Goal: Information Seeking & Learning: Learn about a topic

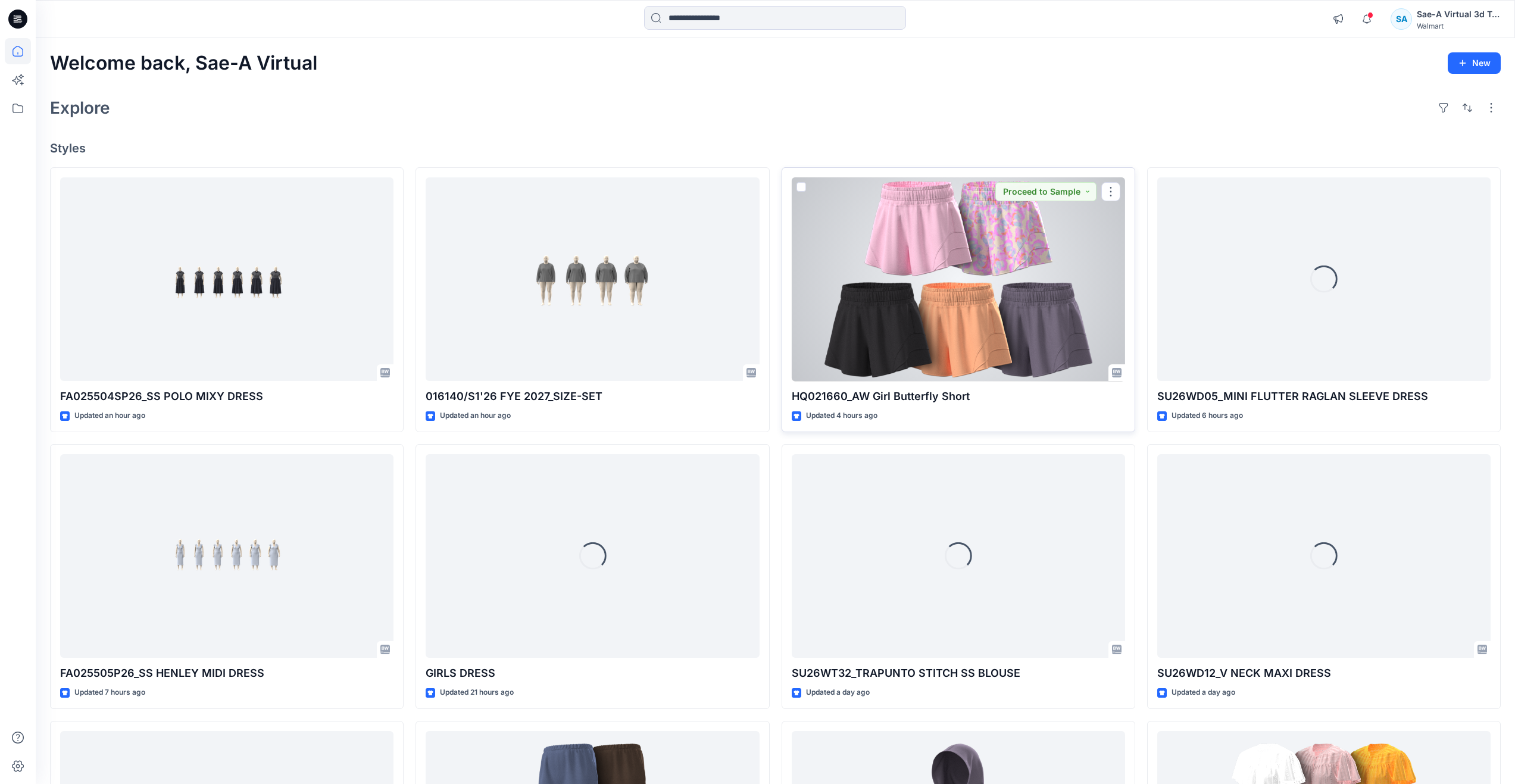
click at [599, 309] on div at bounding box center [958, 279] width 333 height 204
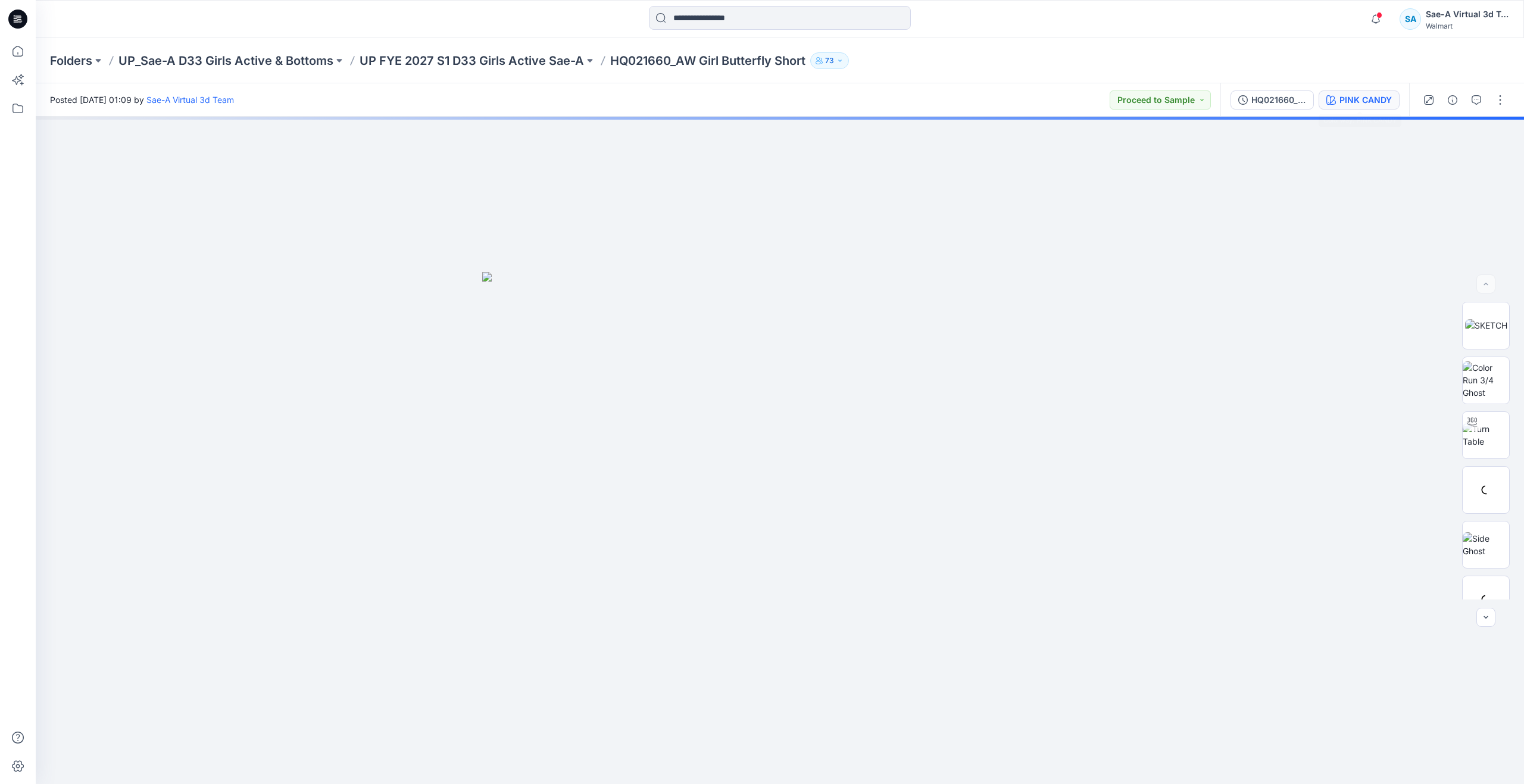
click at [599, 105] on div "PINK CANDY" at bounding box center [1366, 100] width 53 height 13
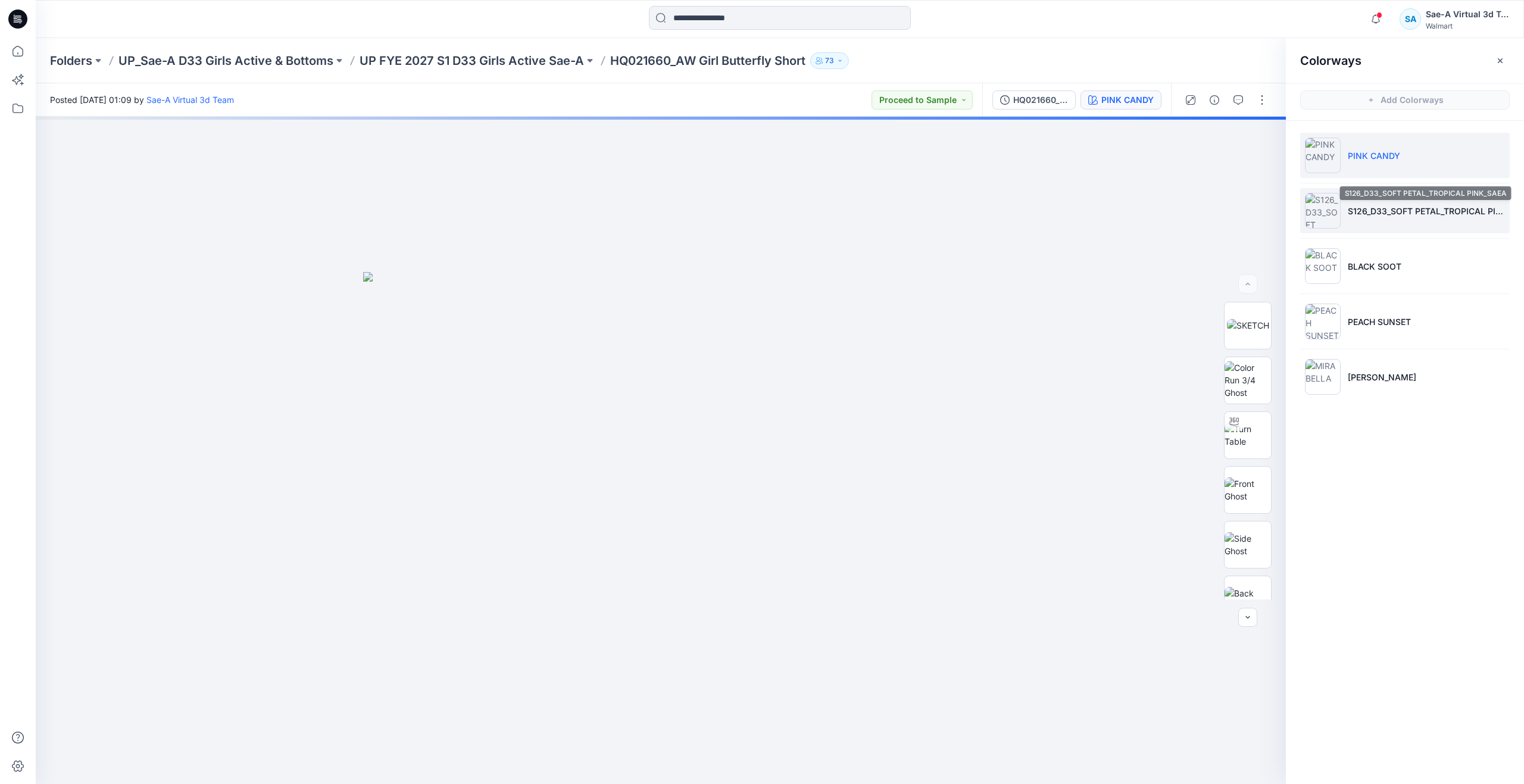
click at [599, 203] on li "S126_D33_SOFT PETAL_TROPICAL PINK_SAEA" at bounding box center [1405, 211] width 210 height 45
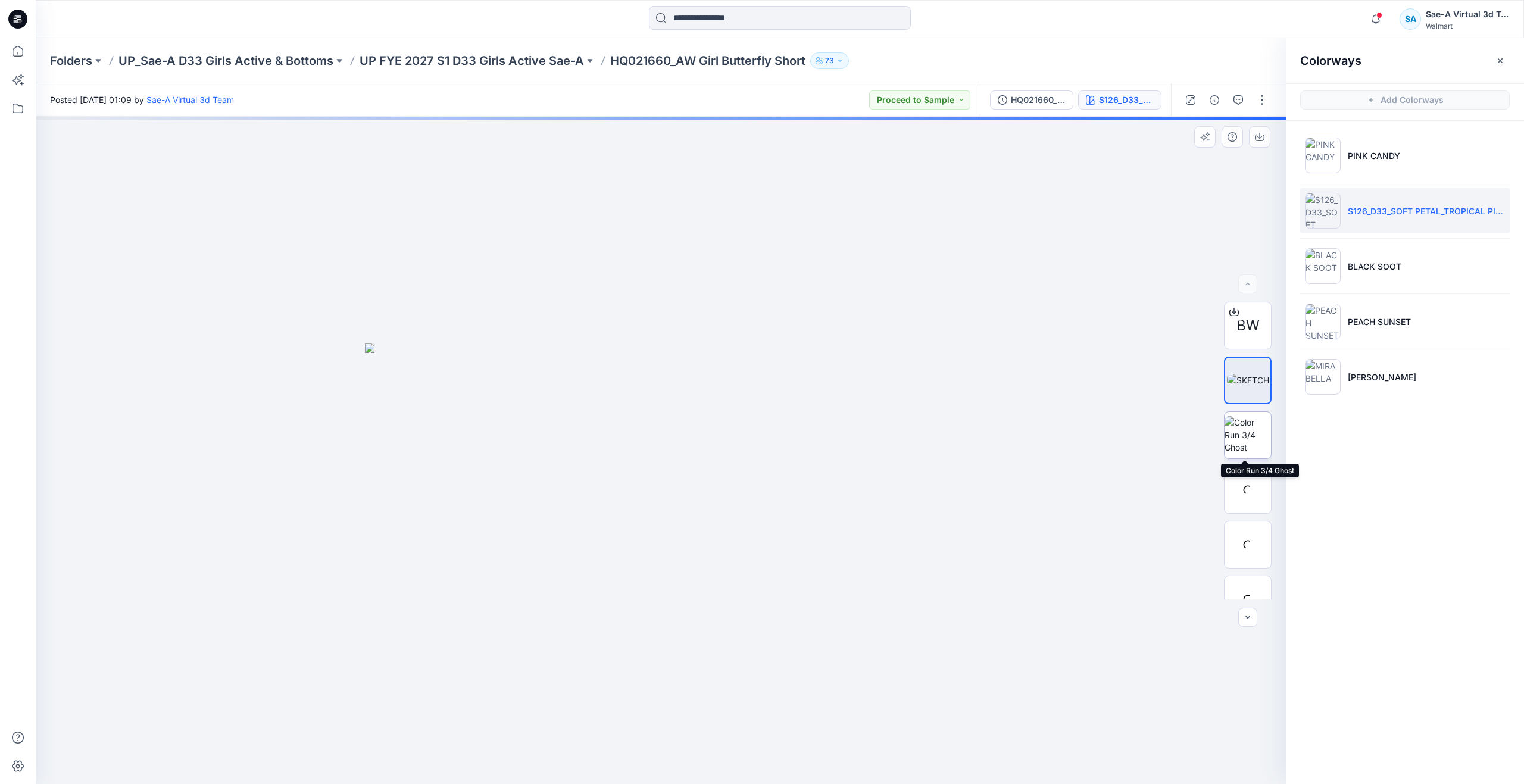
click at [599, 373] on img at bounding box center [1248, 434] width 47 height 38
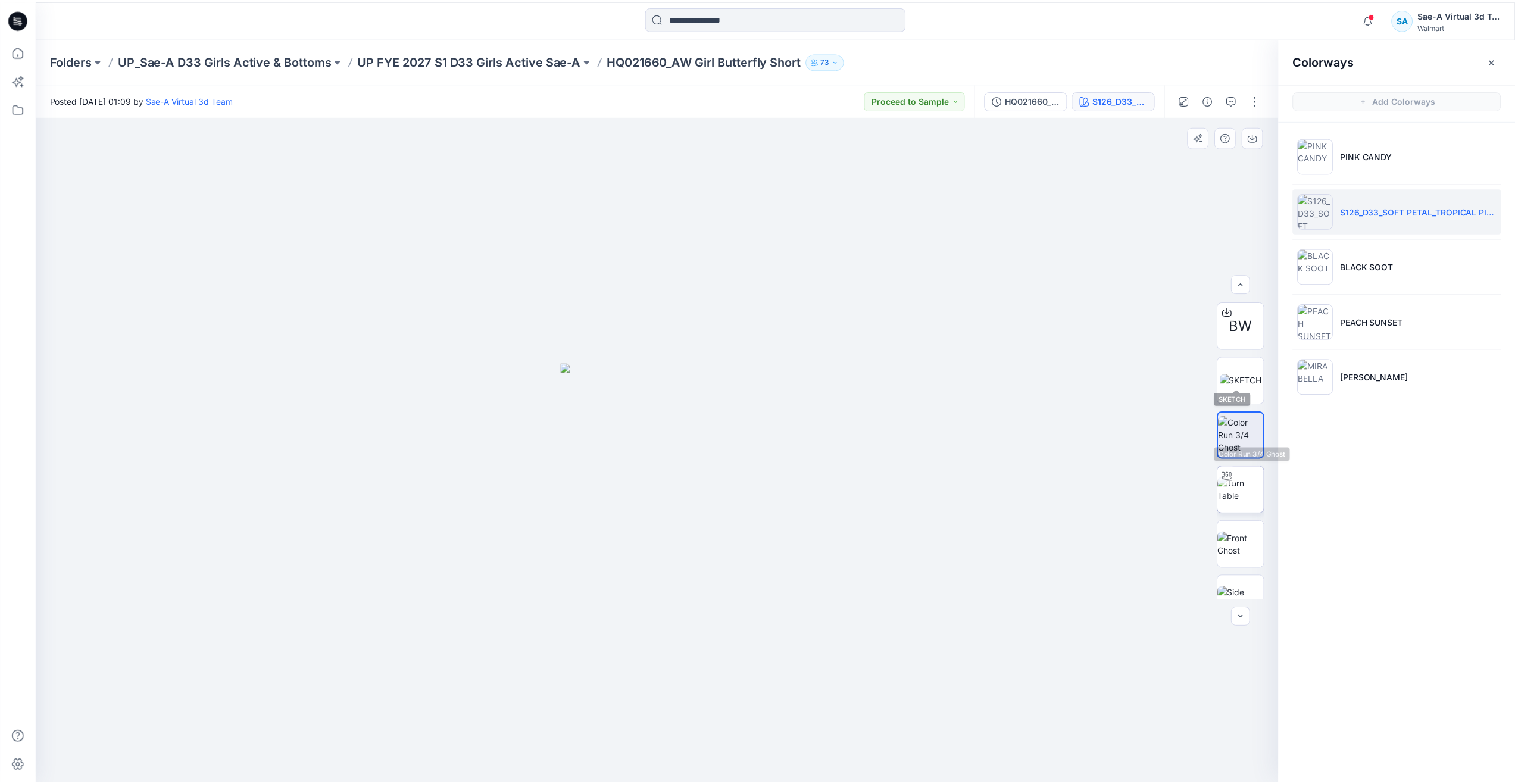
scroll to position [59, 0]
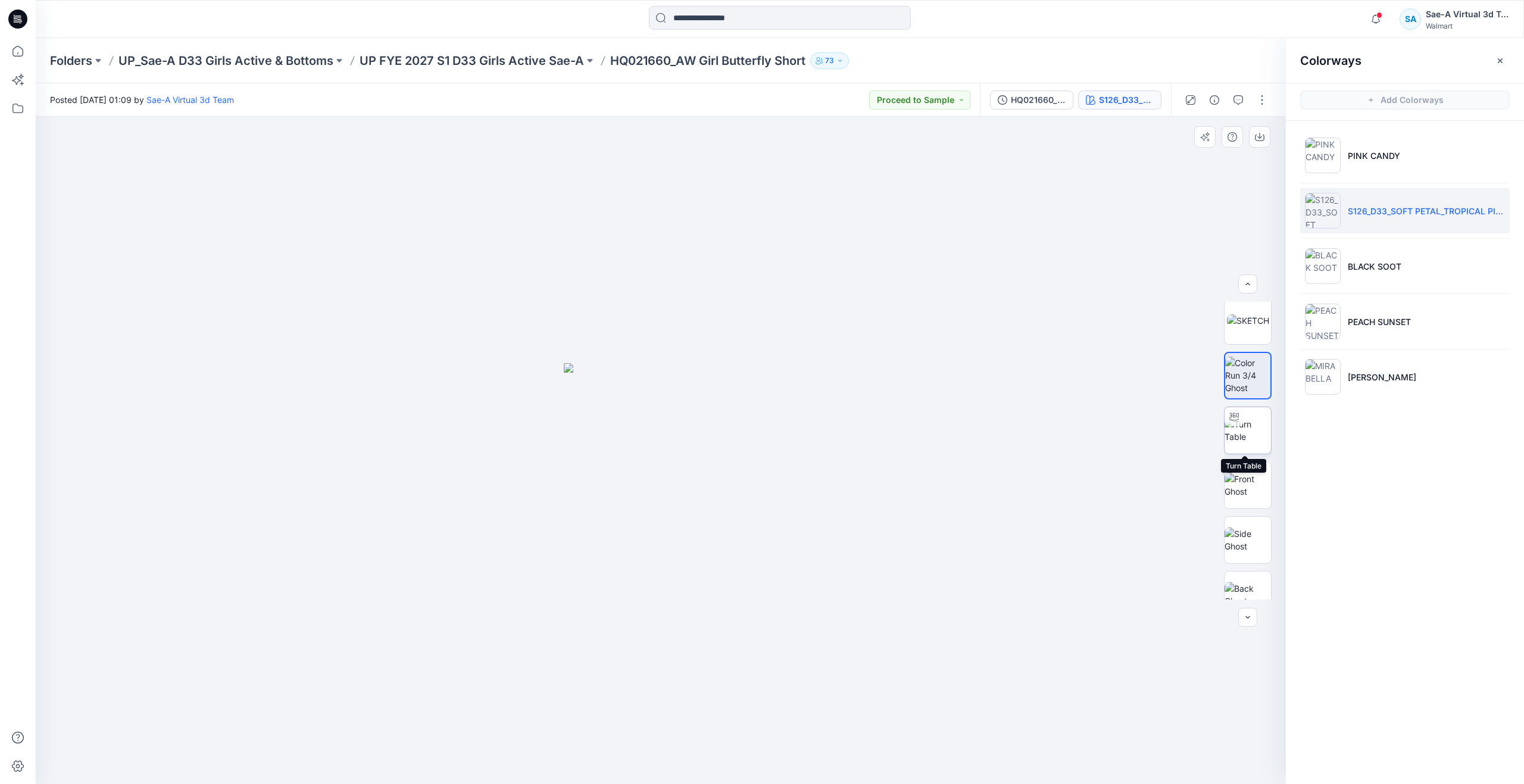
click at [599, 373] on img at bounding box center [1248, 430] width 47 height 25
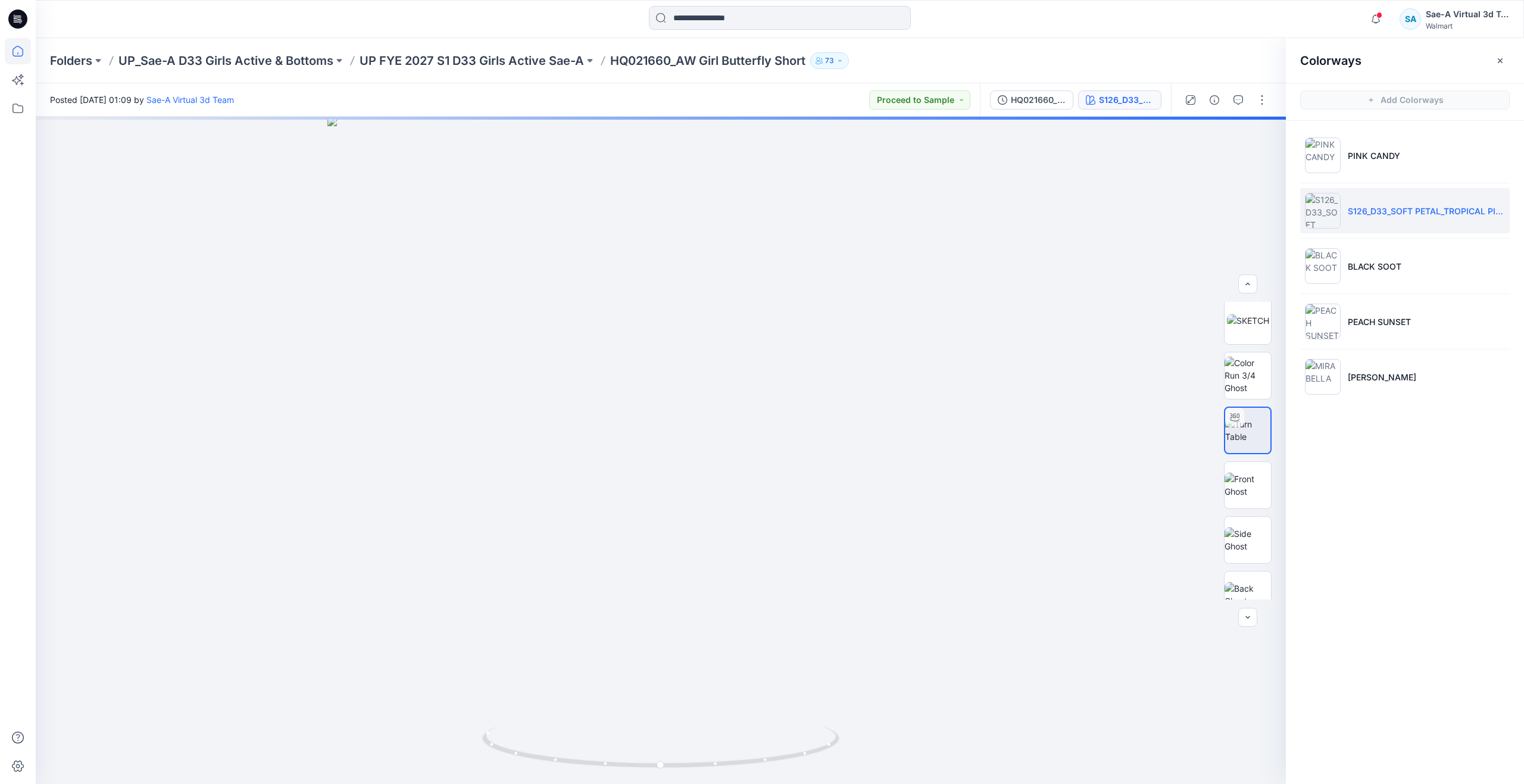
click at [28, 53] on icon at bounding box center [18, 51] width 26 height 26
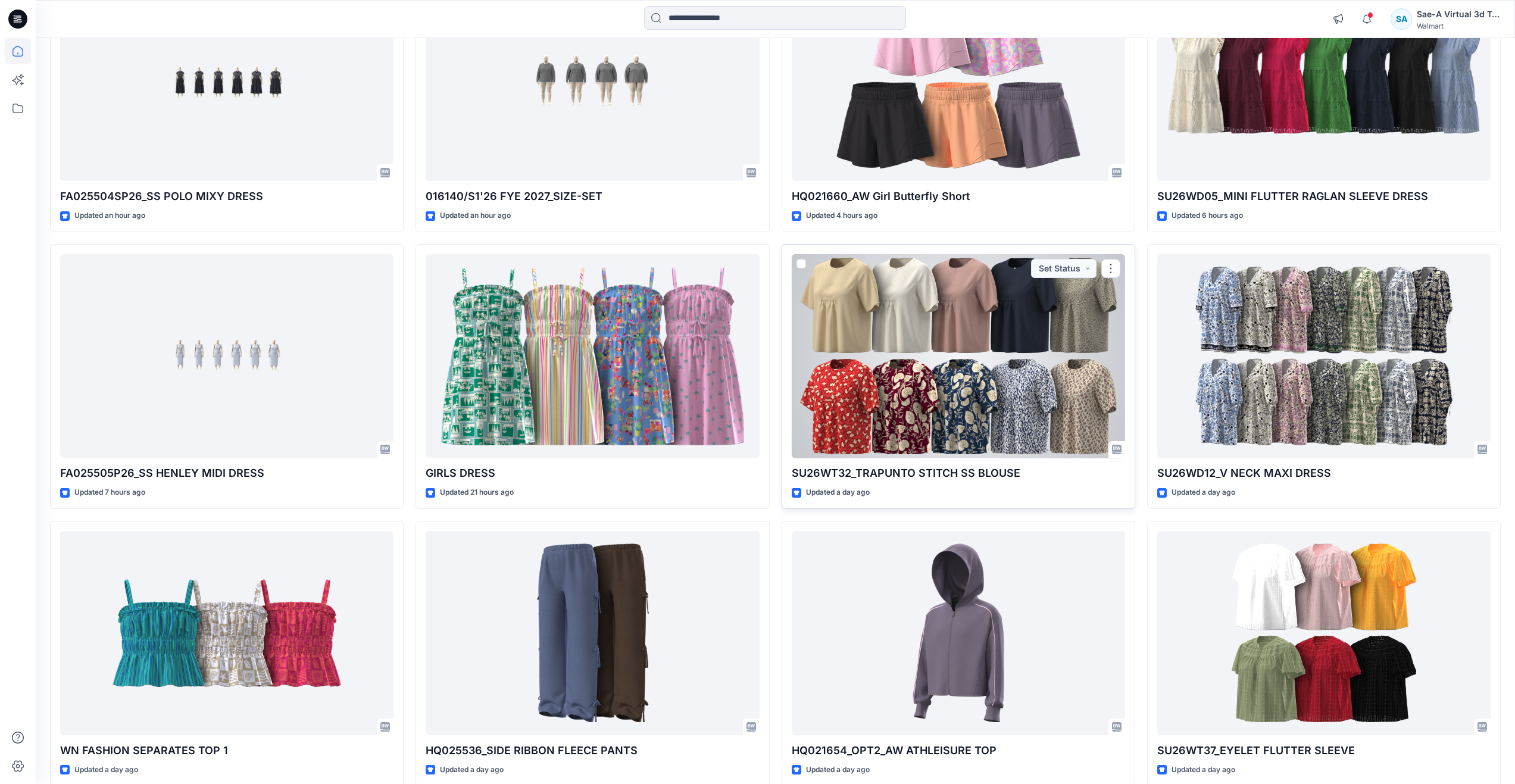
scroll to position [178, 0]
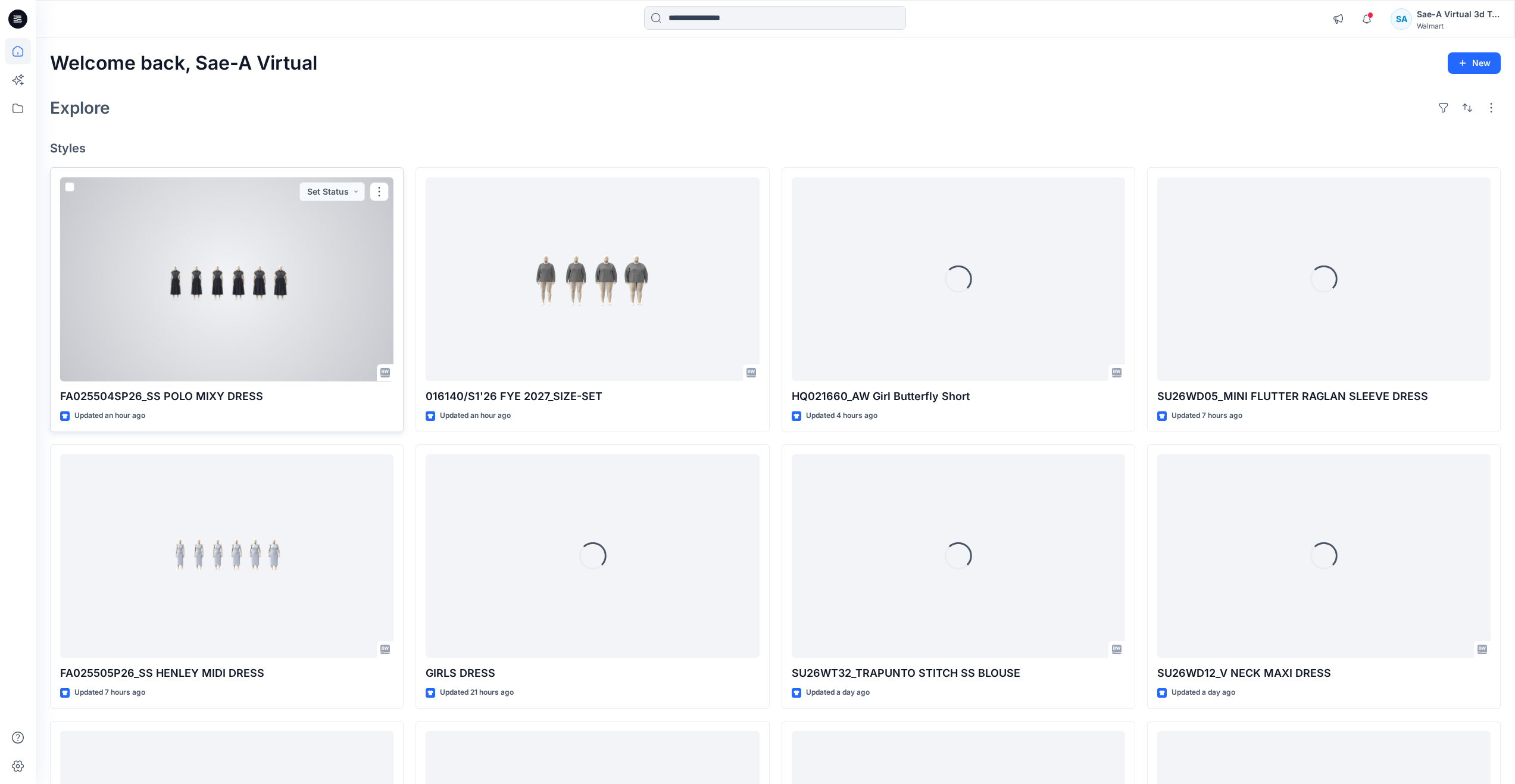
click at [217, 297] on div at bounding box center [226, 279] width 333 height 204
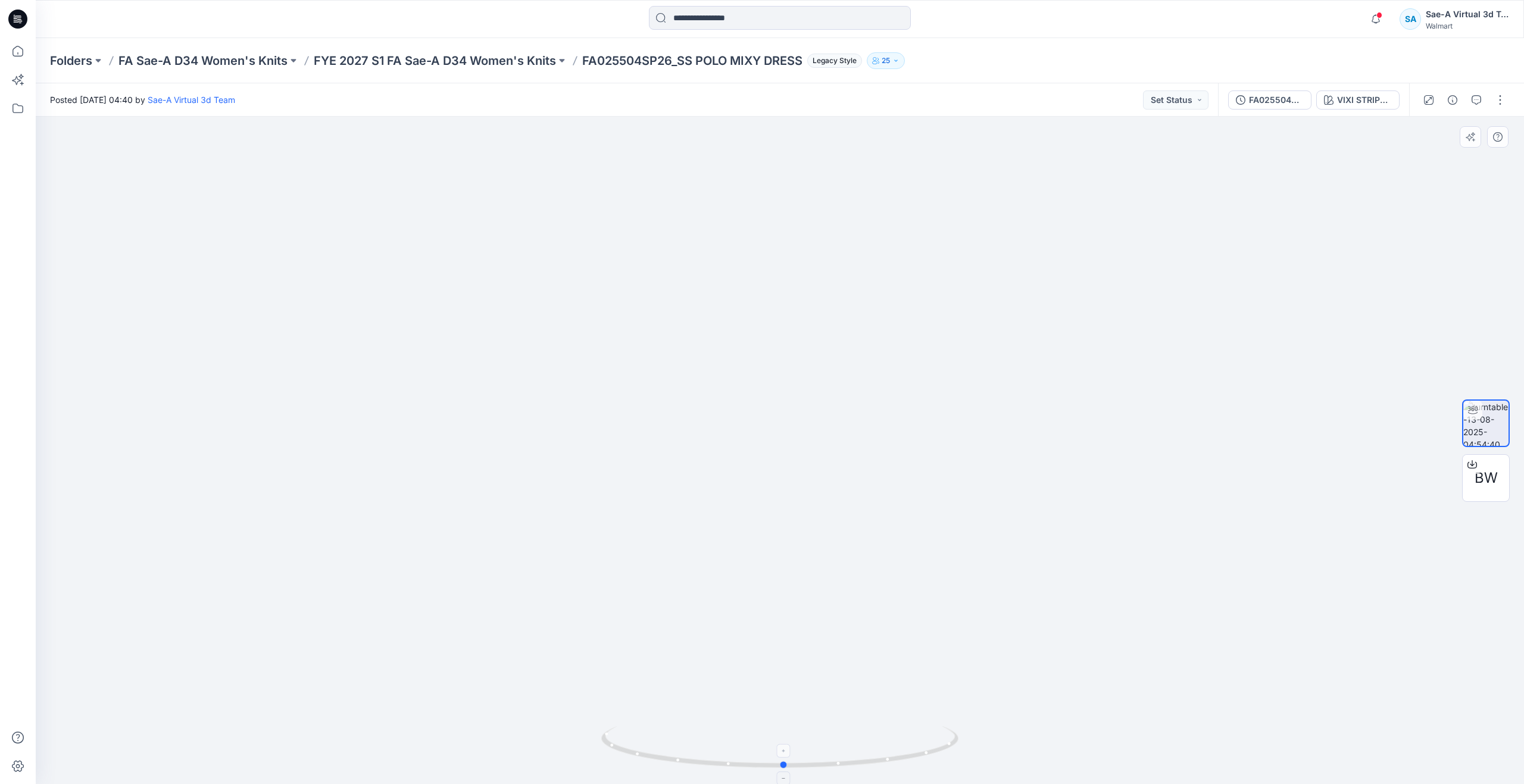
drag, startPoint x: 775, startPoint y: 764, endPoint x: 779, endPoint y: 750, distance: 14.6
click at [779, 750] on icon at bounding box center [782, 748] width 360 height 45
click at [14, 51] on icon at bounding box center [18, 51] width 26 height 26
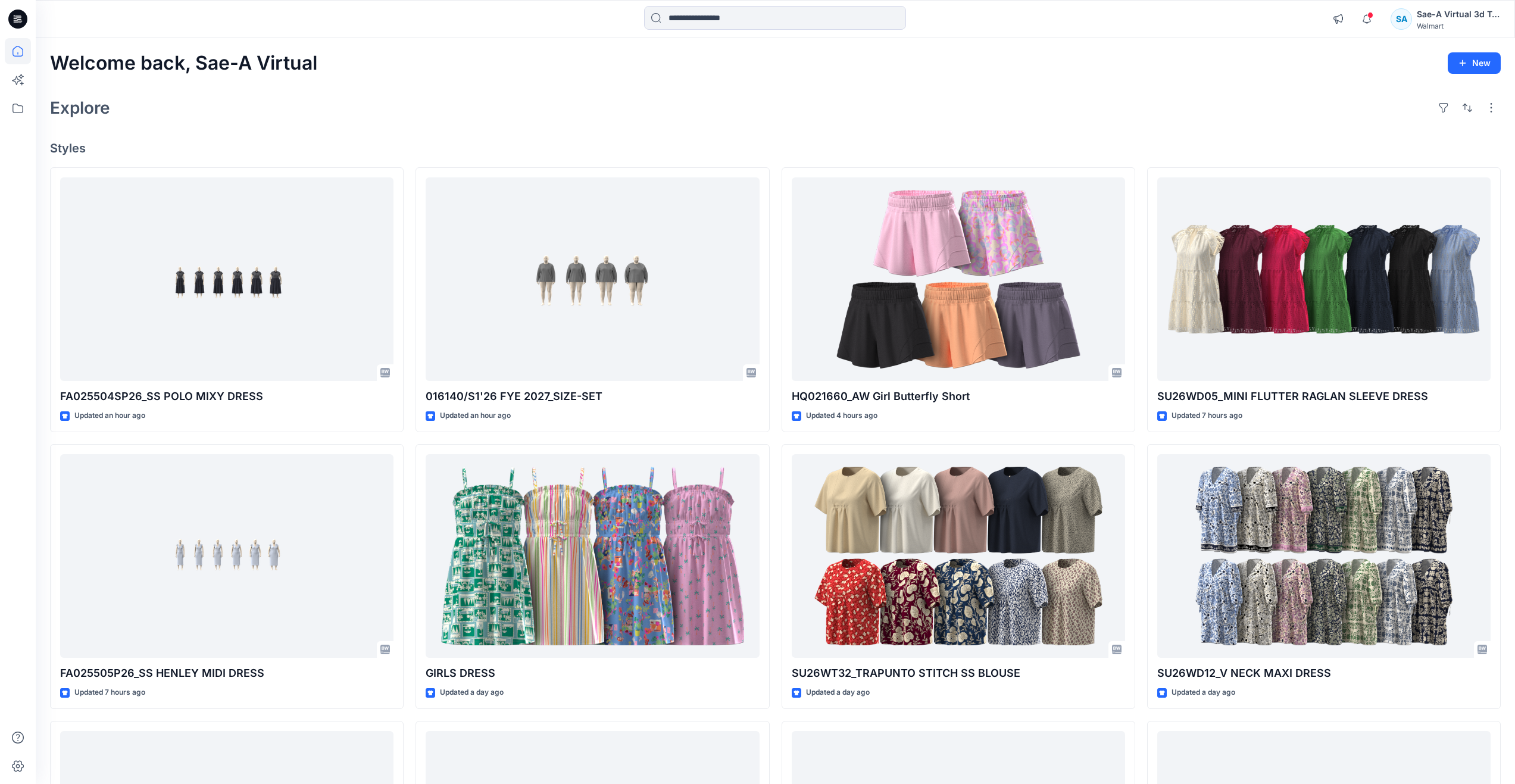
click at [331, 104] on div "Explore" at bounding box center [776, 108] width 1451 height 29
drag, startPoint x: 344, startPoint y: 105, endPoint x: 283, endPoint y: 120, distance: 62.8
click at [344, 105] on div "Explore" at bounding box center [776, 108] width 1451 height 29
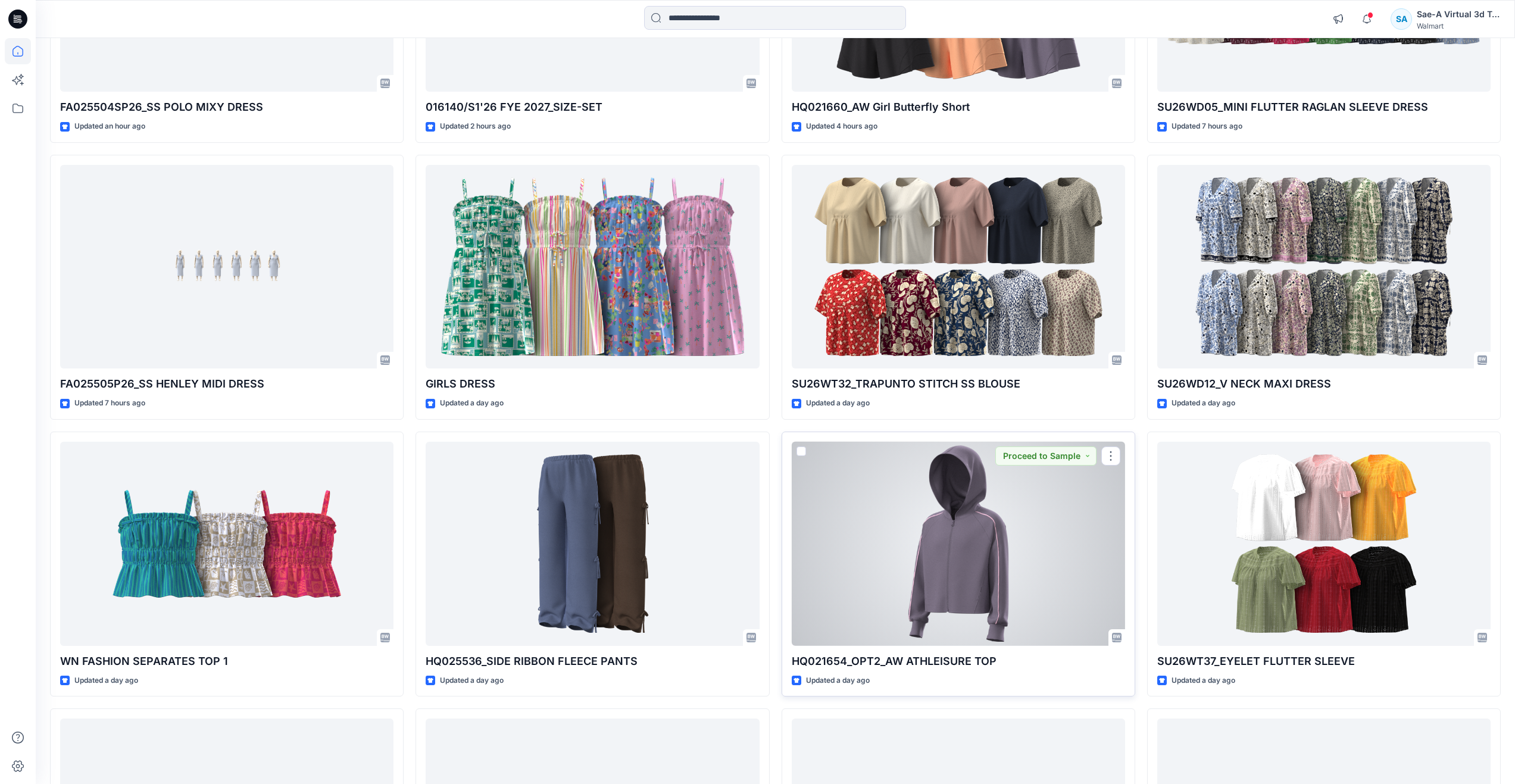
scroll to position [357, 0]
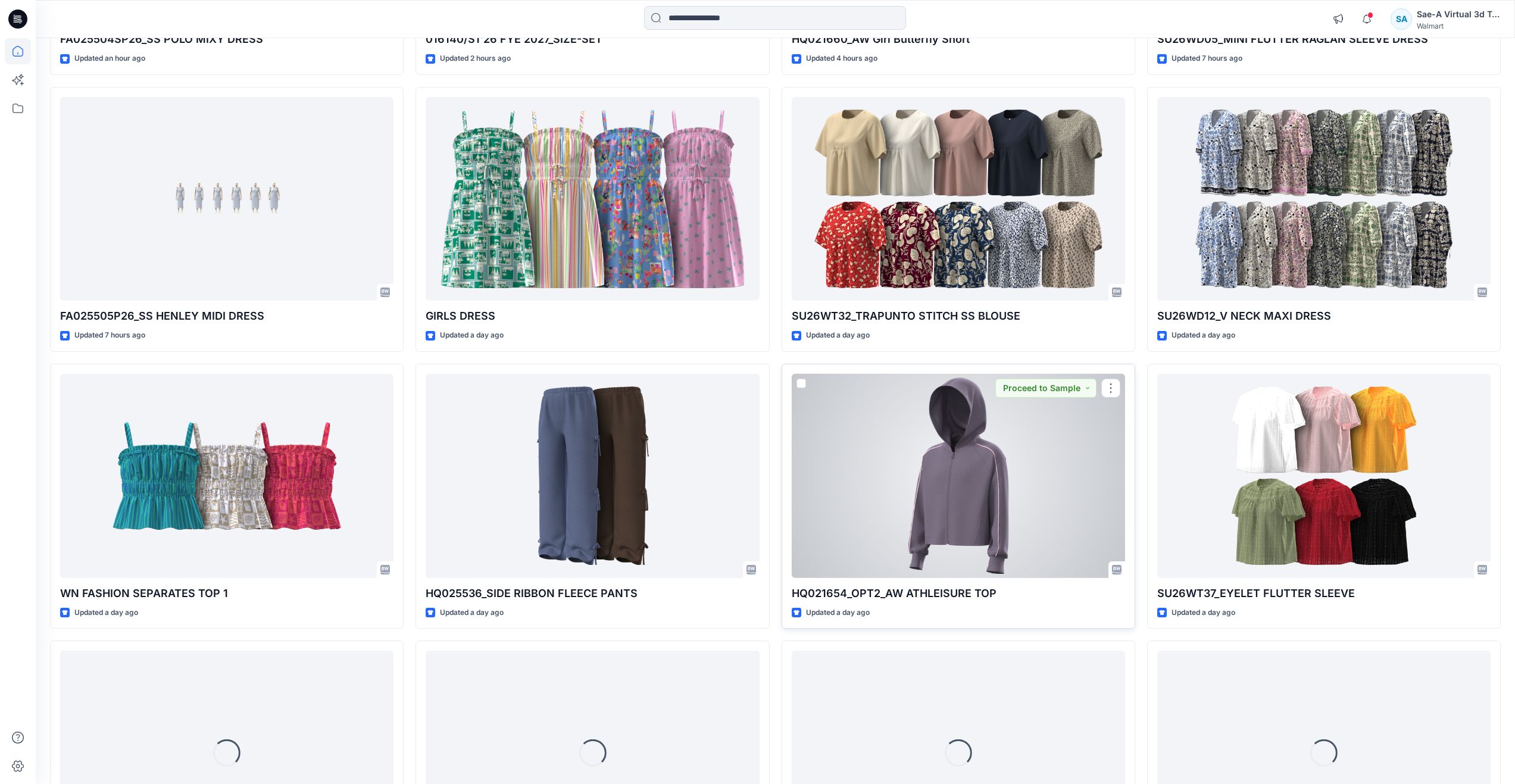
click at [931, 527] on div at bounding box center [958, 476] width 333 height 204
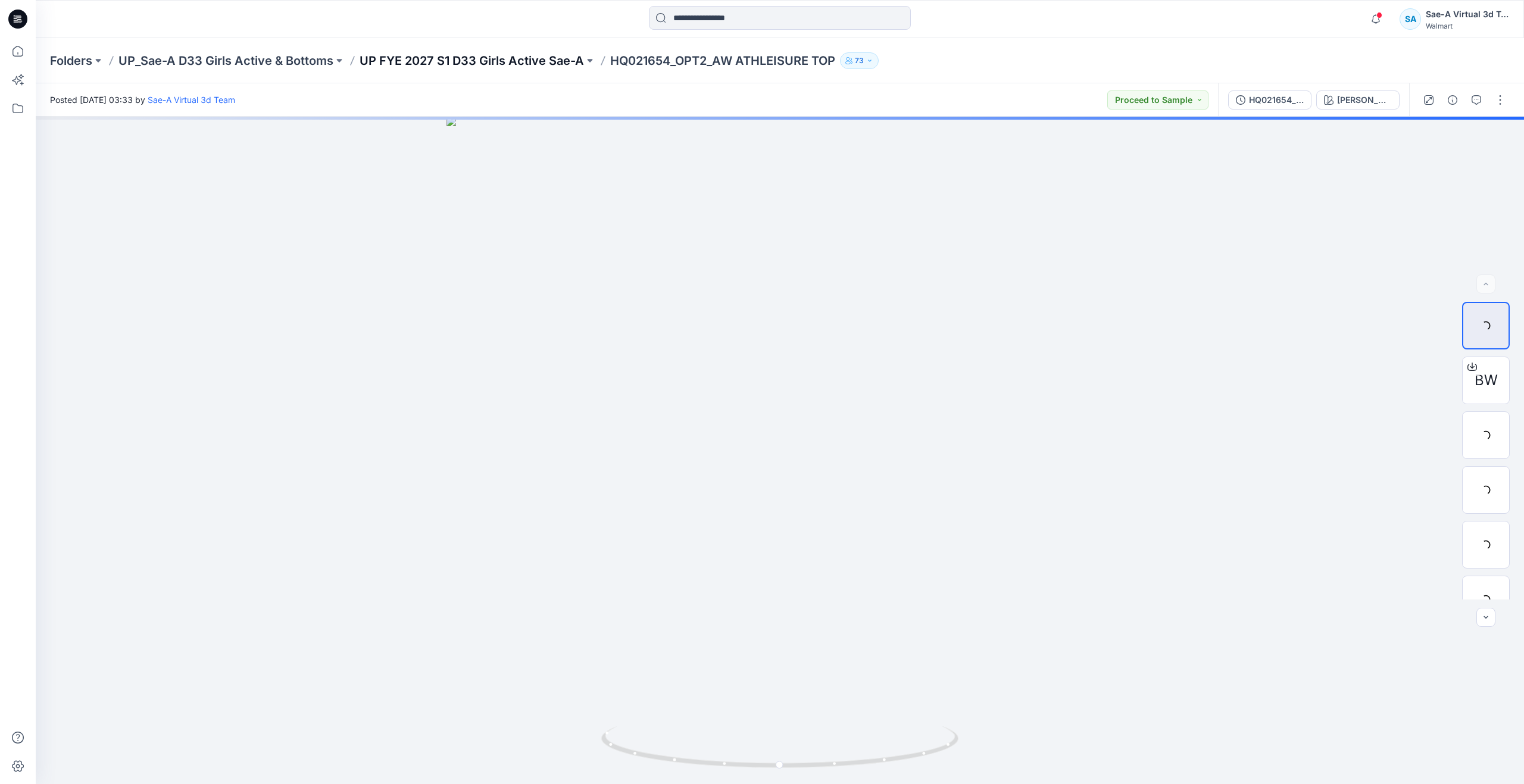
click at [445, 54] on p "UP FYE 2027 S1 D33 Girls Active Sae-A" at bounding box center [472, 61] width 224 height 17
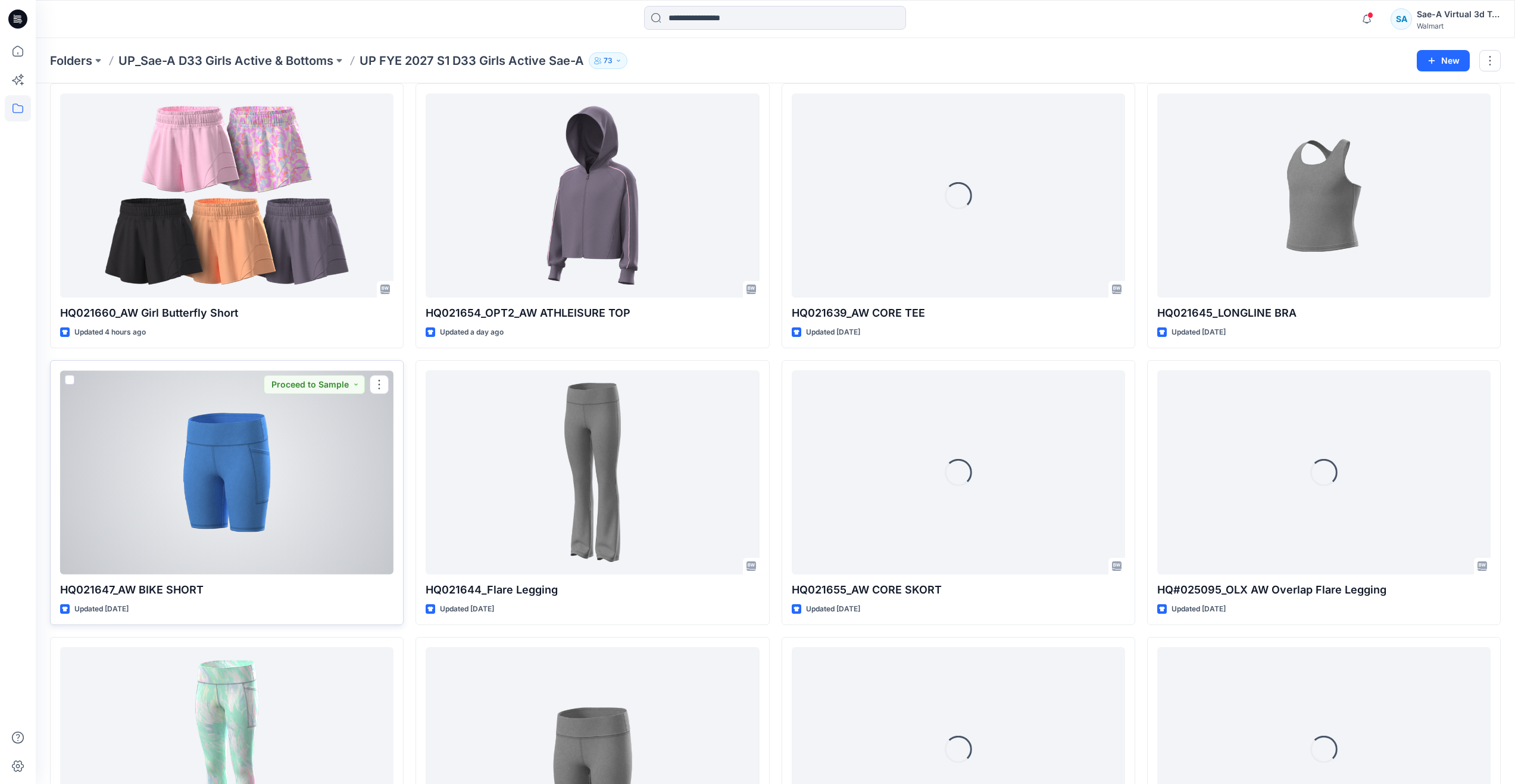
scroll to position [119, 0]
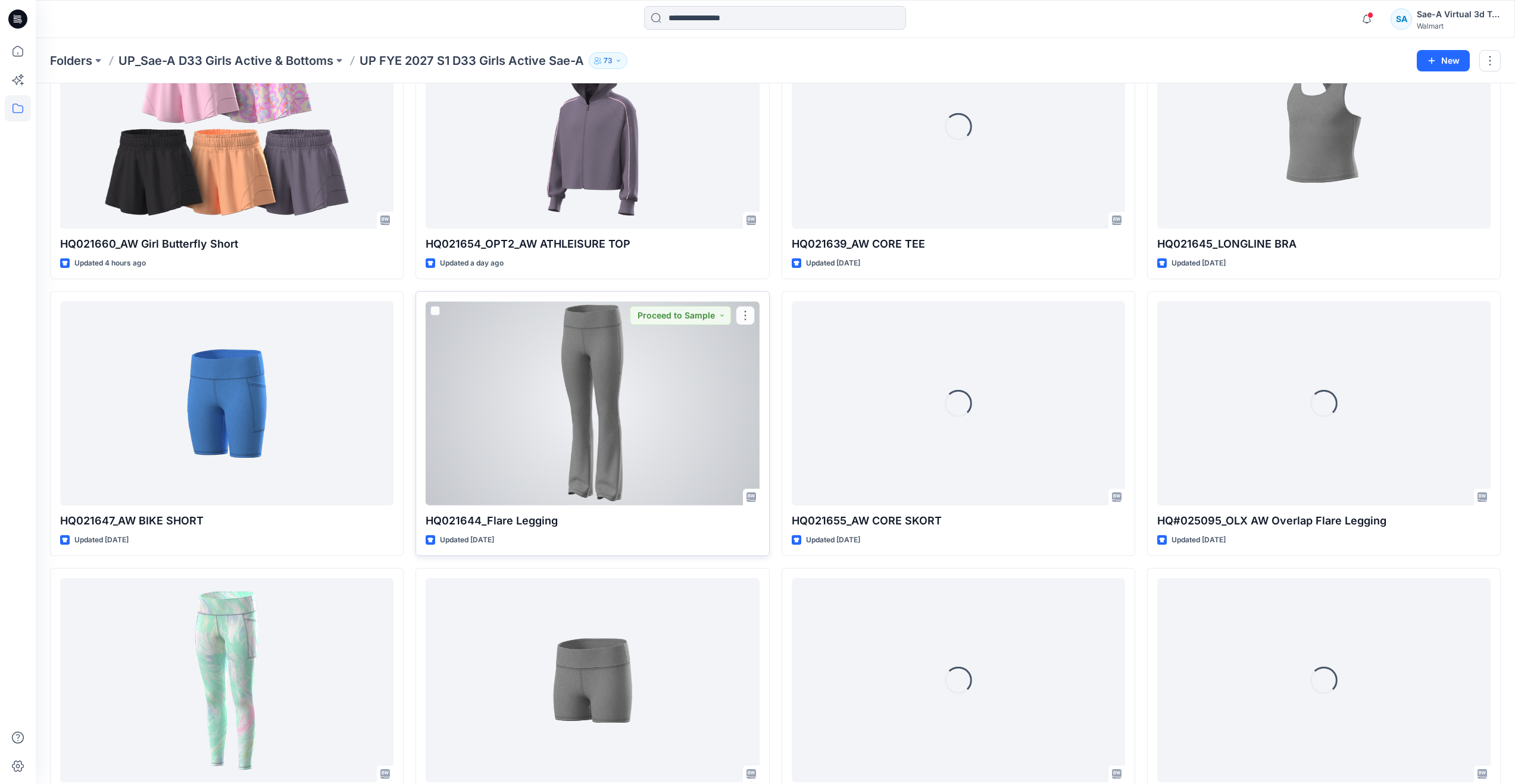
click at [678, 448] on div at bounding box center [592, 403] width 333 height 204
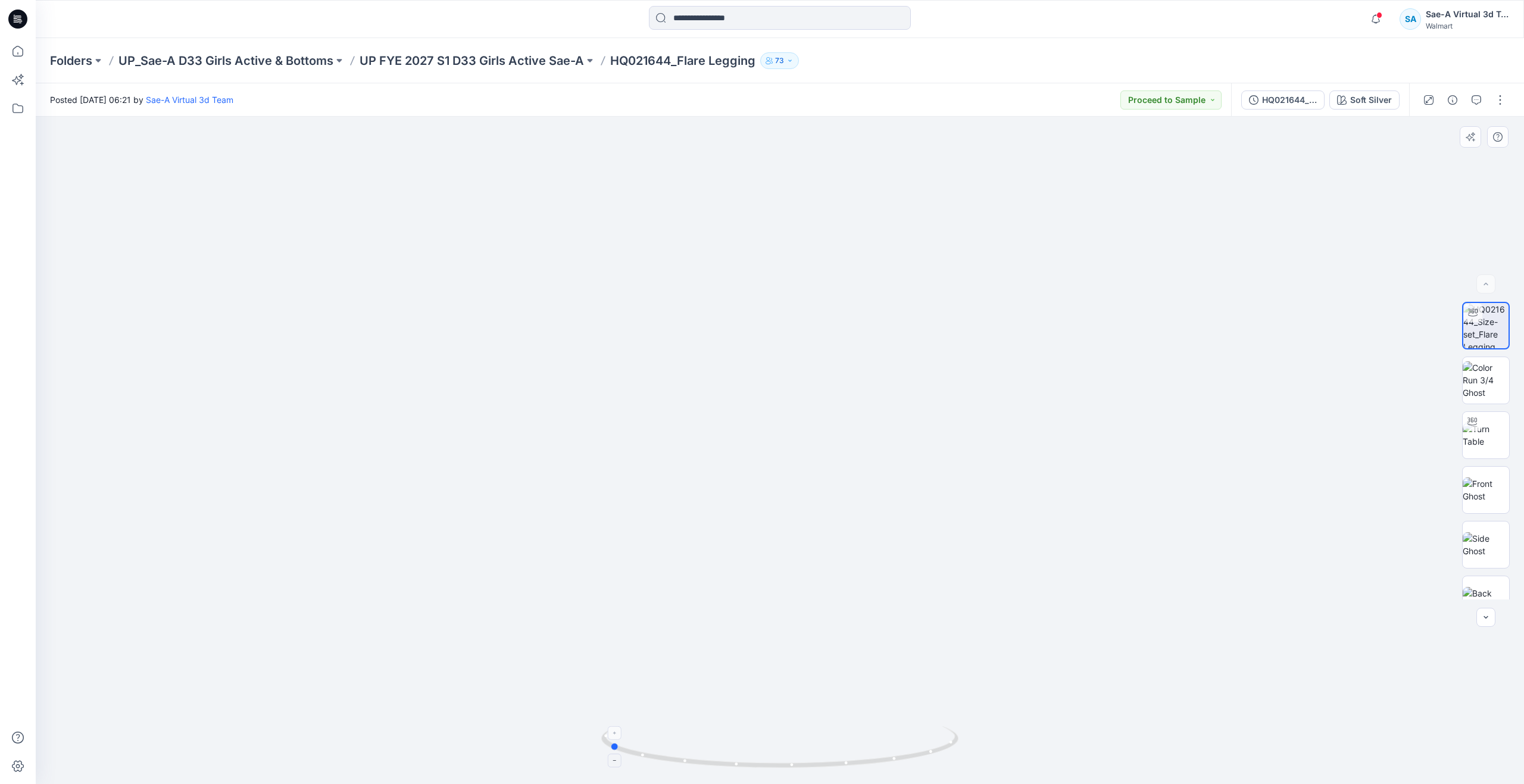
drag, startPoint x: 780, startPoint y: 765, endPoint x: 609, endPoint y: 730, distance: 174.5
click at [609, 730] on icon at bounding box center [782, 748] width 360 height 45
click at [28, 51] on icon at bounding box center [18, 51] width 26 height 26
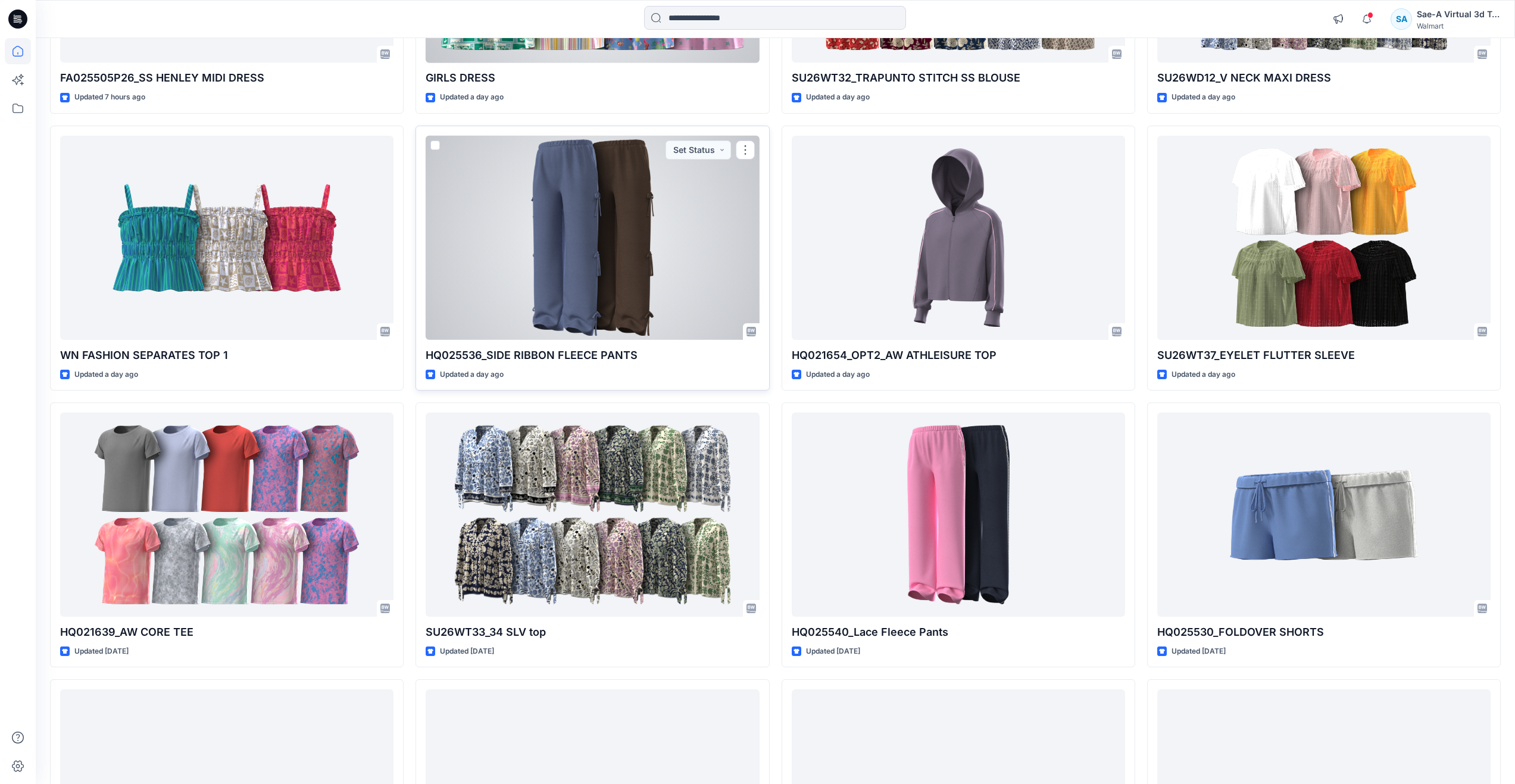
scroll to position [536, 0]
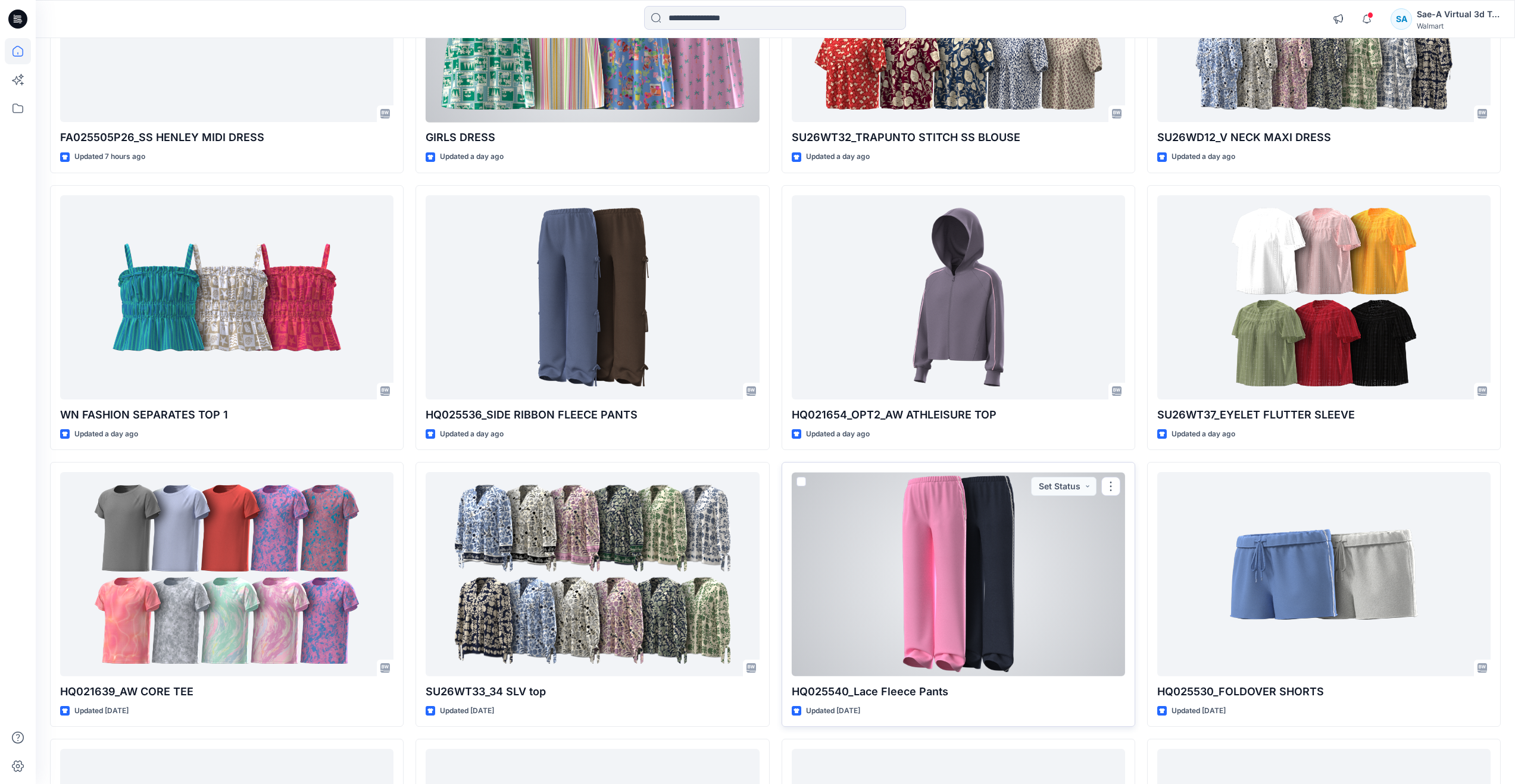
click at [928, 639] on div at bounding box center [958, 574] width 333 height 204
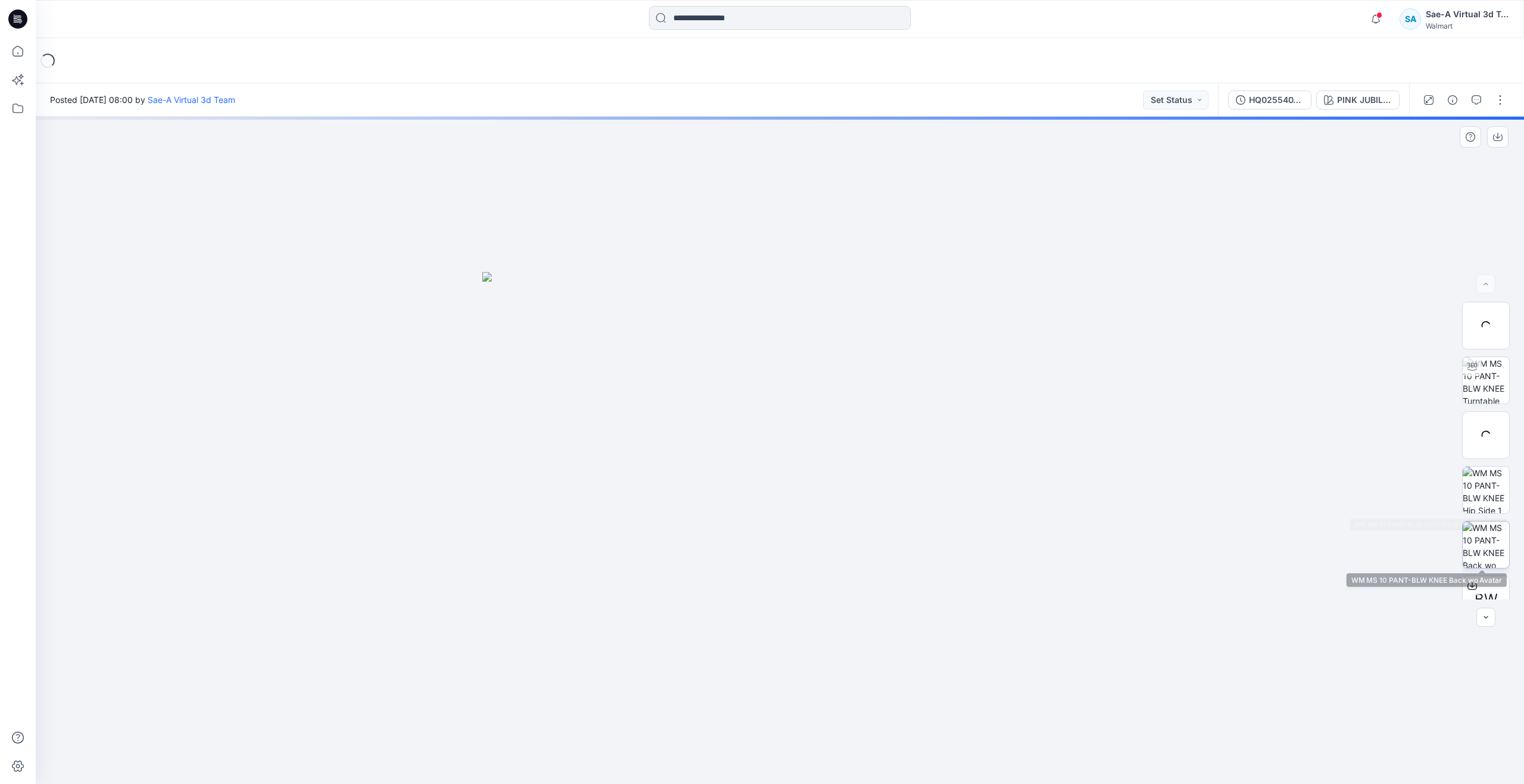
click at [1488, 543] on img at bounding box center [1486, 545] width 47 height 47
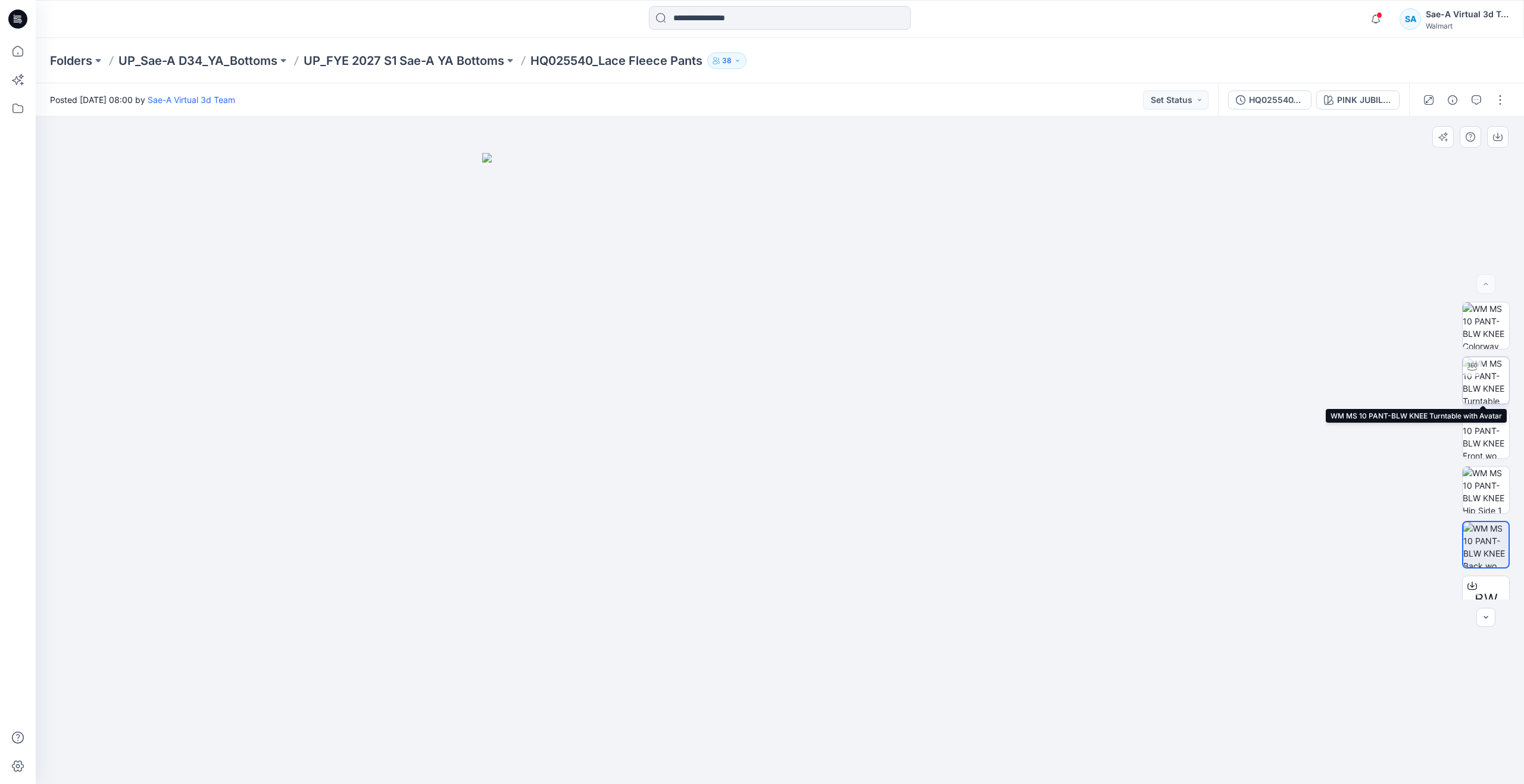
click at [1482, 391] on img at bounding box center [1486, 381] width 47 height 47
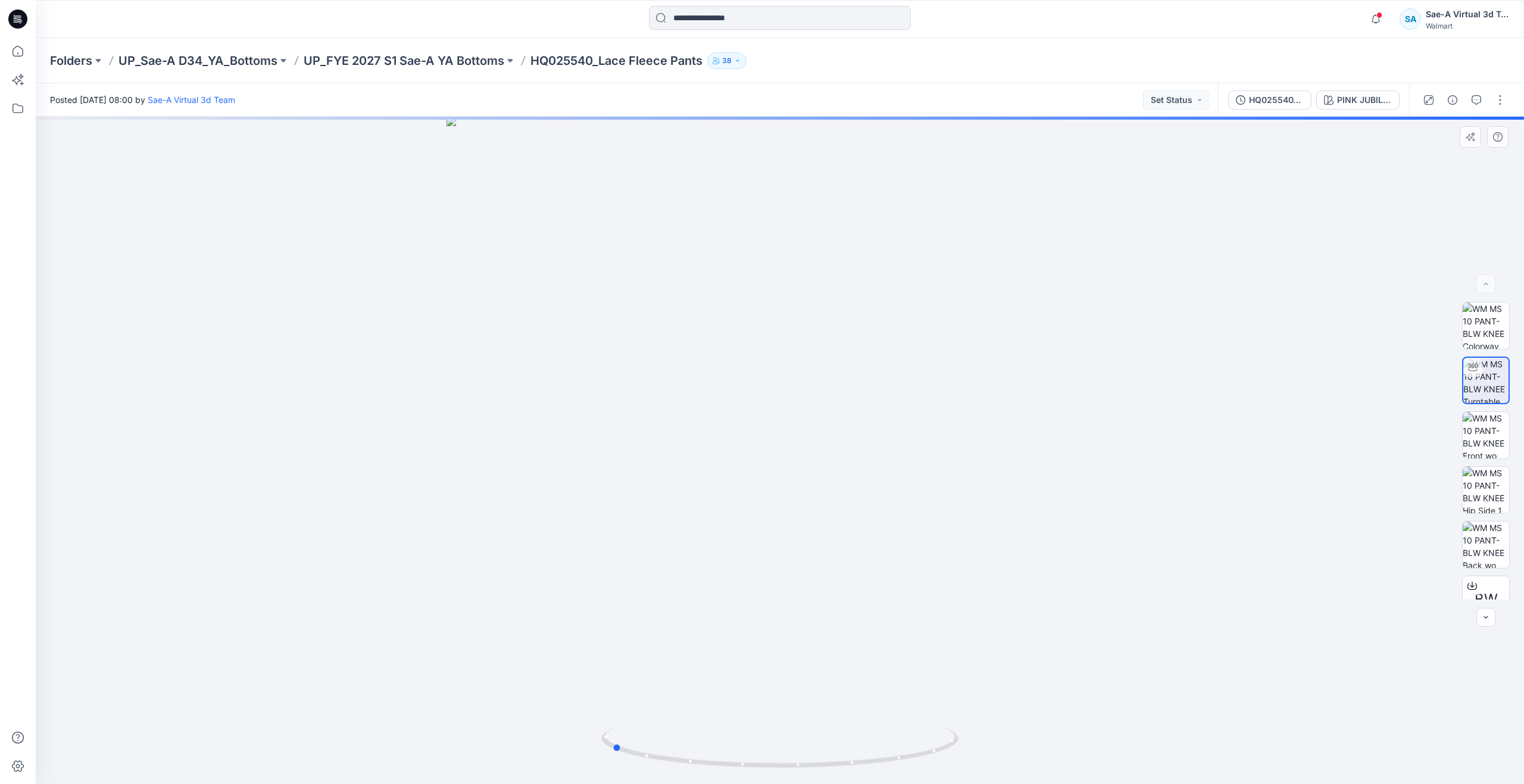
drag, startPoint x: 779, startPoint y: 770, endPoint x: 611, endPoint y: 721, distance: 175.0
click at [611, 721] on div at bounding box center [780, 450] width 1489 height 667
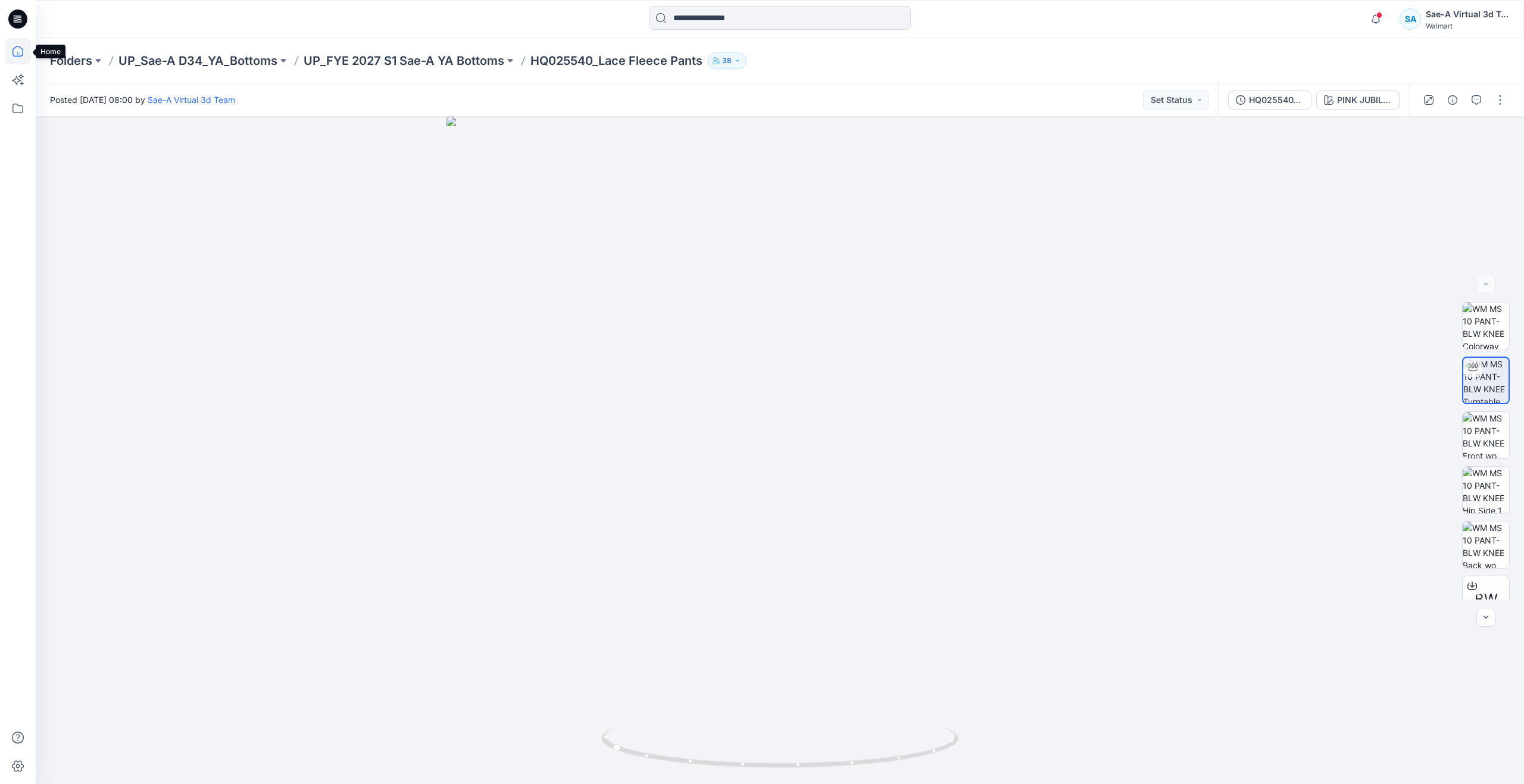
click at [29, 54] on icon at bounding box center [18, 51] width 26 height 26
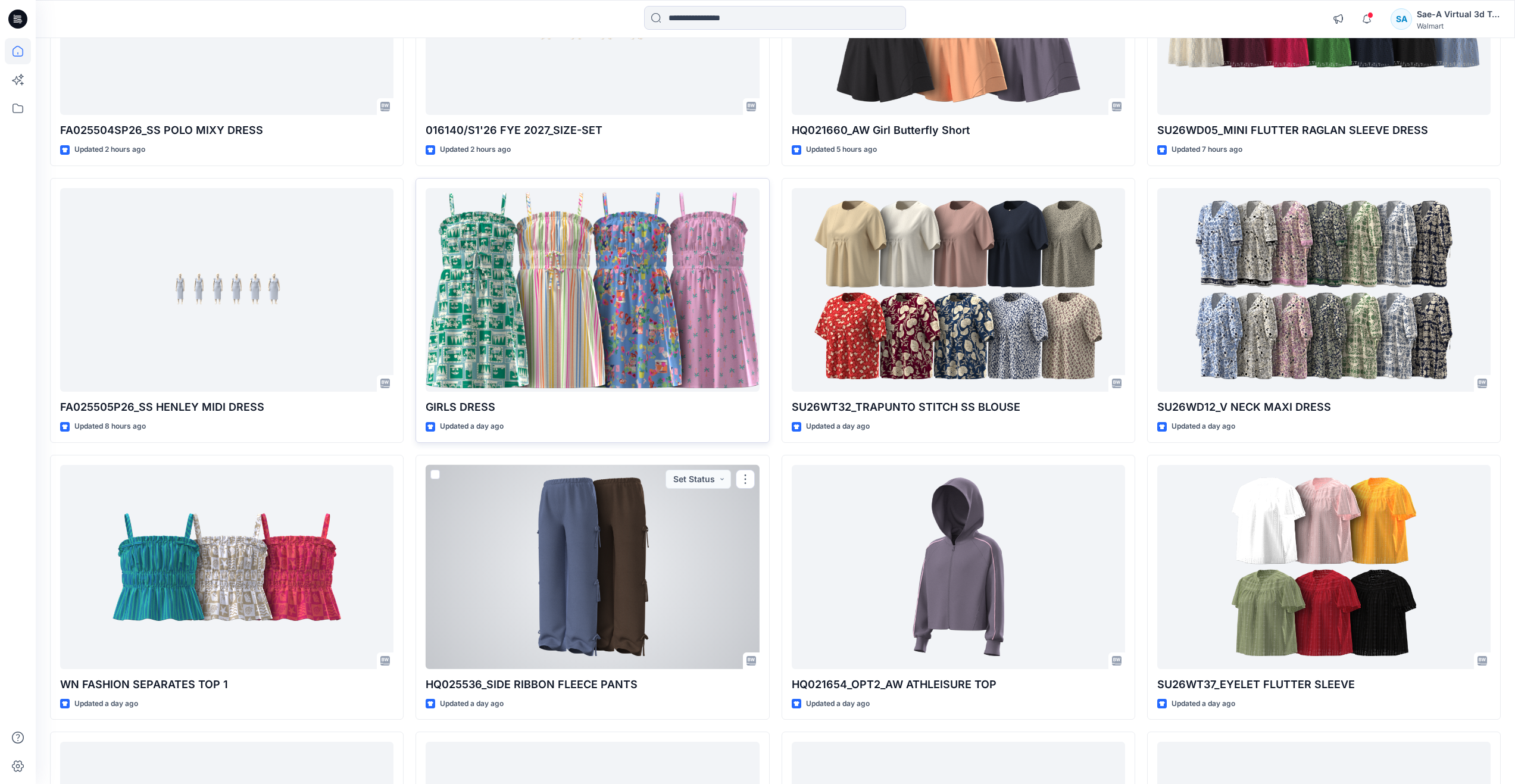
scroll to position [318, 0]
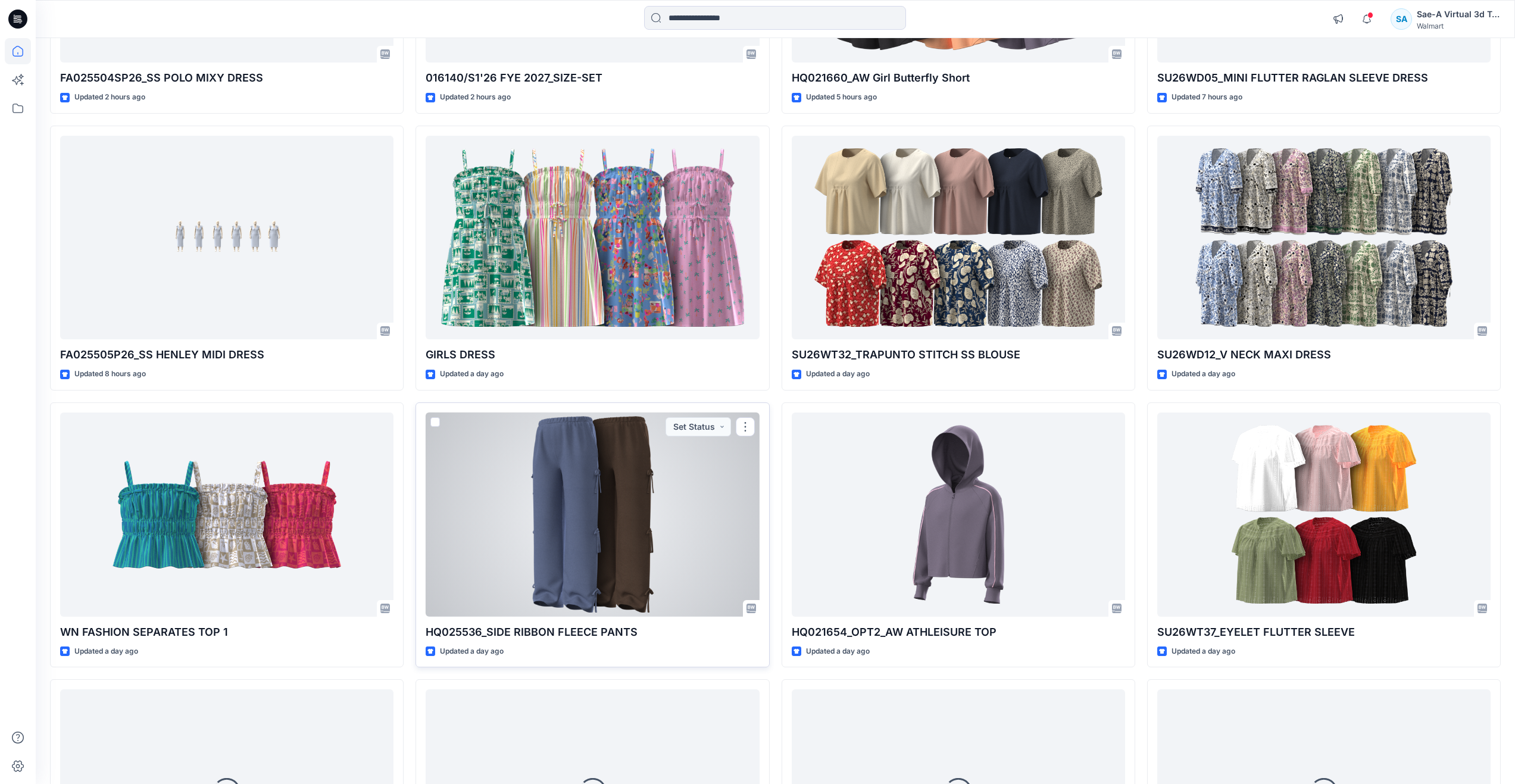
click at [503, 526] on div at bounding box center [592, 514] width 333 height 204
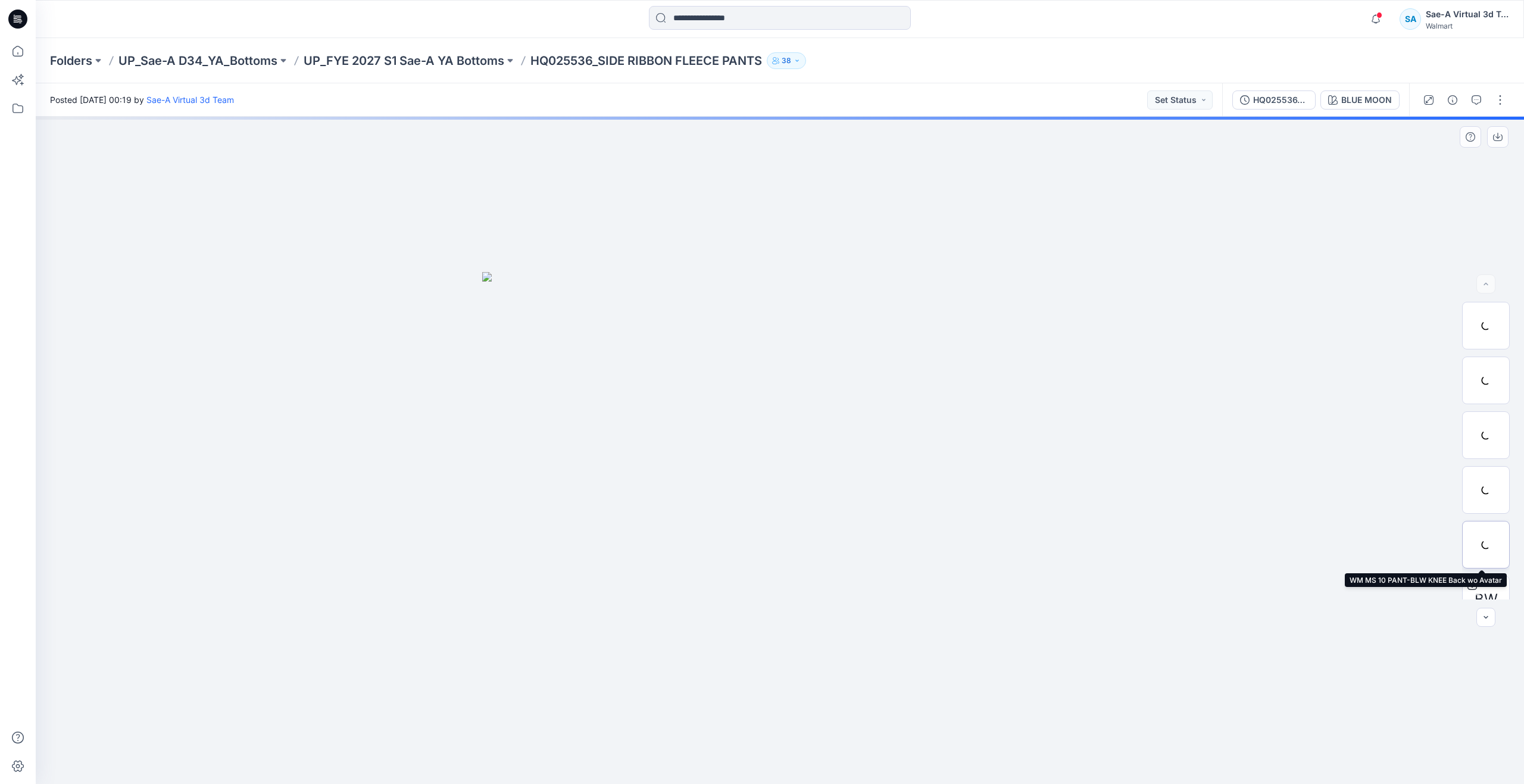
click at [1486, 531] on div at bounding box center [1486, 545] width 48 height 48
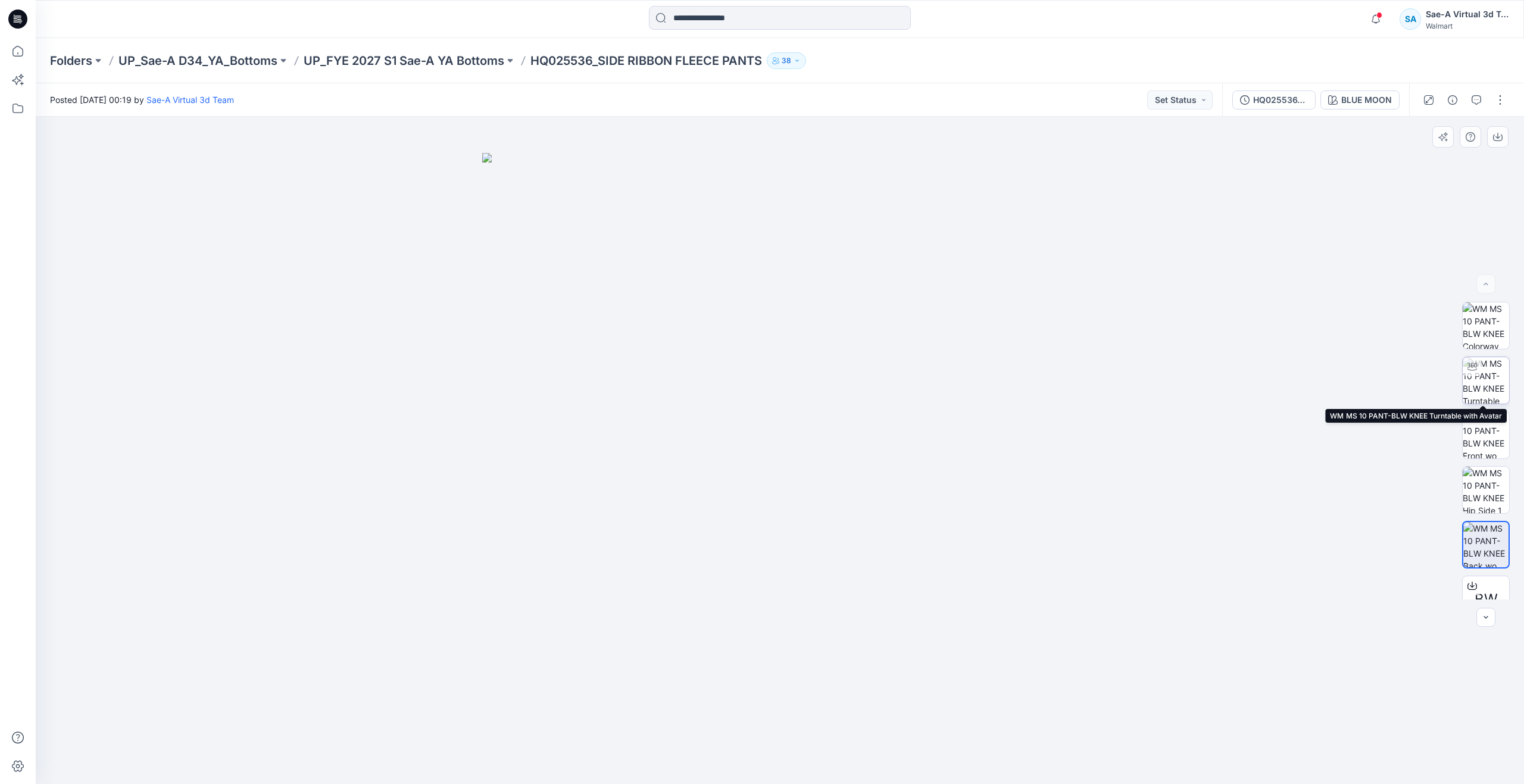
click at [1488, 385] on img at bounding box center [1486, 381] width 47 height 47
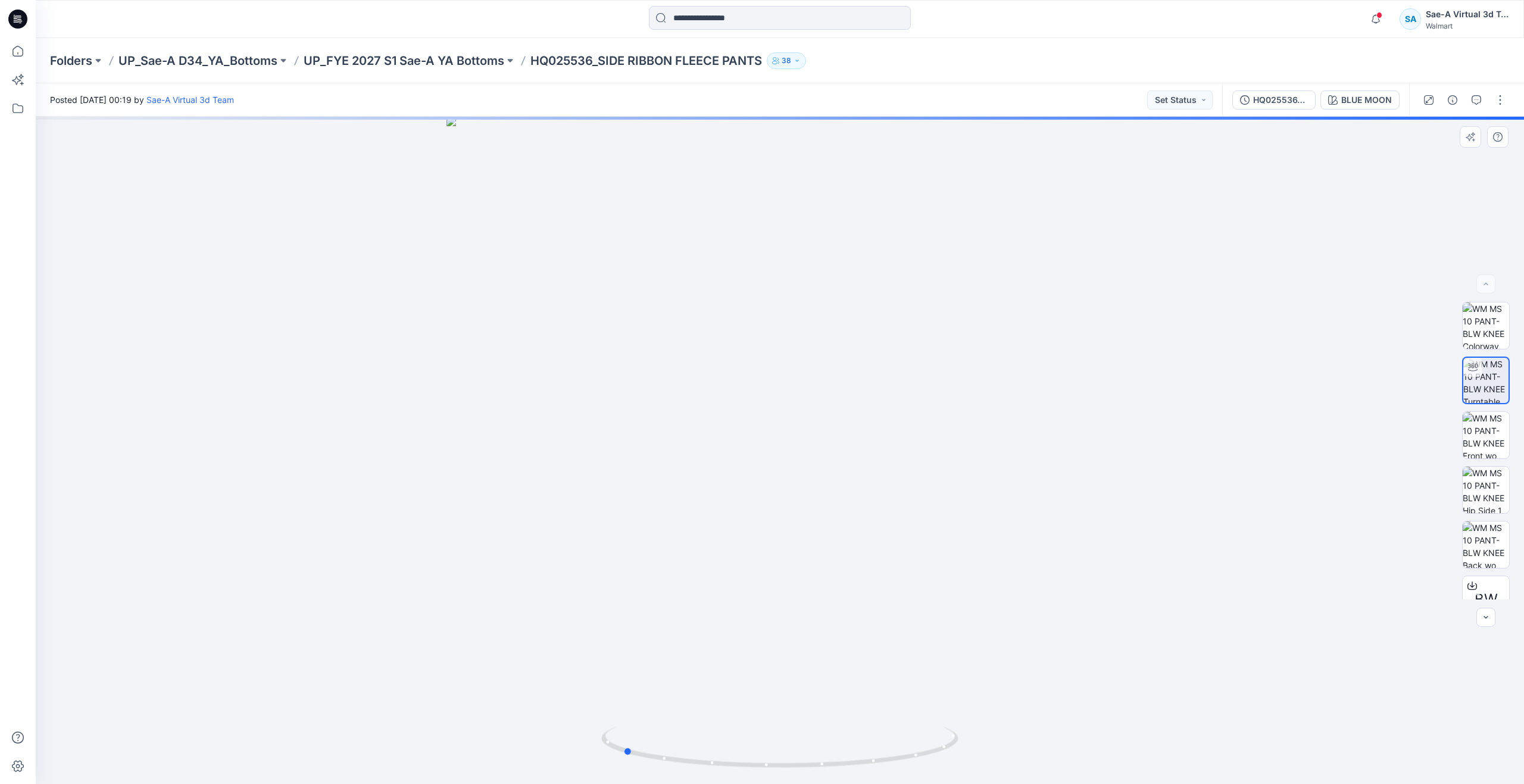
drag, startPoint x: 790, startPoint y: 768, endPoint x: 633, endPoint y: 693, distance: 174.0
click at [633, 693] on div at bounding box center [780, 450] width 1489 height 667
click at [12, 48] on icon at bounding box center [18, 51] width 26 height 26
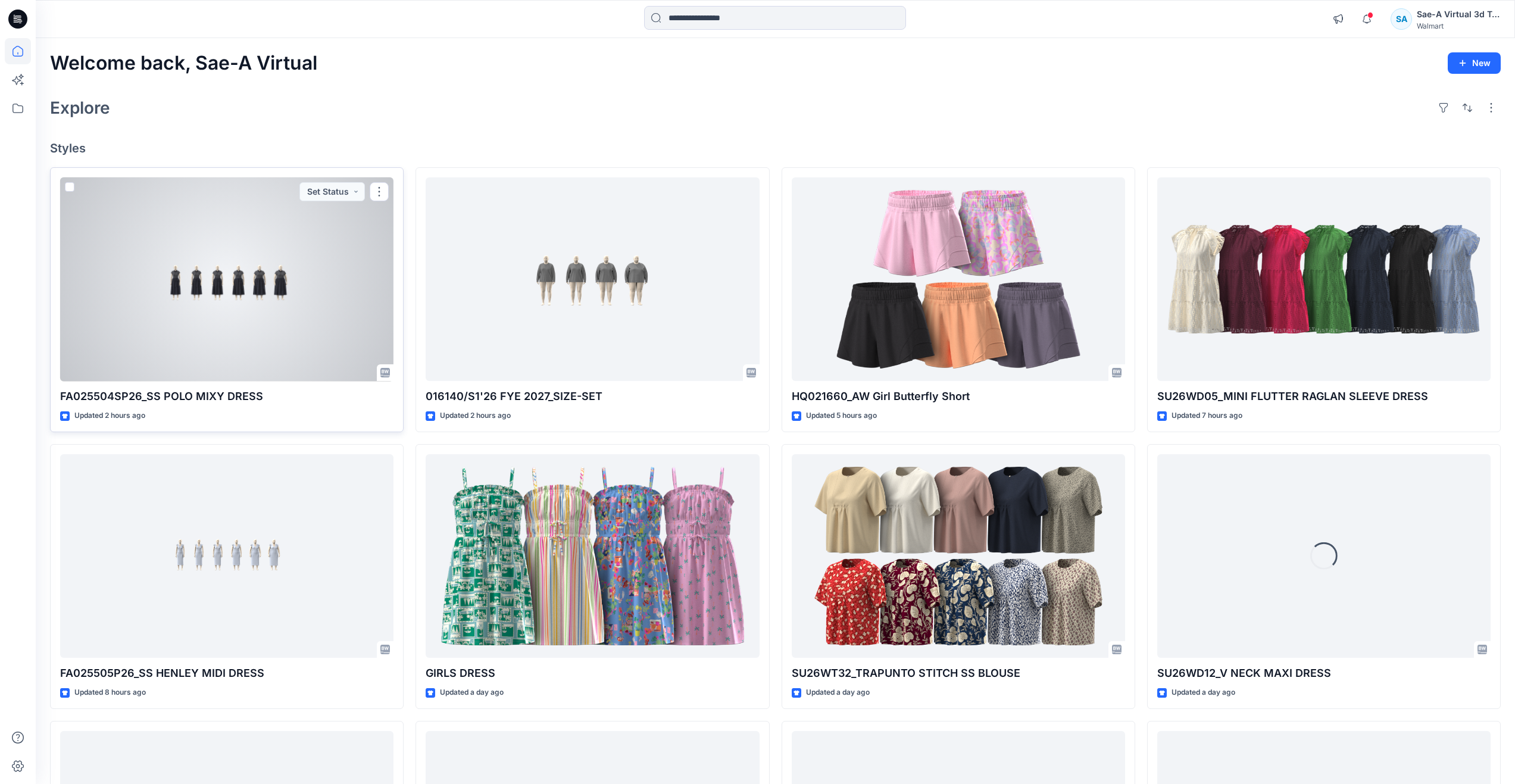
click at [277, 304] on div at bounding box center [226, 279] width 333 height 204
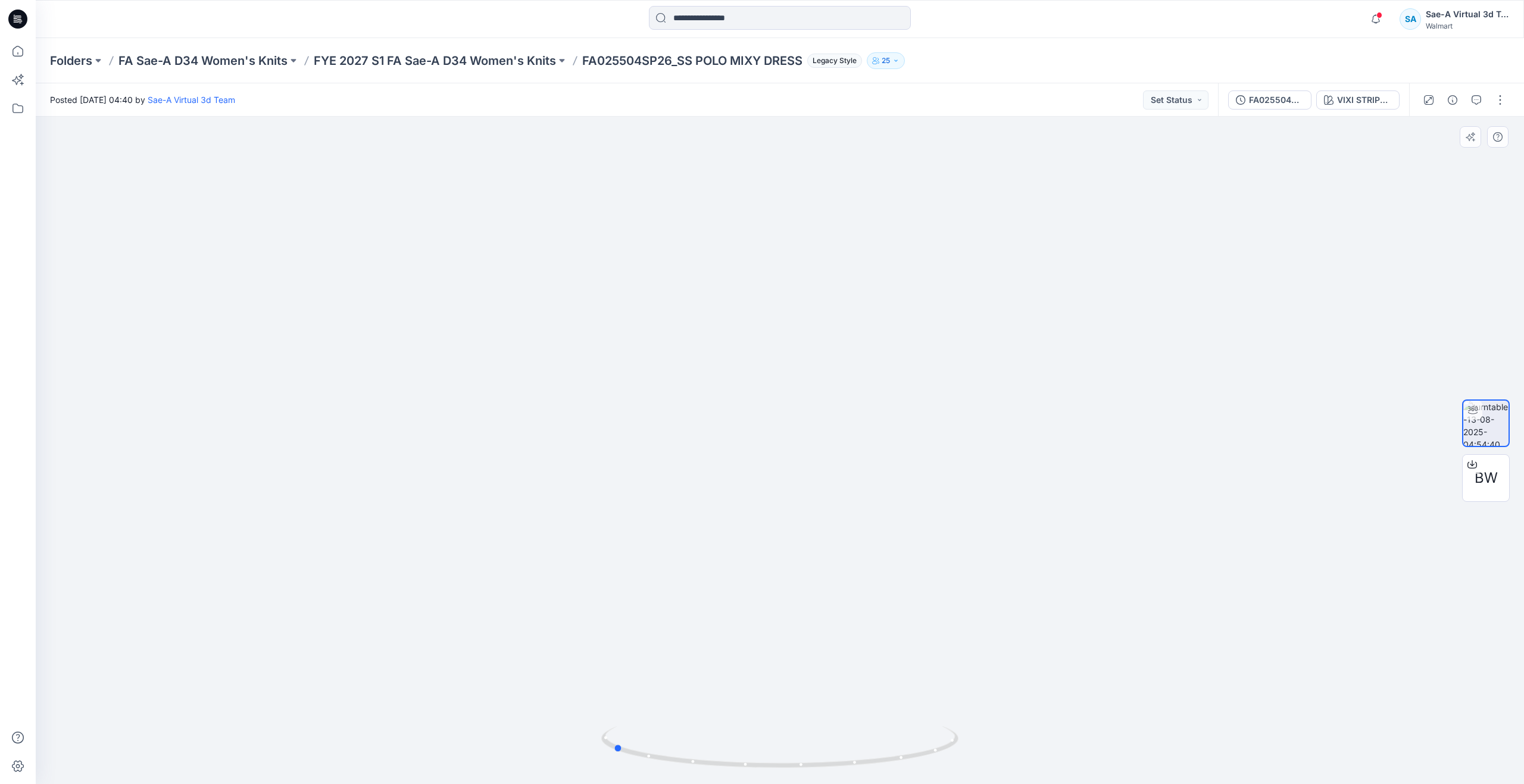
drag, startPoint x: 784, startPoint y: 765, endPoint x: 974, endPoint y: 732, distance: 192.8
click at [974, 732] on div at bounding box center [780, 450] width 1489 height 667
drag, startPoint x: 623, startPoint y: 748, endPoint x: 456, endPoint y: 687, distance: 177.8
click at [456, 687] on div at bounding box center [780, 450] width 1489 height 667
drag, startPoint x: 802, startPoint y: 766, endPoint x: 821, endPoint y: 720, distance: 49.8
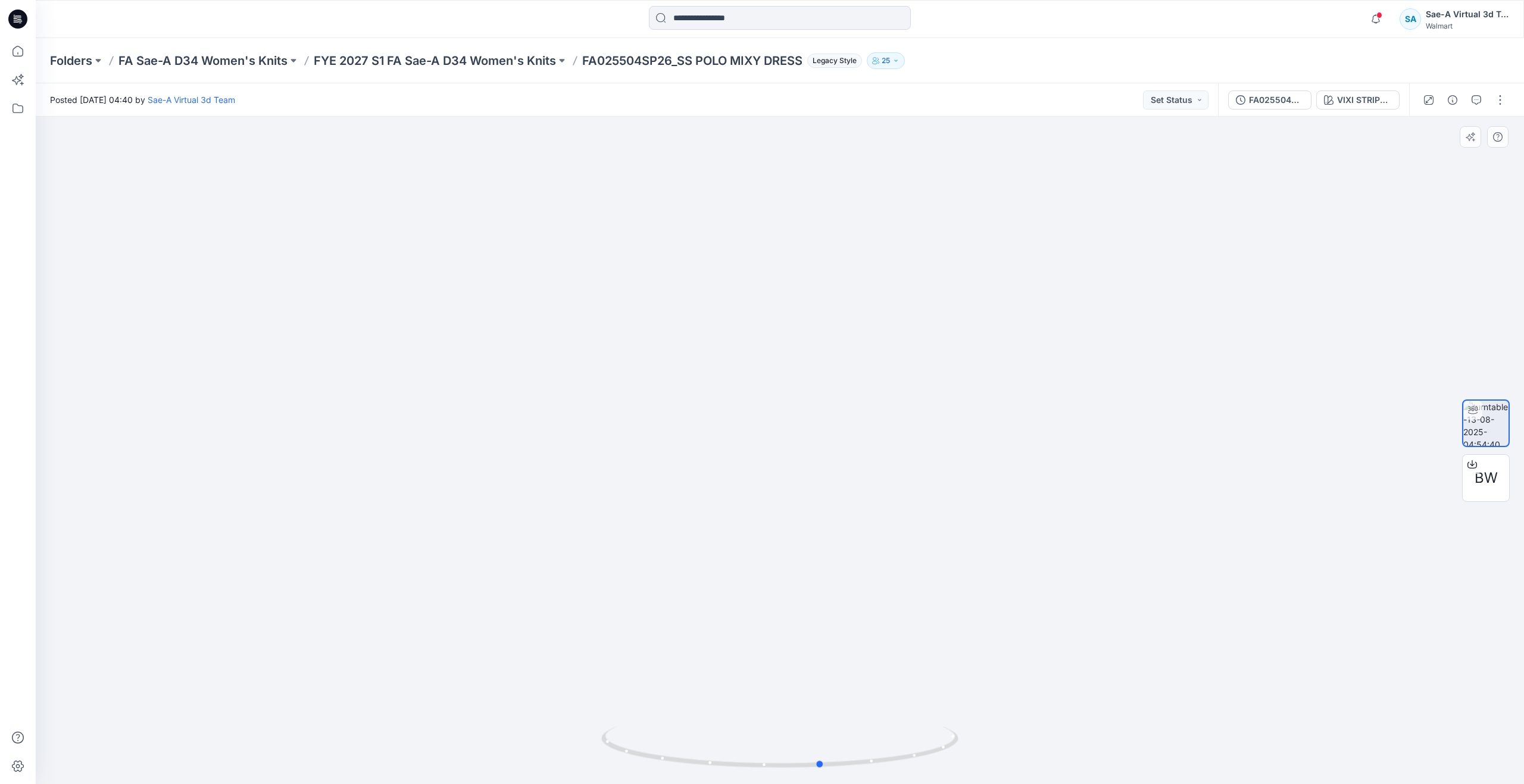
click at [821, 720] on div at bounding box center [780, 450] width 1489 height 667
click at [17, 58] on icon at bounding box center [18, 51] width 26 height 26
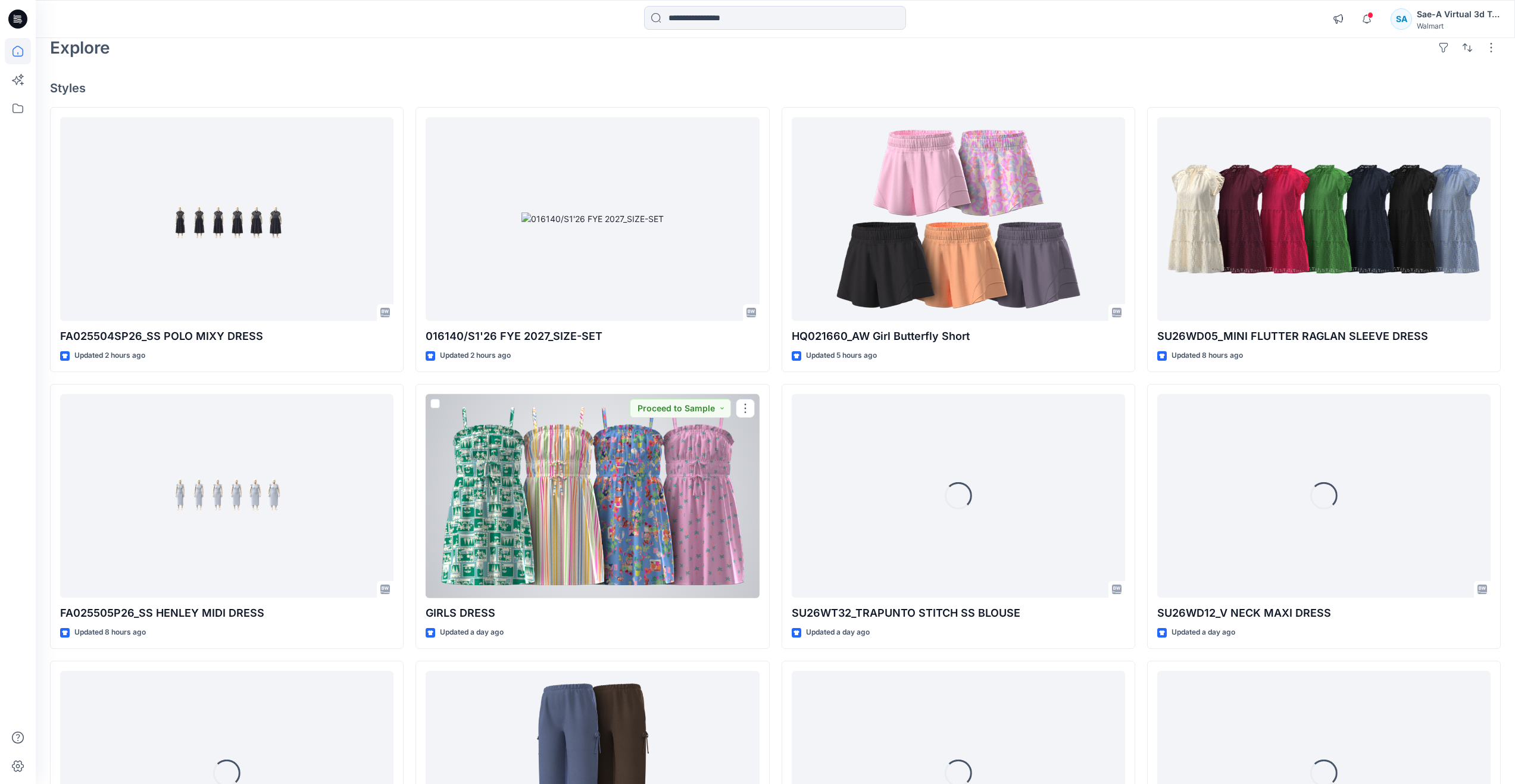
scroll to position [59, 0]
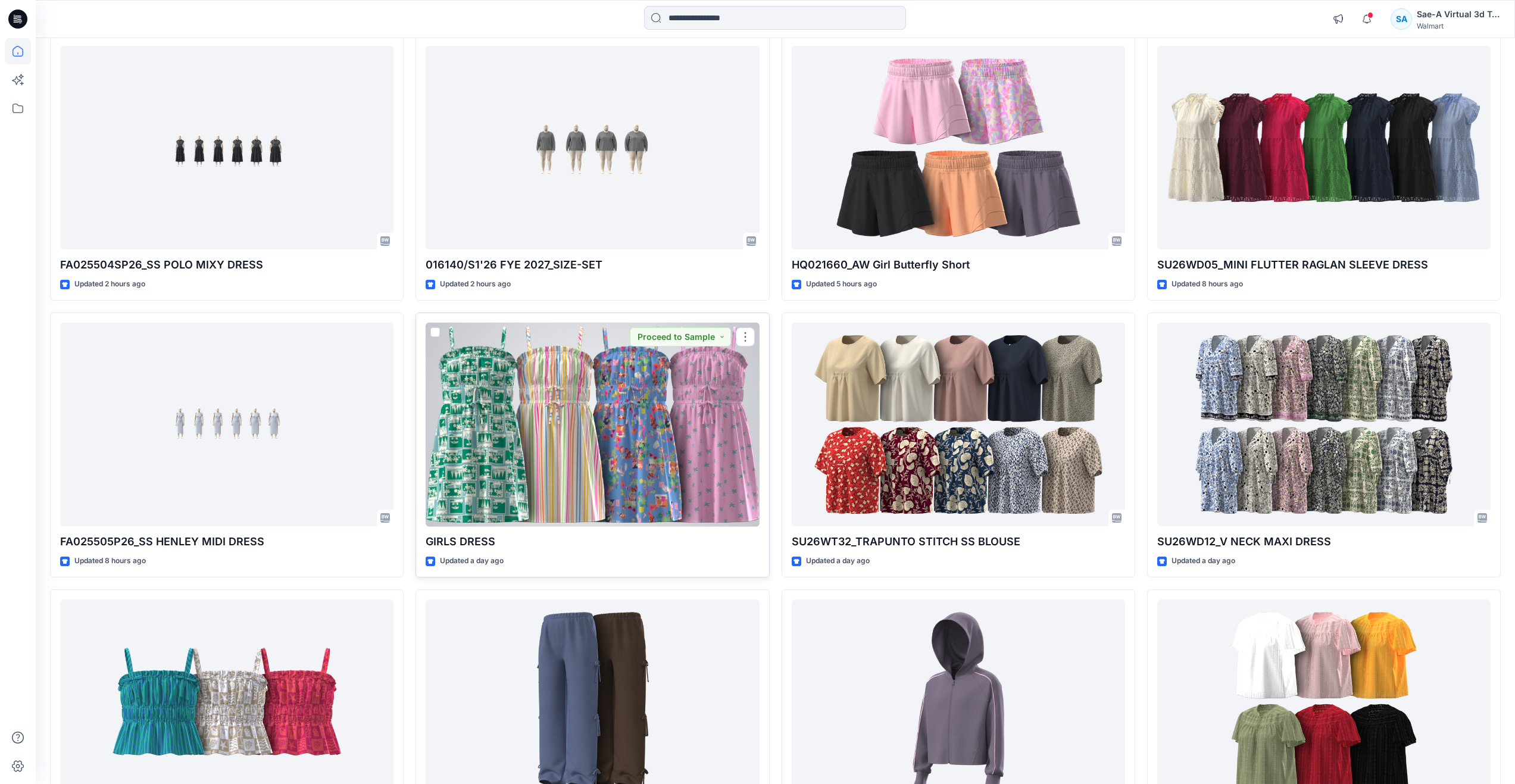
scroll to position [178, 0]
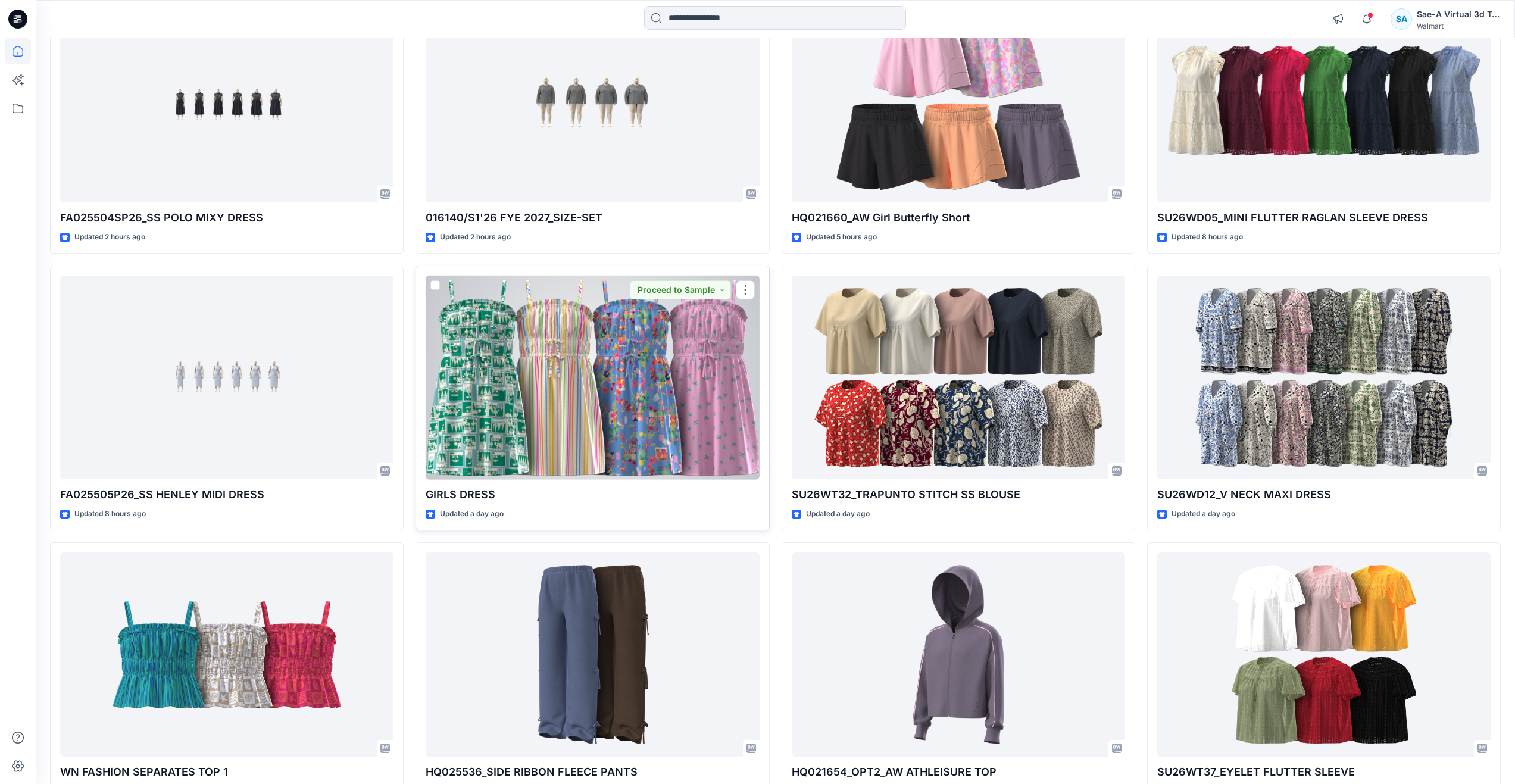
click at [513, 394] on div at bounding box center [592, 378] width 333 height 204
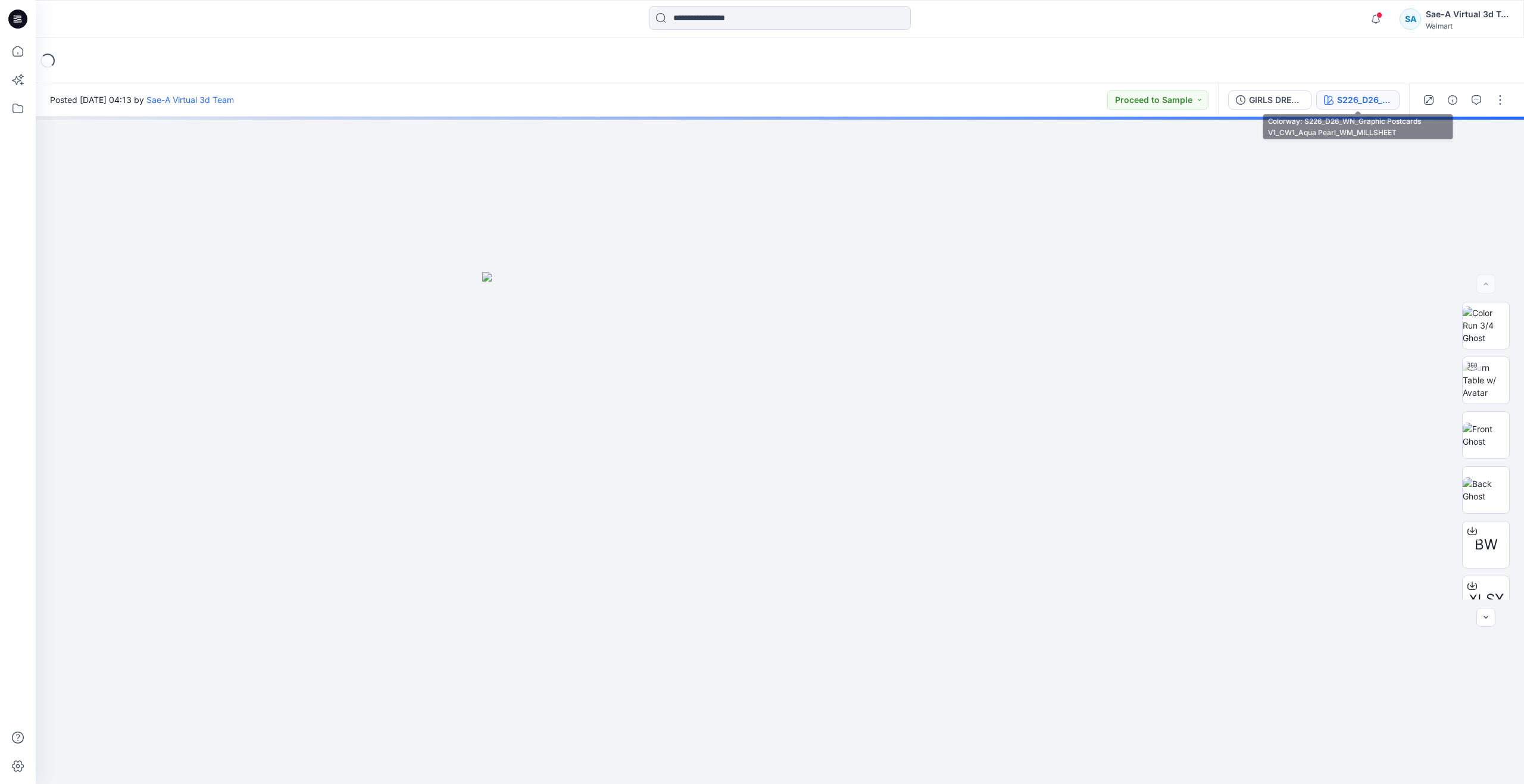
click at [1356, 104] on div "S226_D26_WN_Graphic Postcards V1_CW1_Aqua Pearl_WM_MILLSHEET" at bounding box center [1365, 100] width 55 height 13
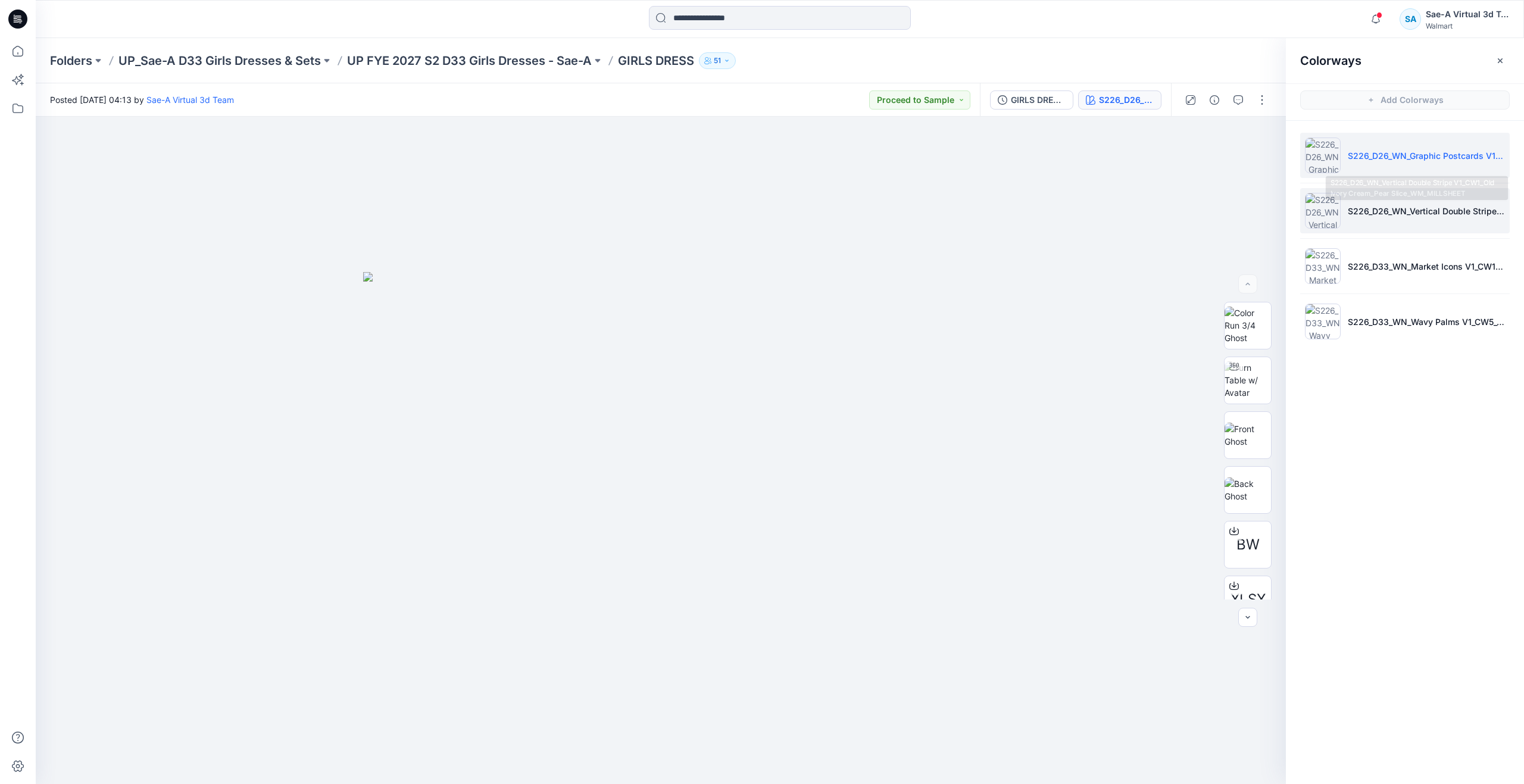
click at [1365, 203] on li "S226_D26_WN_Vertical Double Stripe V1_CW1_Old Ivory Cream_Pear Slice_WM_MILLSHE…" at bounding box center [1405, 211] width 210 height 45
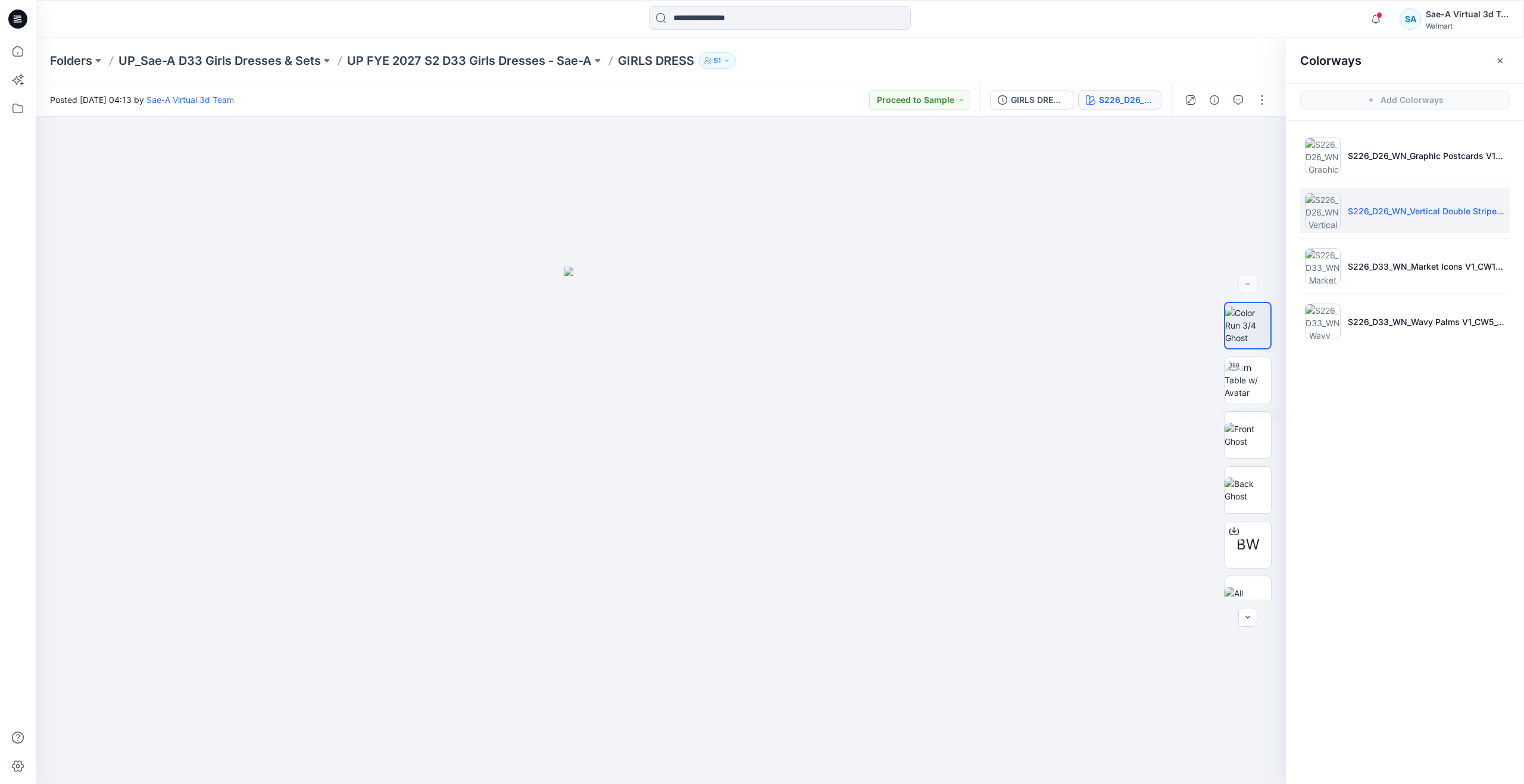
click at [1401, 387] on div "Colorways Add Colorways S226_D26_WN_Graphic Postcards V1_CW1_Aqua Pearl_WM_MILL…" at bounding box center [1405, 411] width 238 height 746
click at [1368, 281] on li "S226_D33_WN_Market Icons V1_CW1_Calming Blue_WM_MILLSHEET" at bounding box center [1405, 266] width 210 height 45
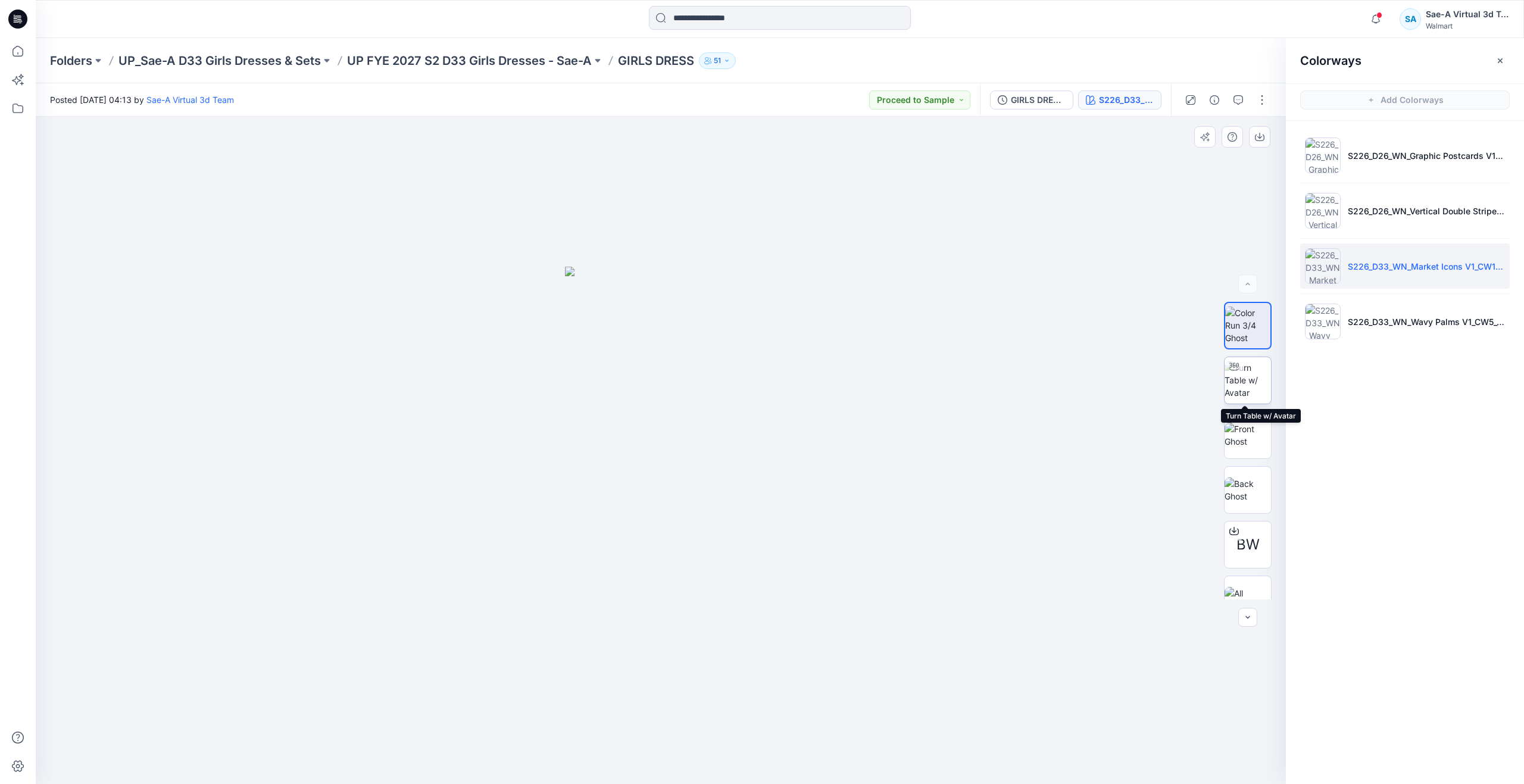
click at [1247, 381] on img at bounding box center [1248, 380] width 47 height 38
drag, startPoint x: 666, startPoint y: 542, endPoint x: 665, endPoint y: 528, distance: 14.0
drag, startPoint x: 661, startPoint y: 765, endPoint x: 949, endPoint y: 677, distance: 301.1
click at [949, 677] on div at bounding box center [661, 450] width 1250 height 667
drag, startPoint x: 599, startPoint y: 763, endPoint x: 788, endPoint y: 743, distance: 190.1
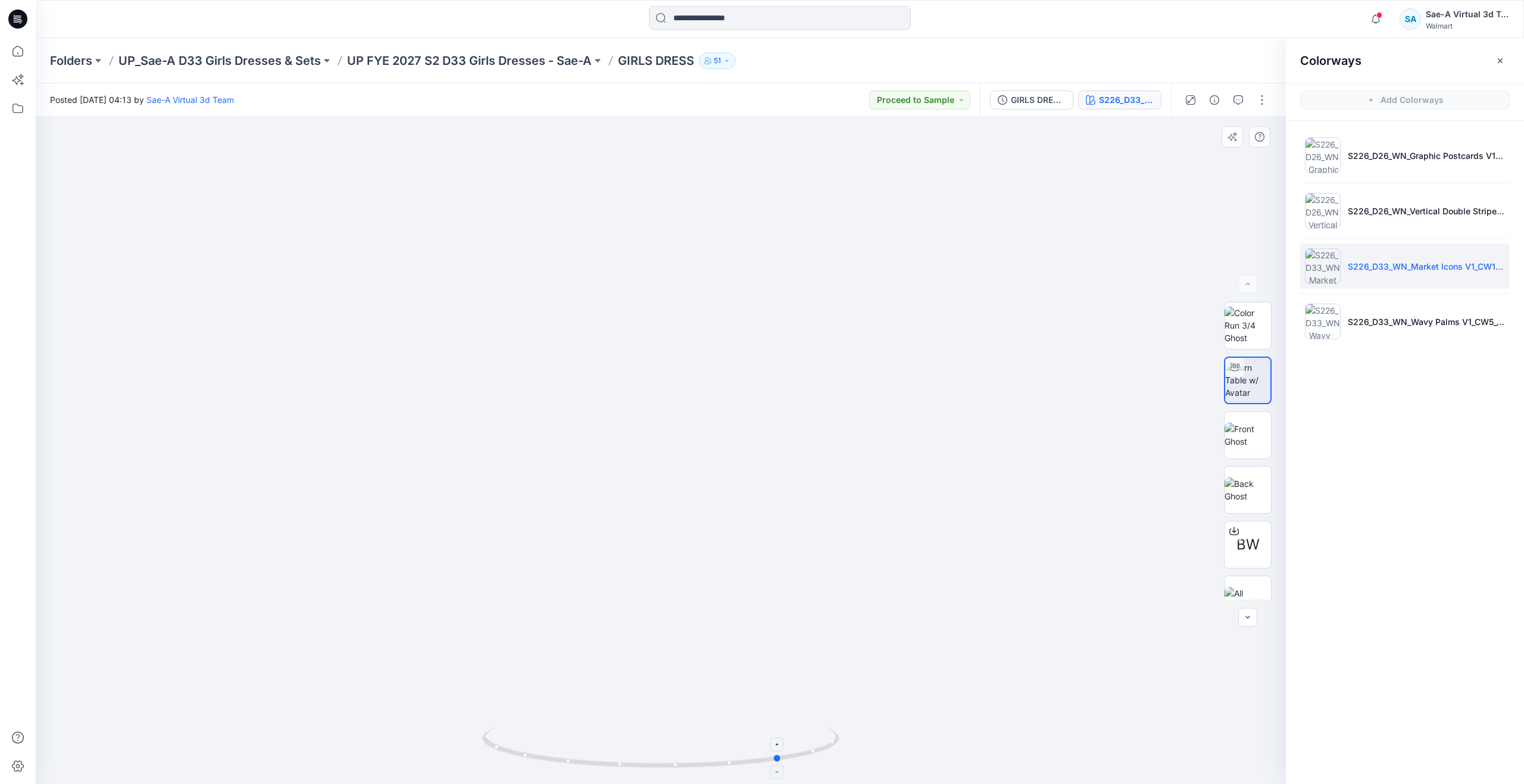
click at [788, 743] on icon at bounding box center [663, 748] width 360 height 45
drag, startPoint x: 788, startPoint y: 743, endPoint x: 726, endPoint y: 739, distance: 62.1
click at [726, 739] on icon at bounding box center [663, 748] width 360 height 45
click at [1376, 314] on li "S226_D33_WN_Wavy Palms V1_CW5_Thistle Morning_WM_MILLSHEET" at bounding box center [1405, 321] width 210 height 45
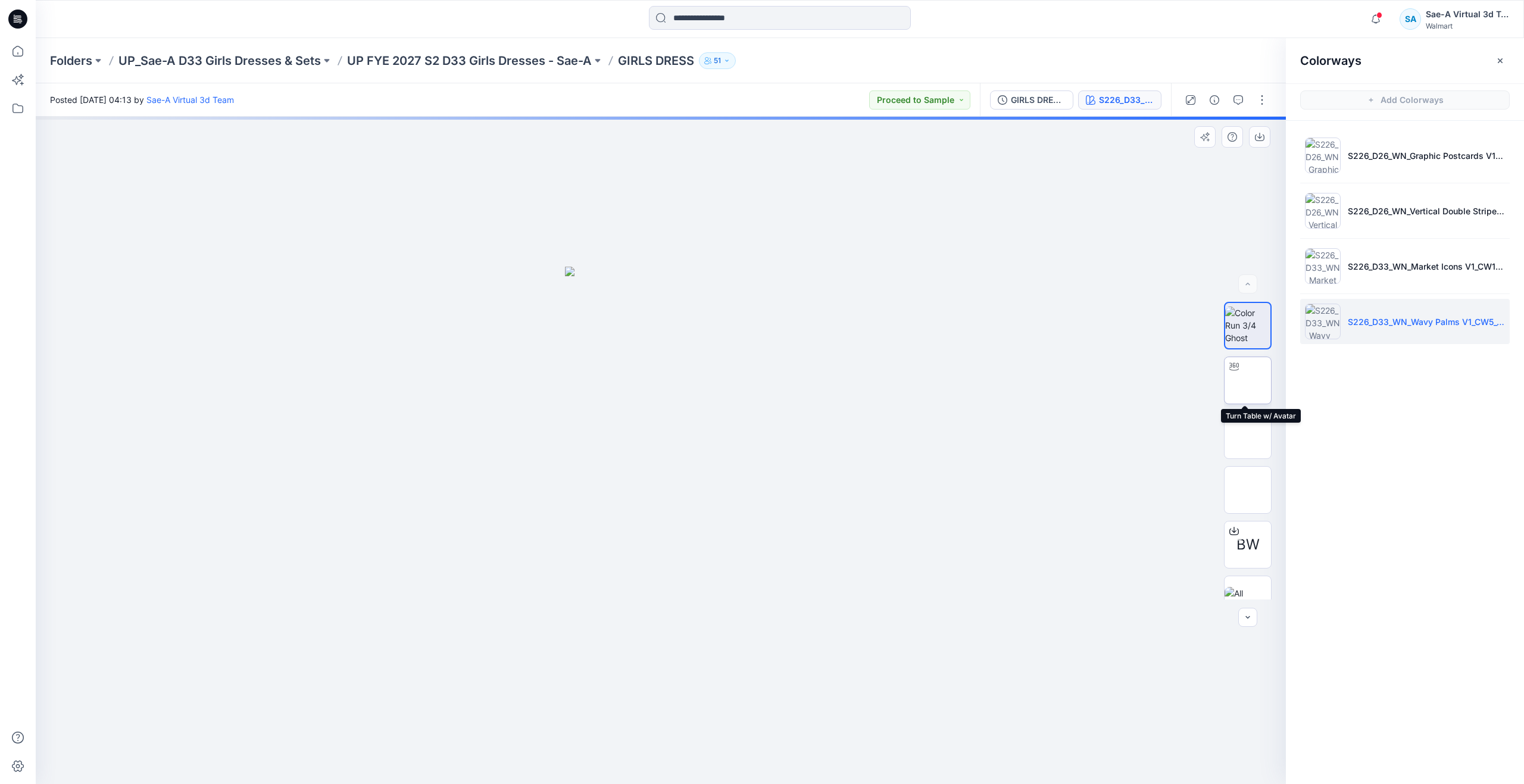
click at [1248, 381] on img at bounding box center [1248, 381] width 0 height 0
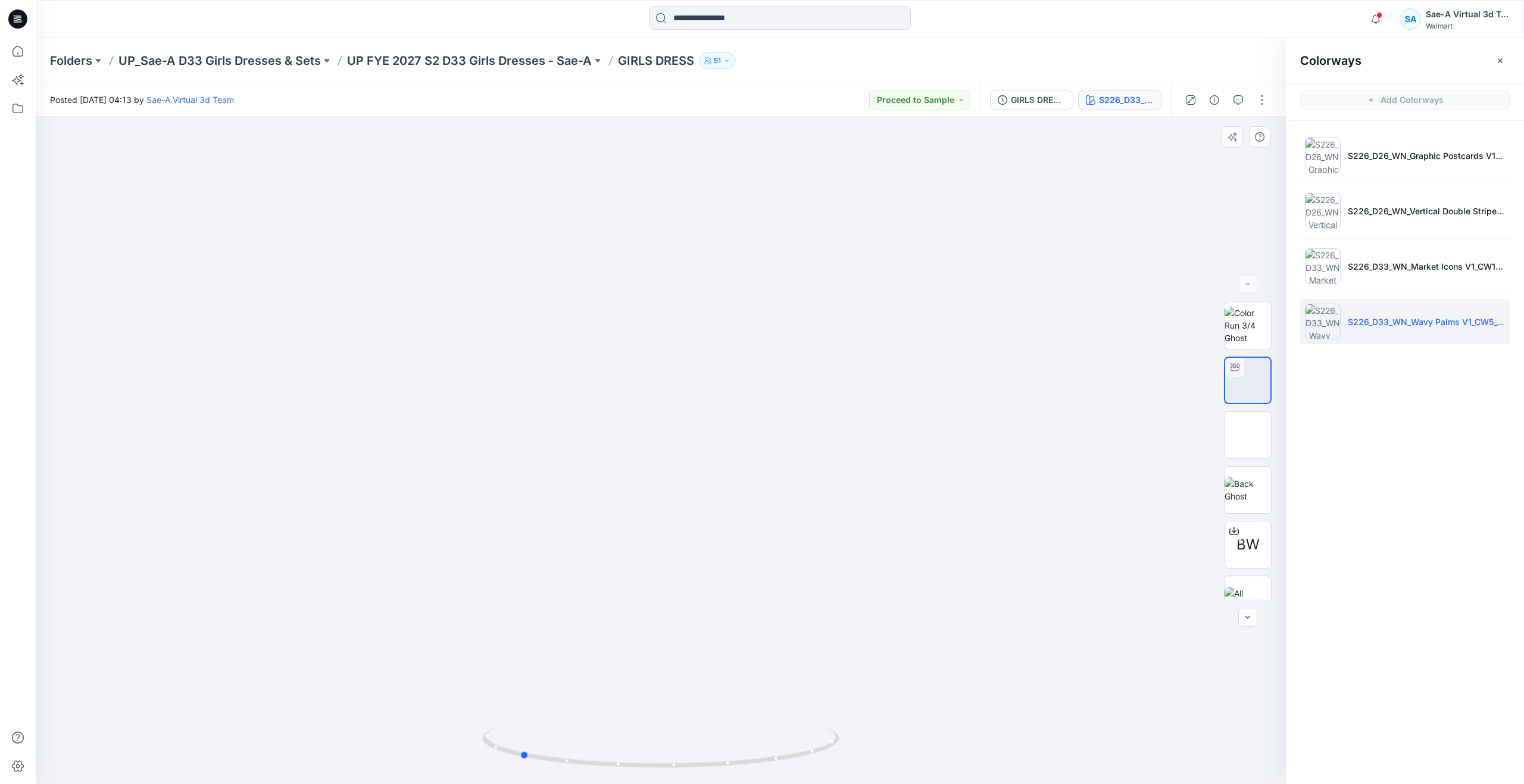
drag, startPoint x: 691, startPoint y: 762, endPoint x: 906, endPoint y: 695, distance: 225.2
click at [906, 695] on div at bounding box center [661, 450] width 1250 height 667
click at [29, 52] on icon at bounding box center [18, 51] width 26 height 26
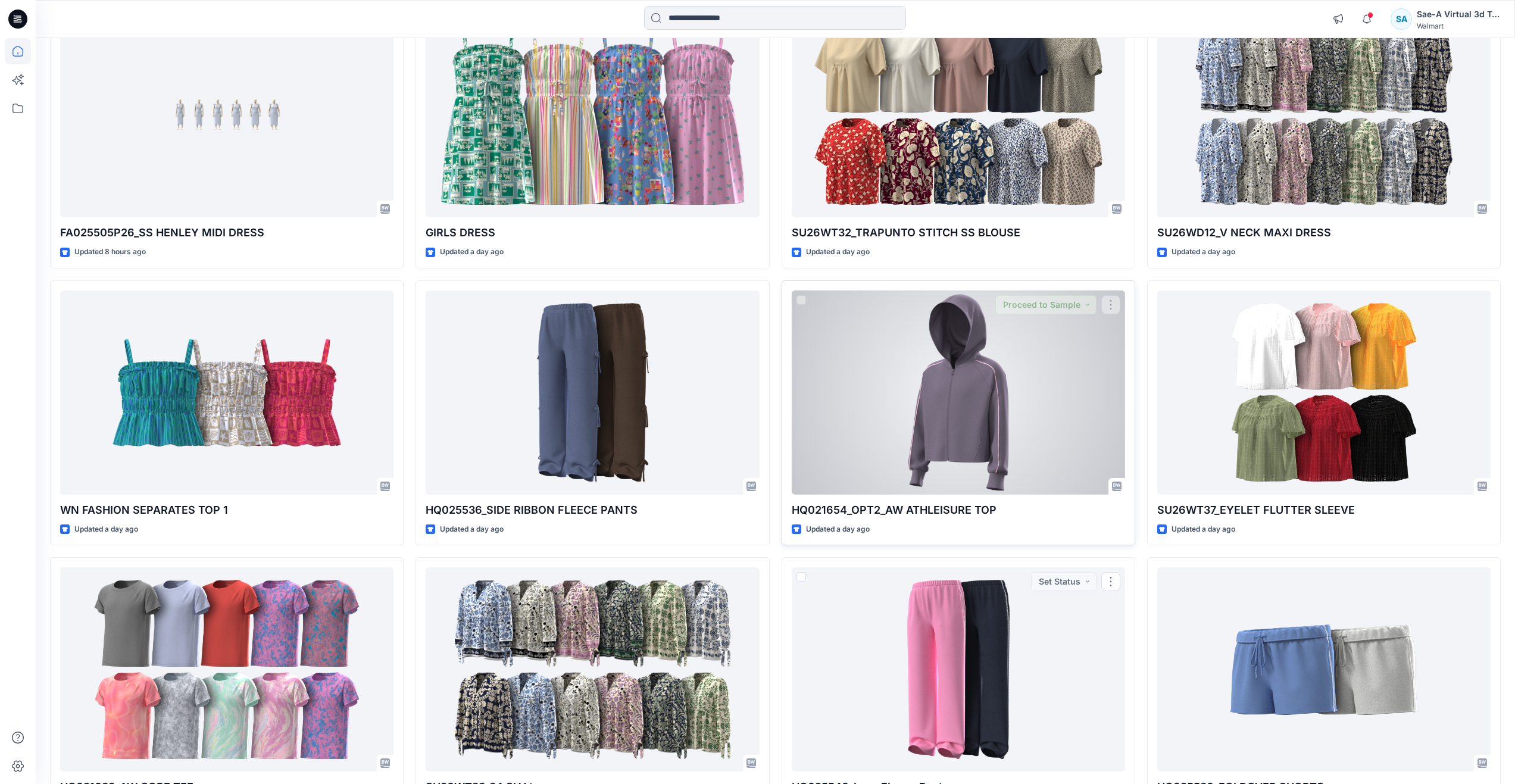
scroll to position [437, 0]
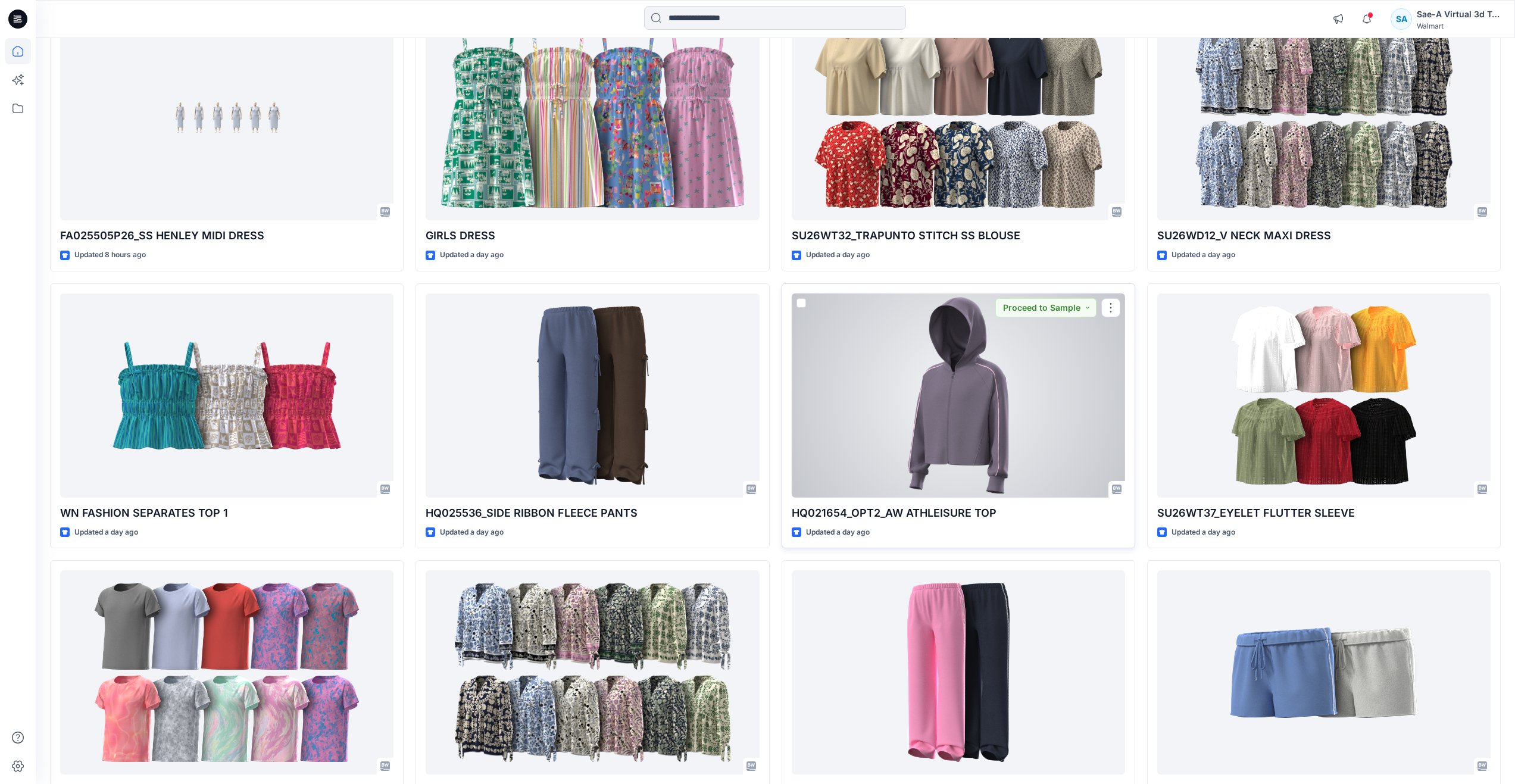
click at [916, 421] on div at bounding box center [958, 395] width 333 height 204
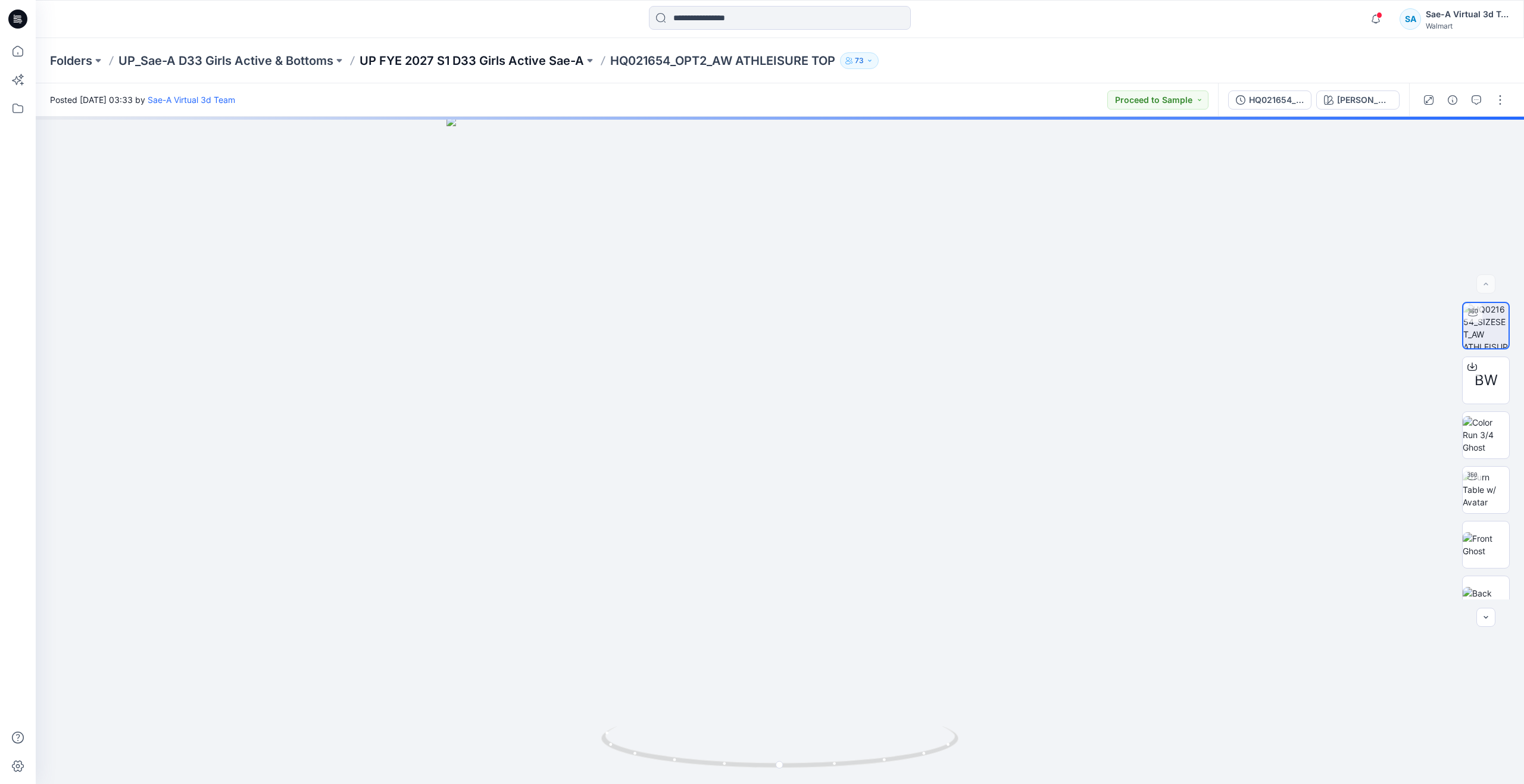
click at [483, 64] on p "UP FYE 2027 S1 D33 Girls Active Sae-A" at bounding box center [472, 61] width 224 height 17
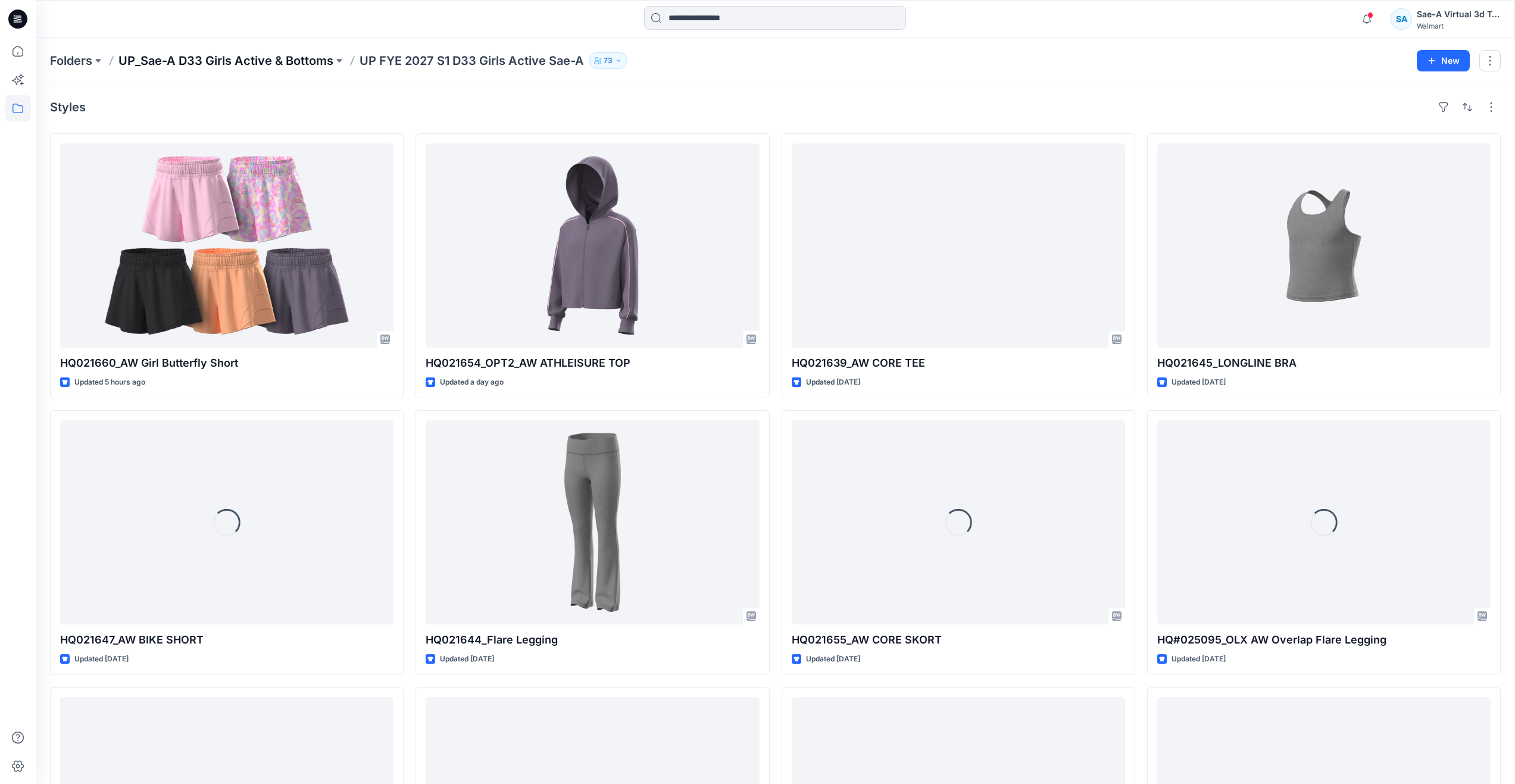
click at [295, 58] on p "UP_Sae-A D33 Girls Active & Bottoms" at bounding box center [226, 61] width 215 height 17
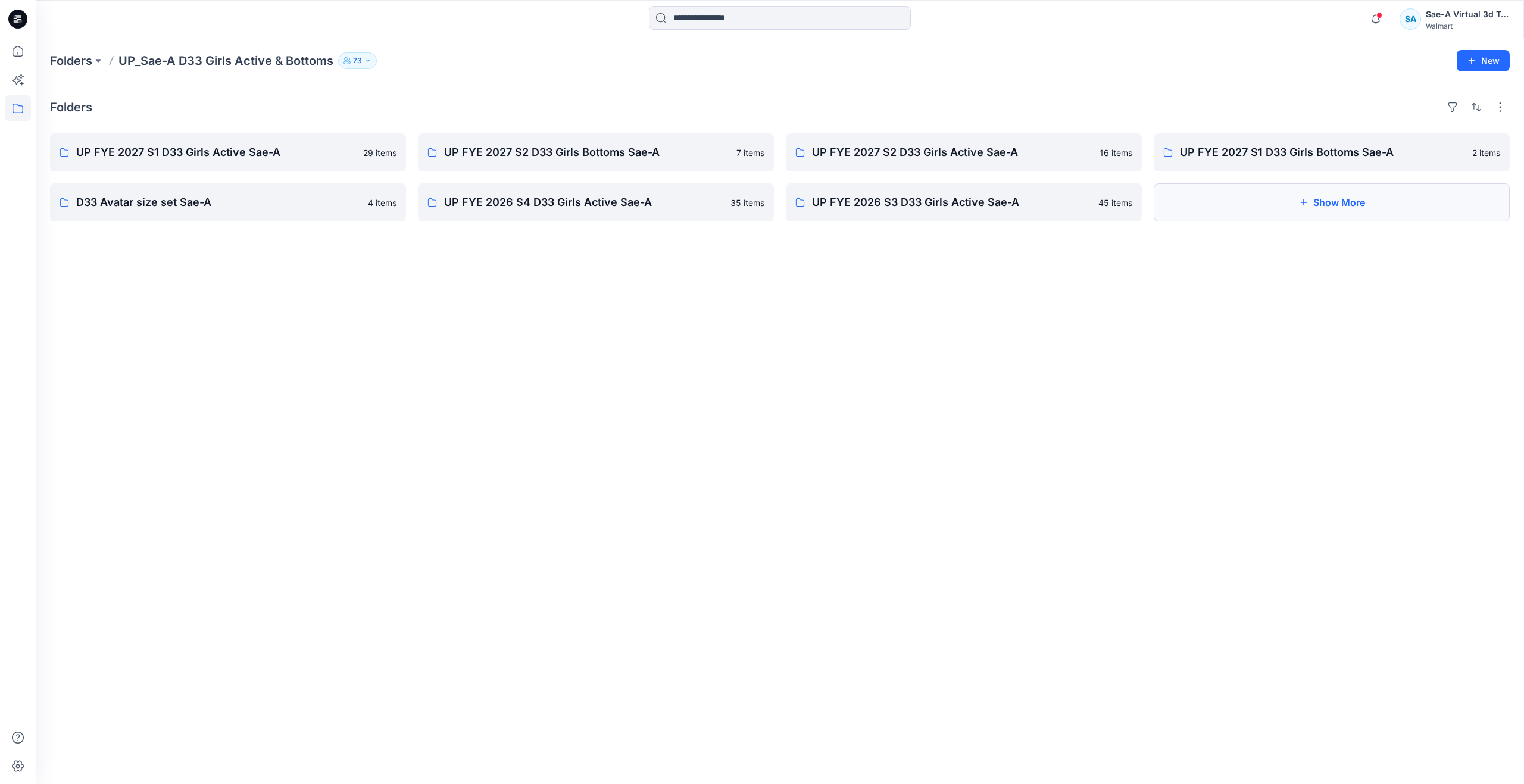
click at [1230, 193] on button "Show More" at bounding box center [1332, 202] width 356 height 38
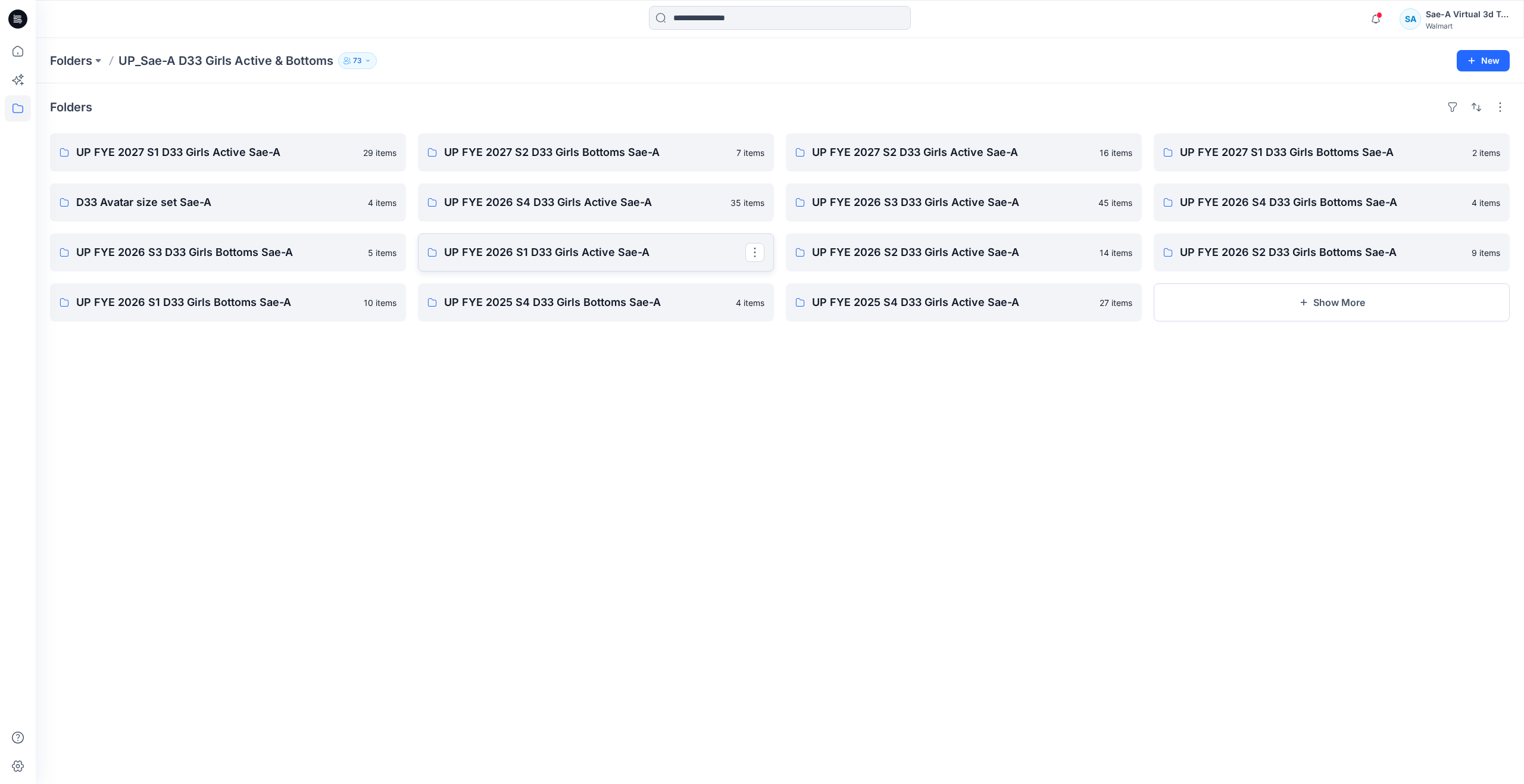
click at [494, 256] on p "UP FYE 2026 S1 D33 Girls Active Sae-A" at bounding box center [594, 253] width 301 height 17
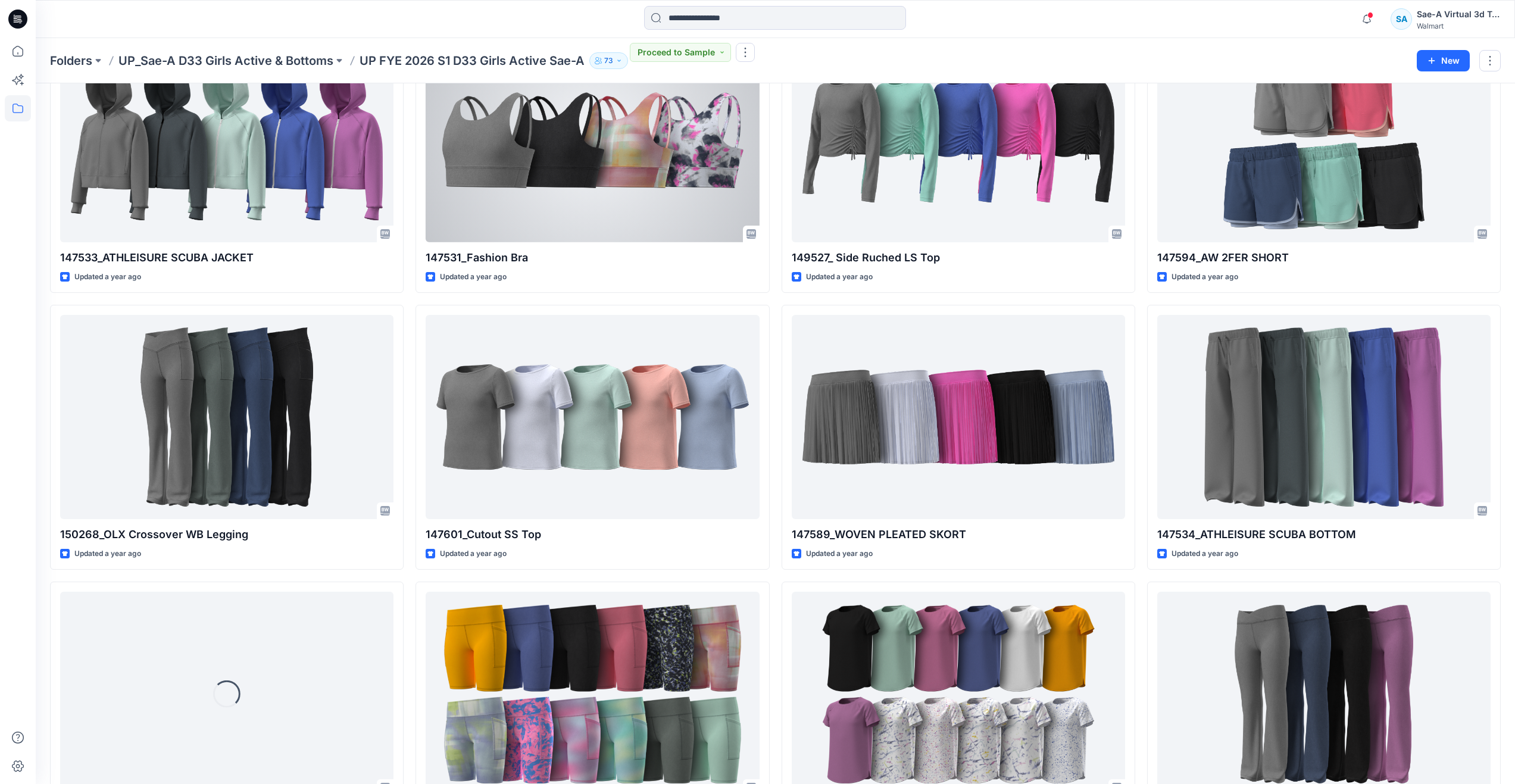
scroll to position [119, 0]
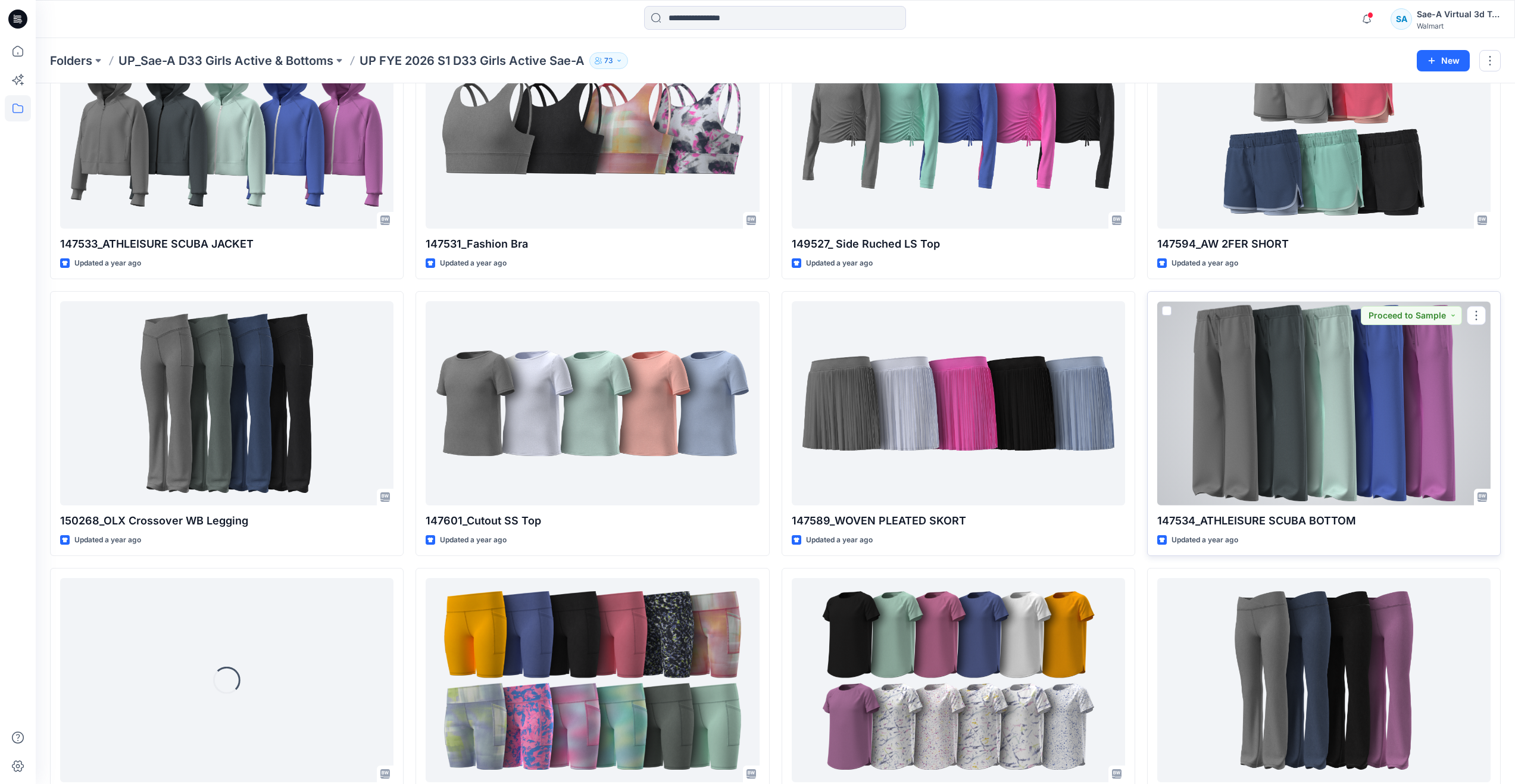
click at [1319, 438] on div at bounding box center [1324, 403] width 333 height 204
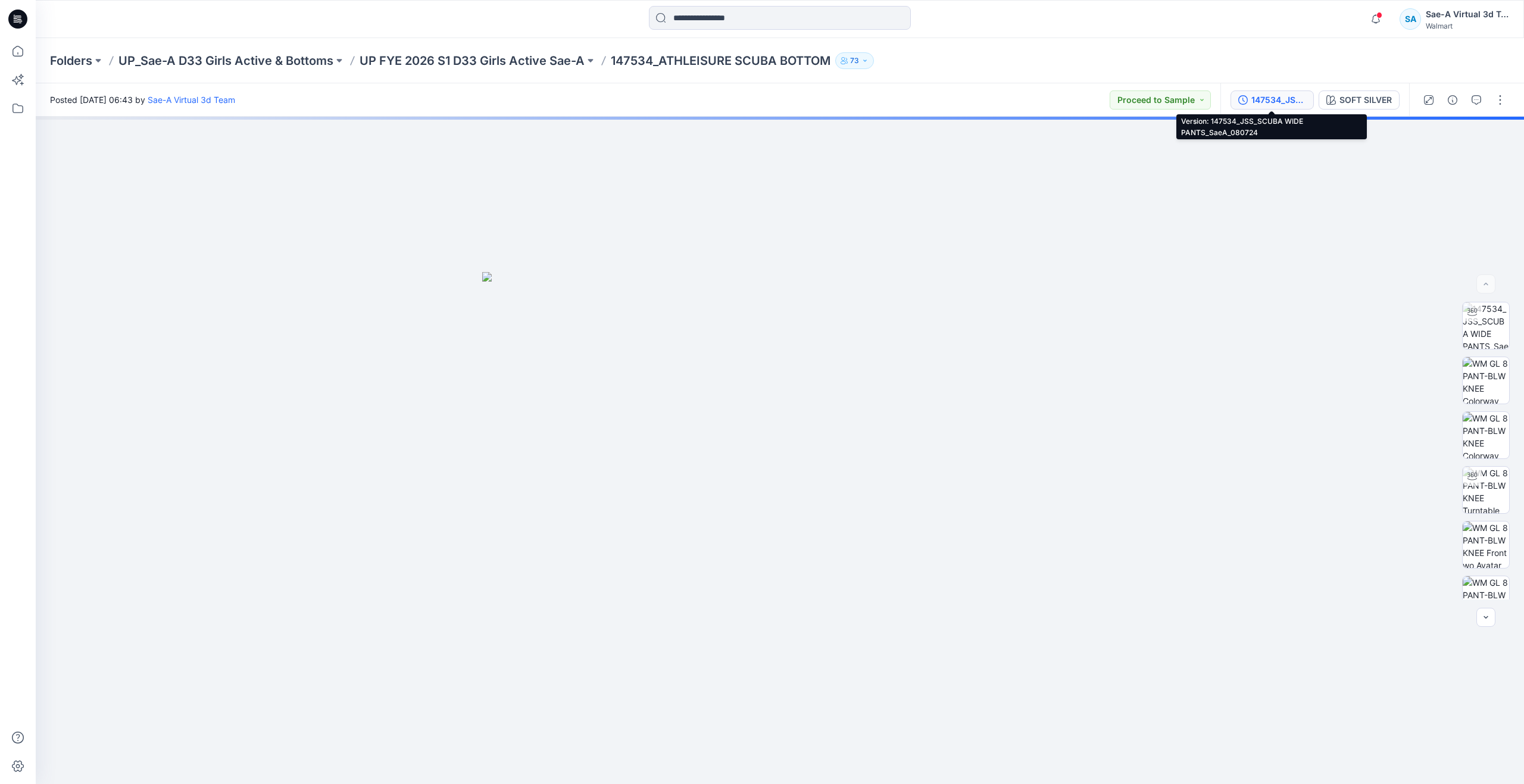
click at [1250, 92] on button "147534_JSS_SCUBA WIDE PANTS_SaeA_080724" at bounding box center [1272, 100] width 83 height 19
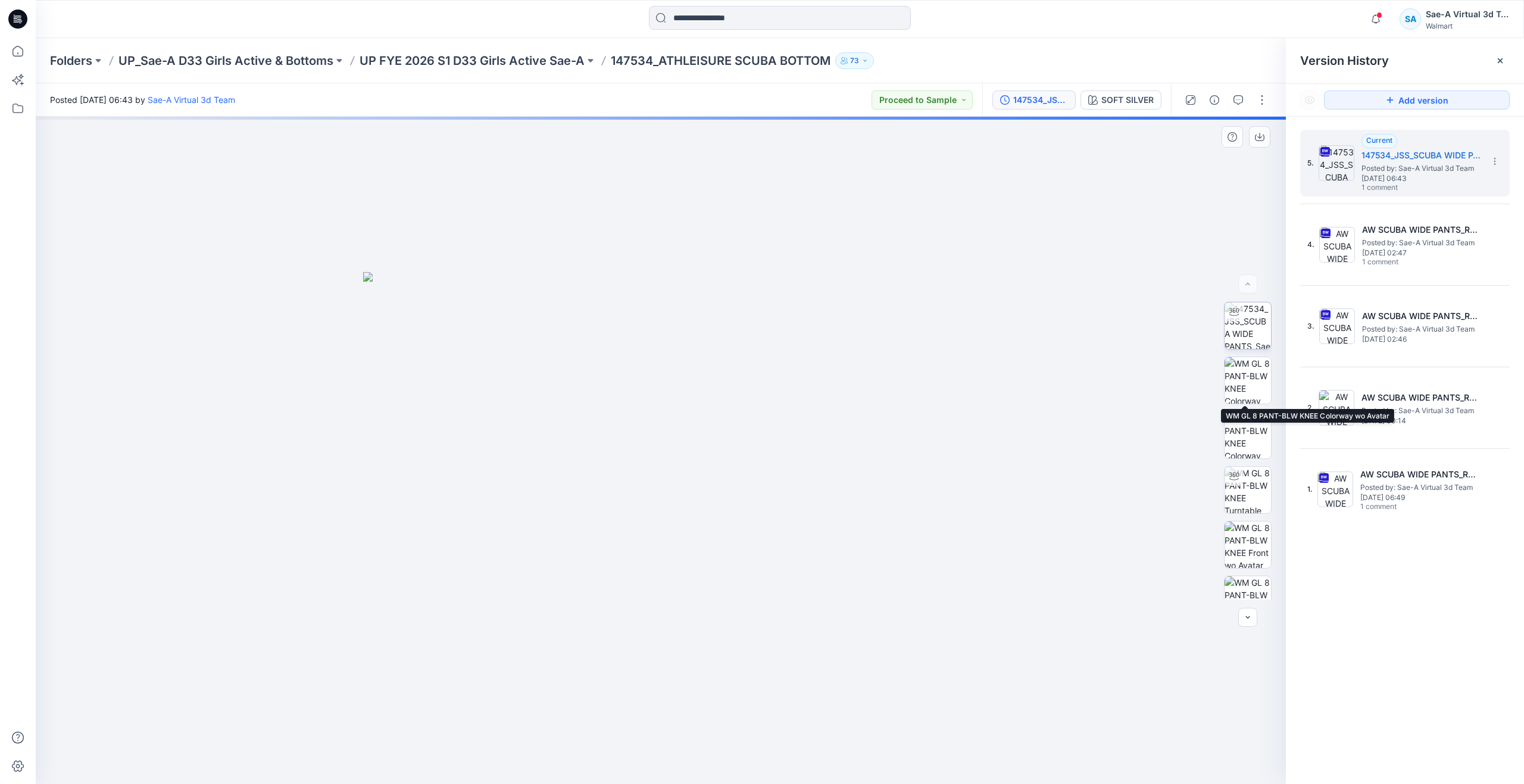
click at [1243, 342] on img at bounding box center [1248, 326] width 47 height 47
drag, startPoint x: 663, startPoint y: 763, endPoint x: 518, endPoint y: 730, distance: 148.7
click at [518, 730] on icon at bounding box center [663, 748] width 360 height 45
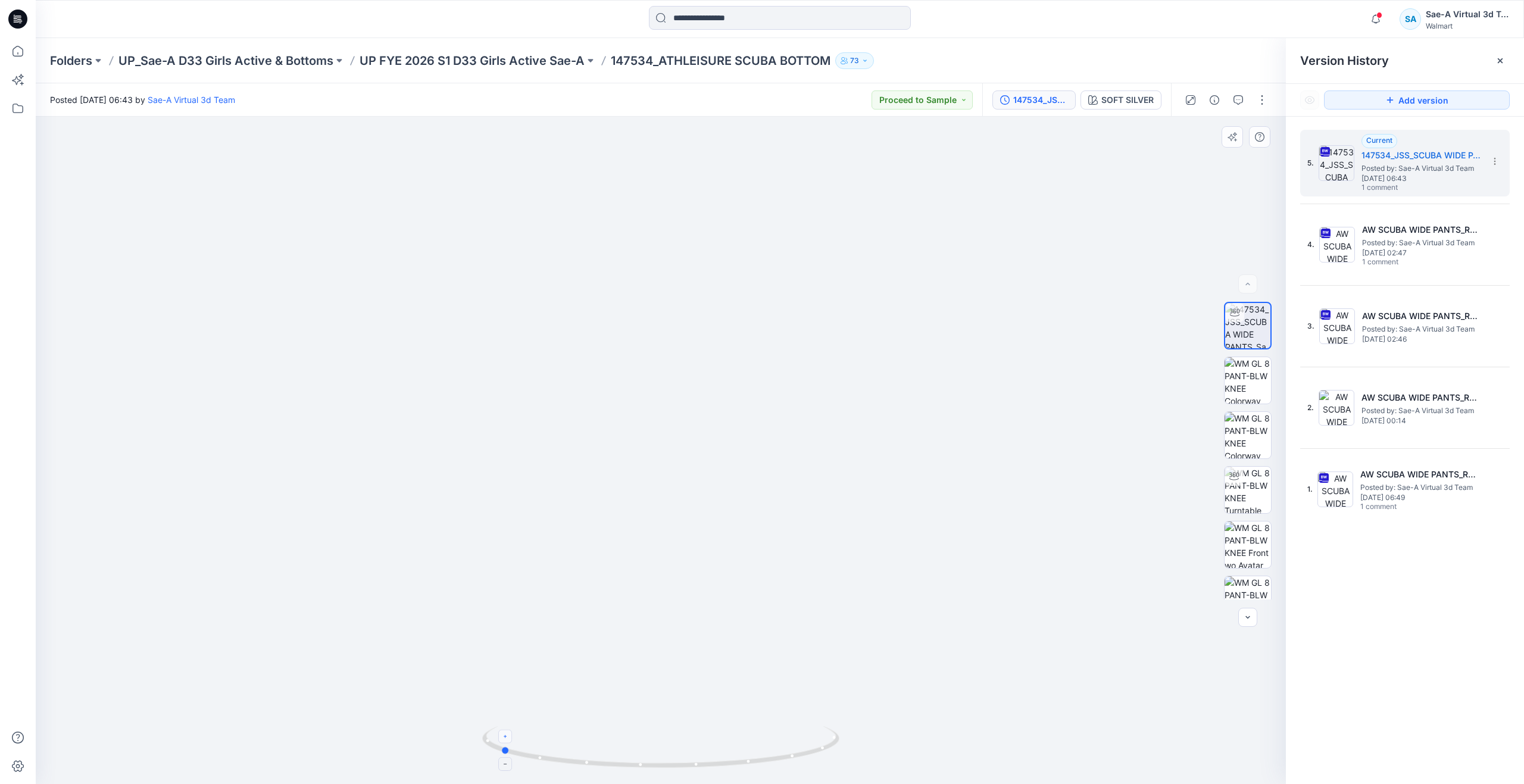
drag, startPoint x: 526, startPoint y: 759, endPoint x: 509, endPoint y: 730, distance: 33.6
click at [509, 730] on icon at bounding box center [663, 748] width 360 height 45
drag, startPoint x: 507, startPoint y: 752, endPoint x: 680, endPoint y: 751, distance: 173.0
click at [680, 751] on icon at bounding box center [663, 748] width 360 height 45
drag, startPoint x: 673, startPoint y: 765, endPoint x: 712, endPoint y: 705, distance: 71.6
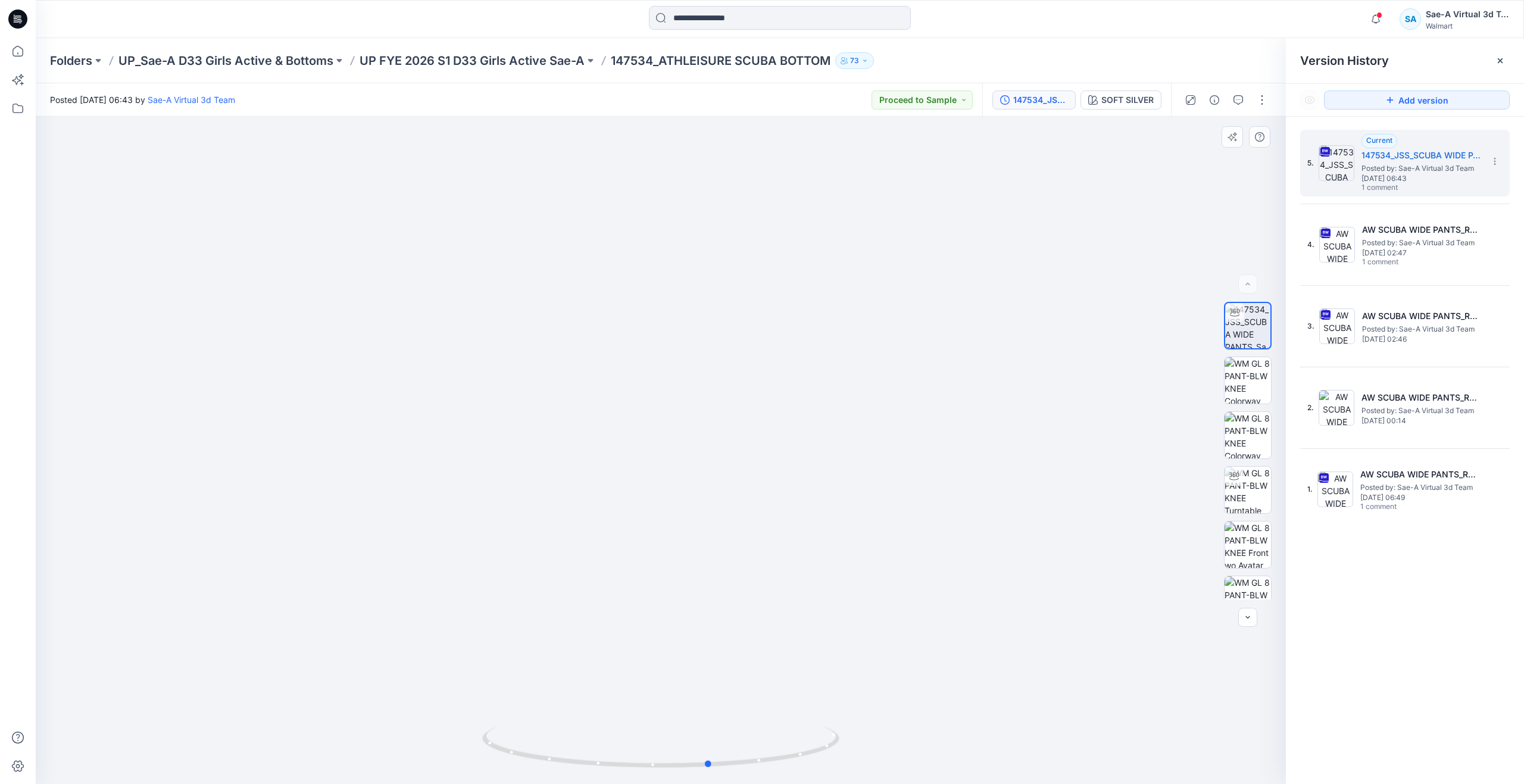
click at [712, 705] on div at bounding box center [661, 450] width 1250 height 667
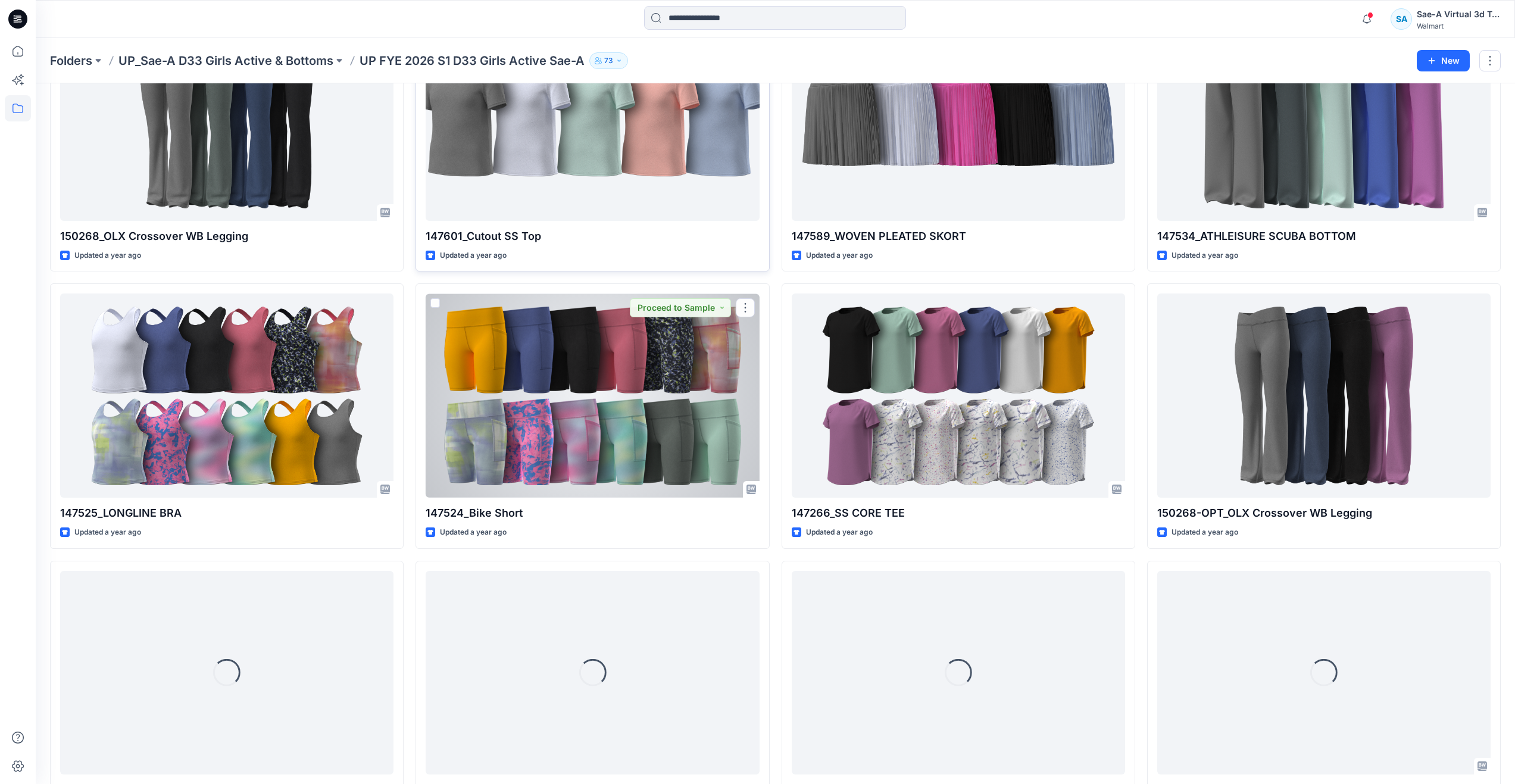
scroll to position [404, 0]
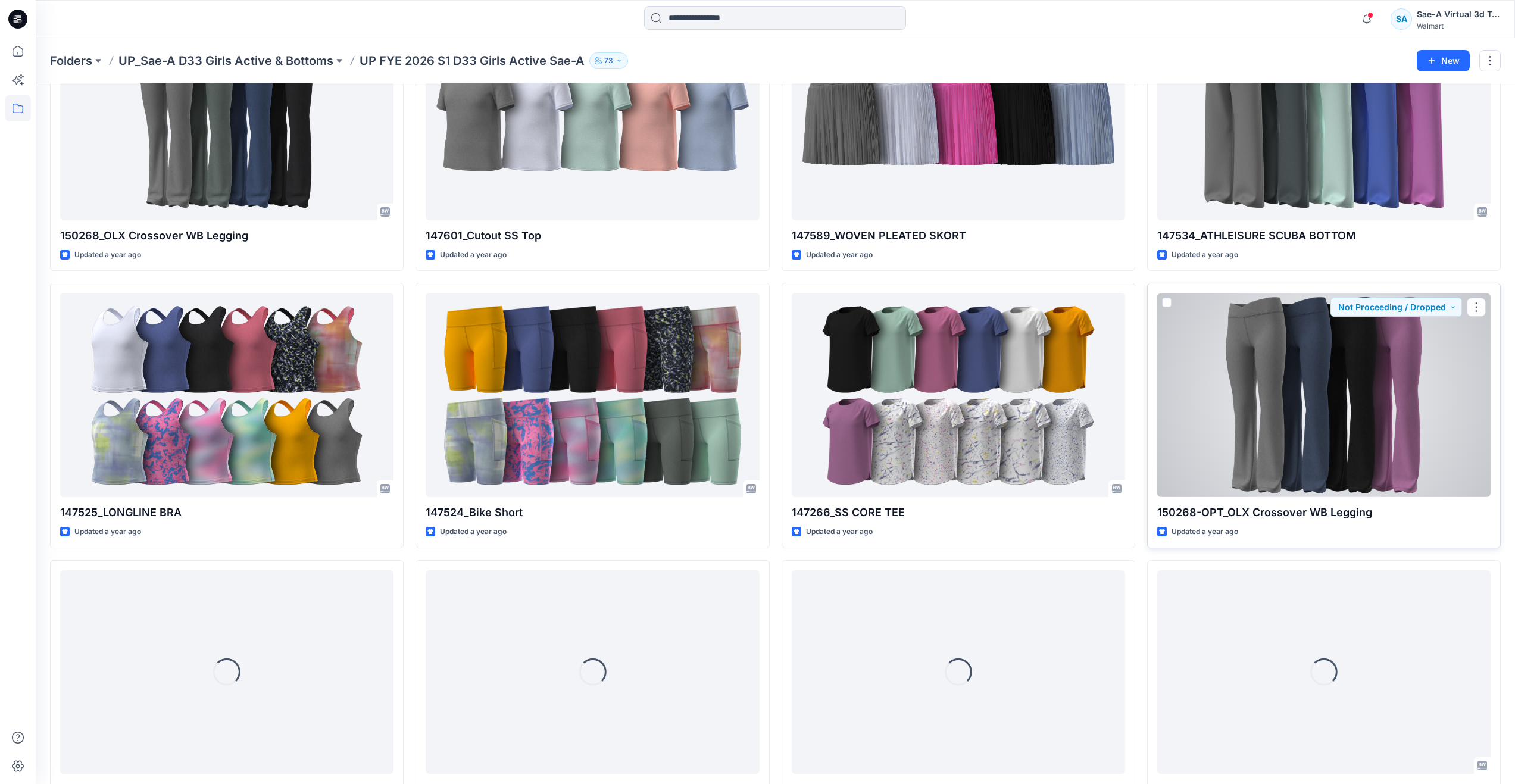
click at [1228, 426] on div at bounding box center [1324, 394] width 333 height 204
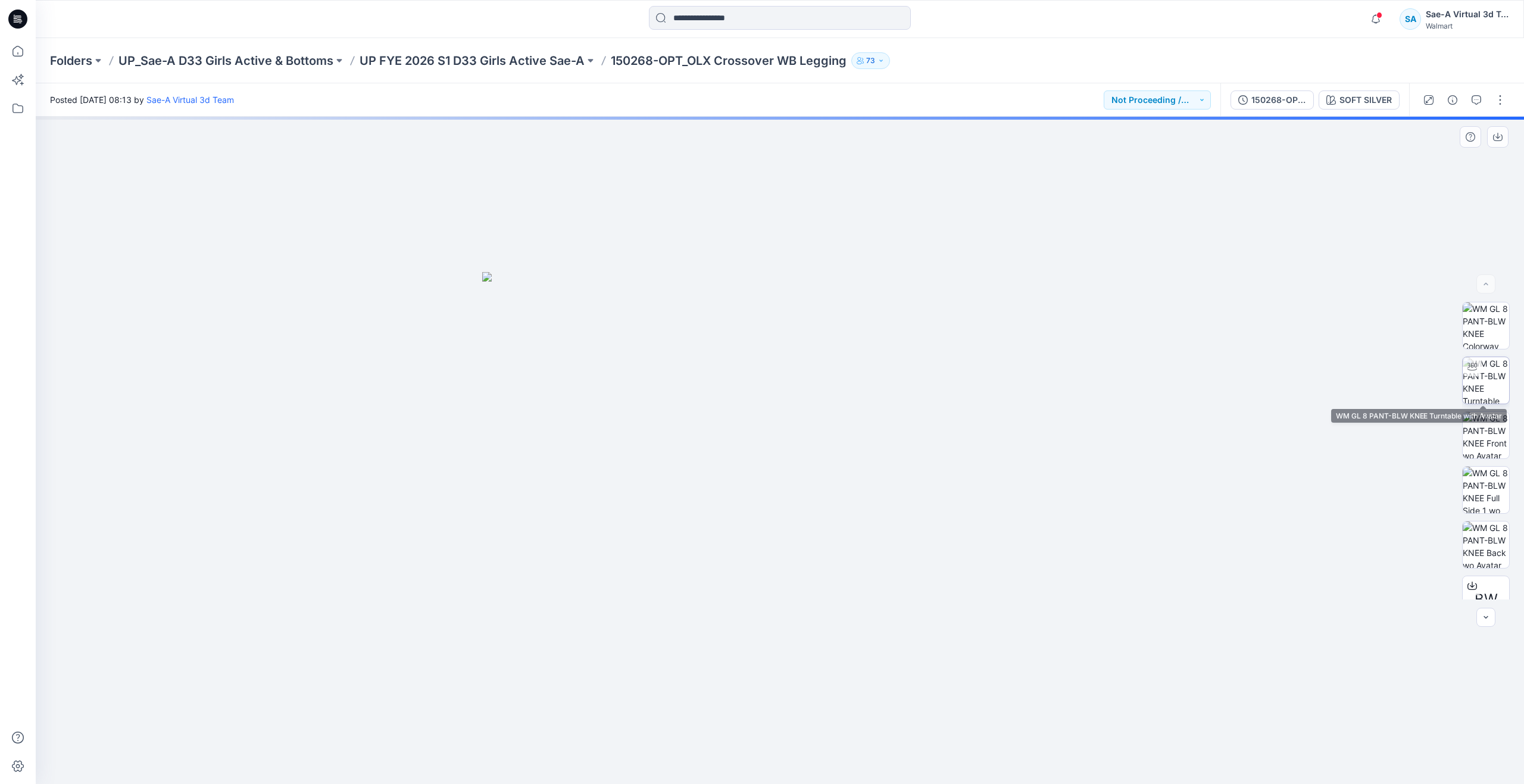
click at [1497, 381] on img at bounding box center [1486, 381] width 47 height 47
drag, startPoint x: 784, startPoint y: 767, endPoint x: 980, endPoint y: 752, distance: 196.6
click at [980, 752] on div at bounding box center [780, 450] width 1489 height 667
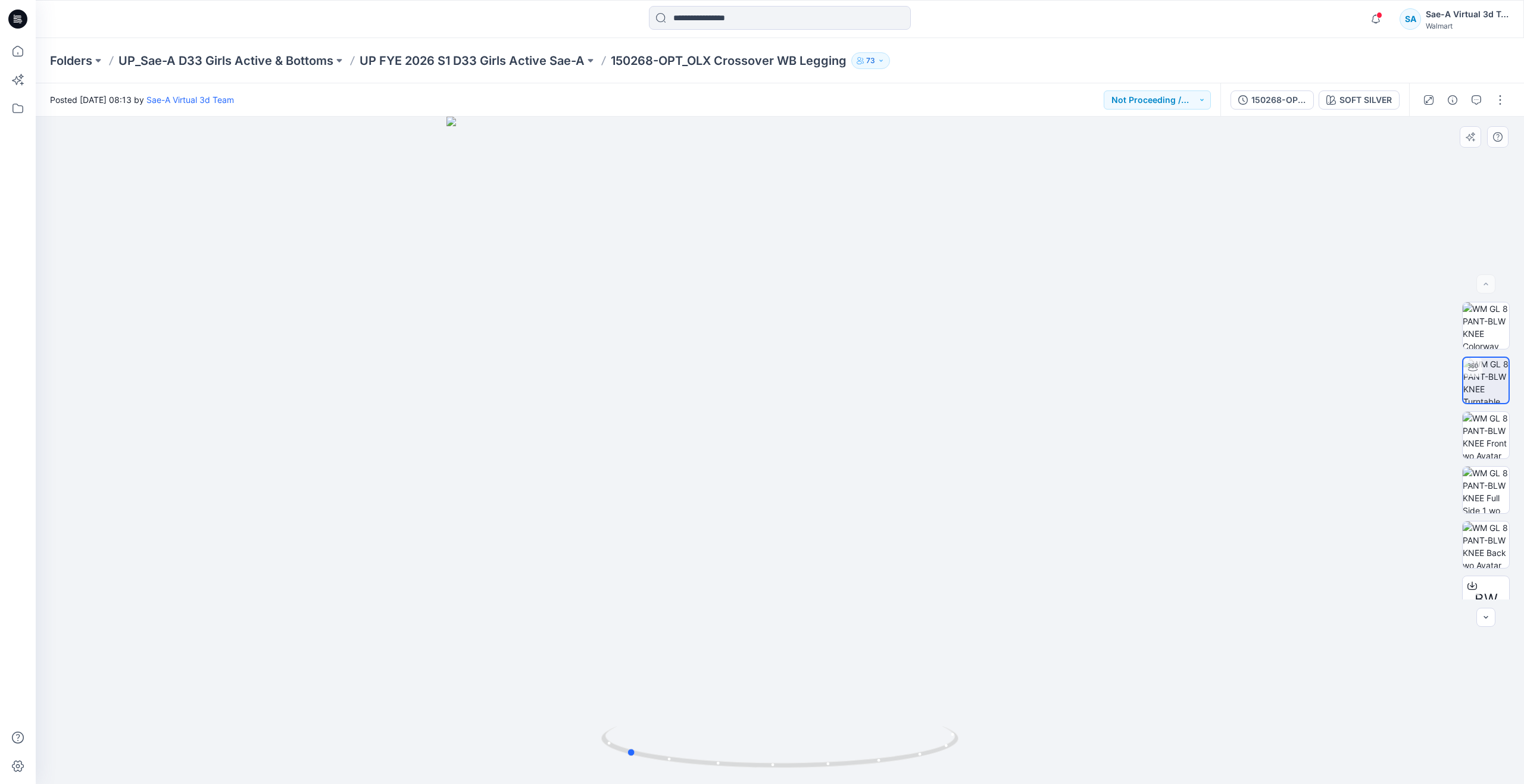
drag, startPoint x: 624, startPoint y: 752, endPoint x: 632, endPoint y: 720, distance: 33.0
click at [632, 720] on div at bounding box center [780, 450] width 1489 height 667
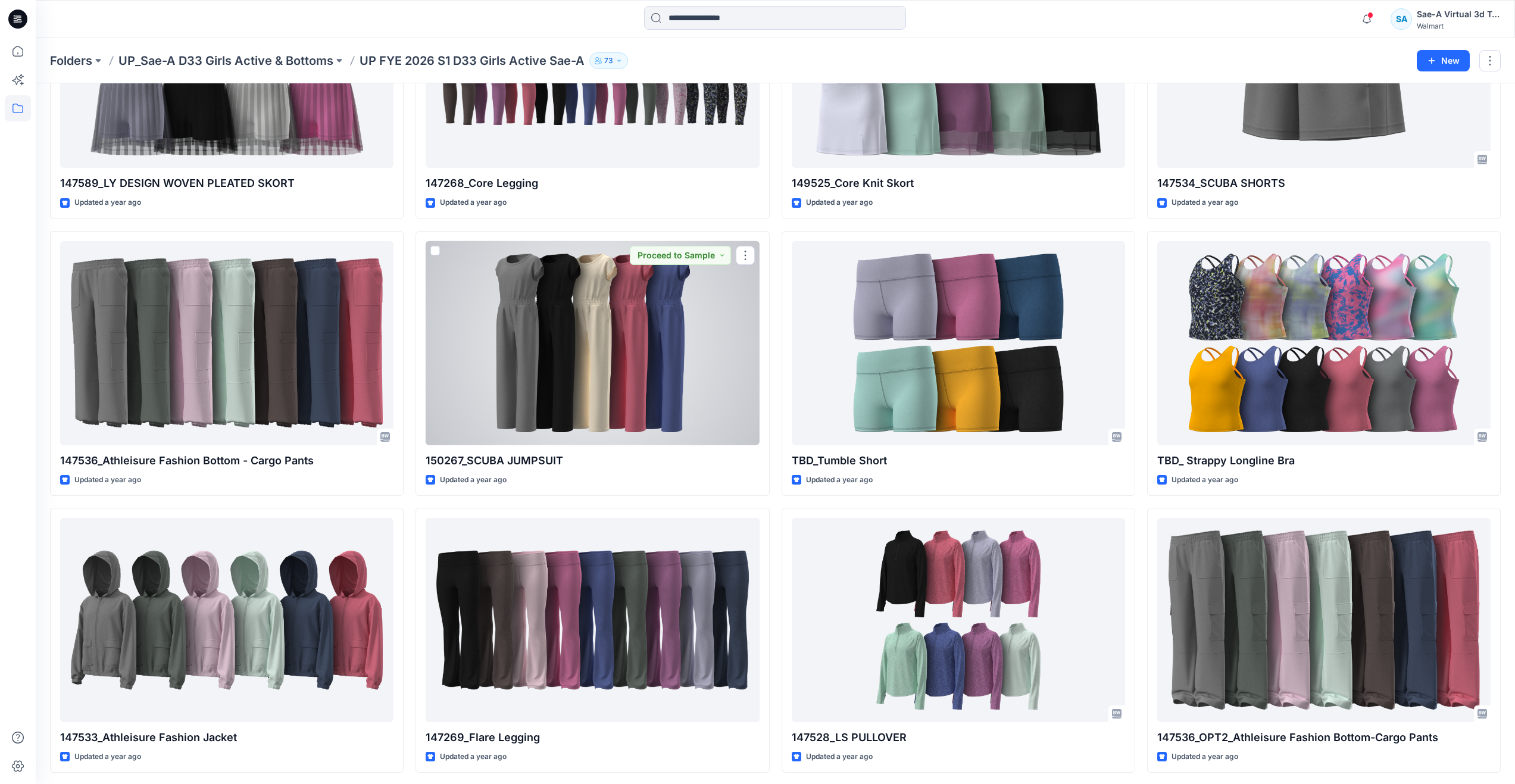
scroll to position [1013, 0]
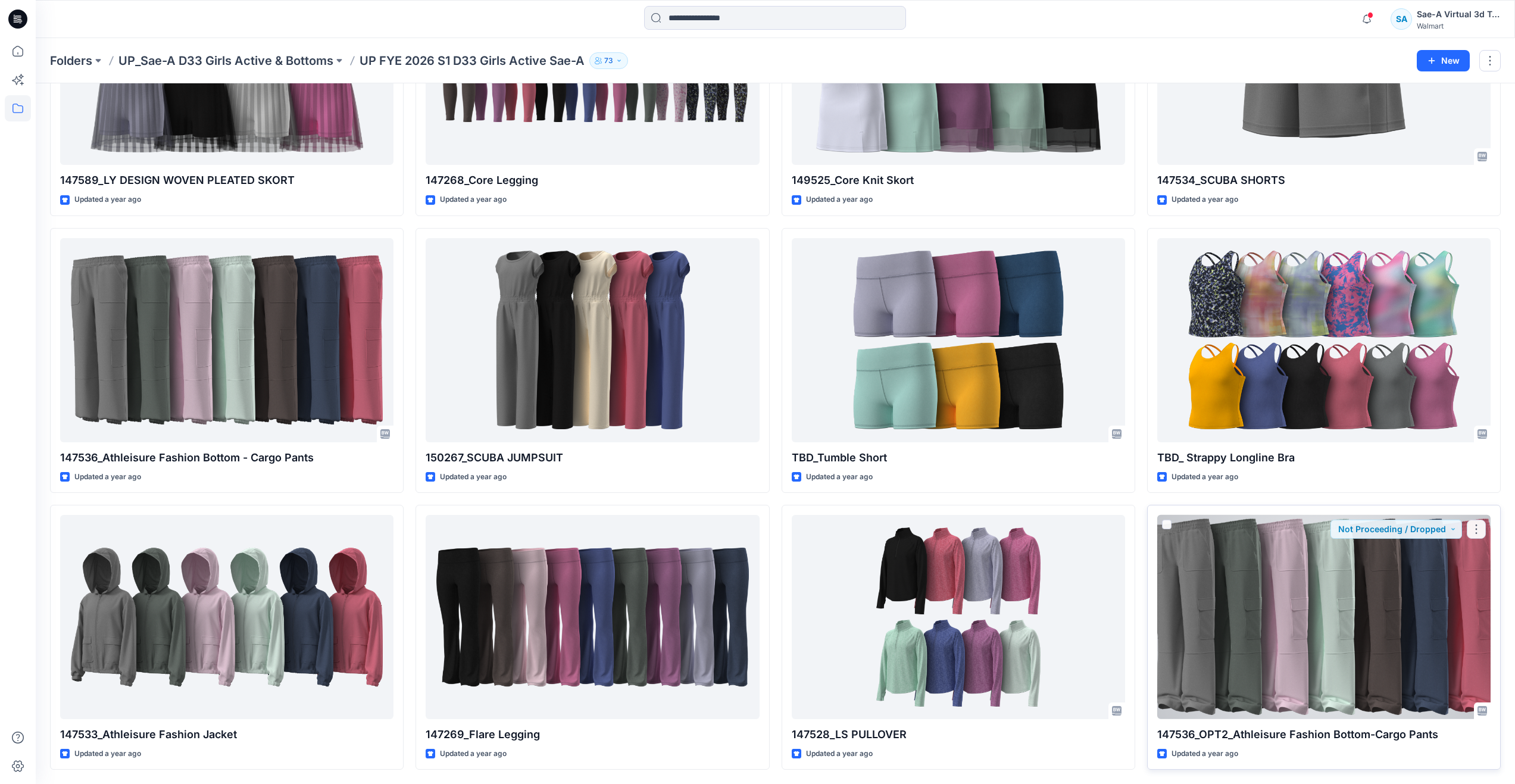
click at [1284, 670] on div at bounding box center [1324, 616] width 333 height 204
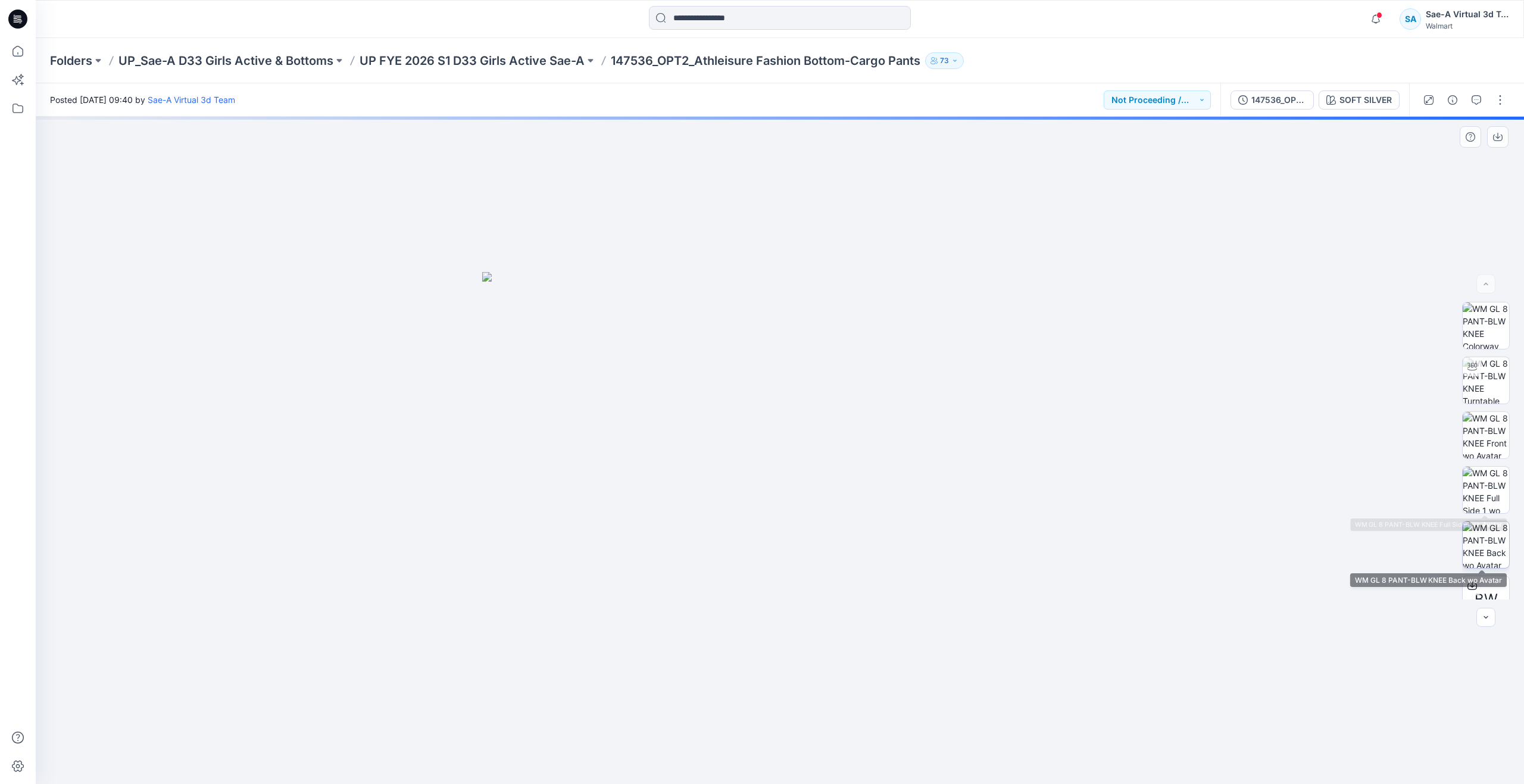
click at [1480, 535] on img at bounding box center [1486, 545] width 47 height 47
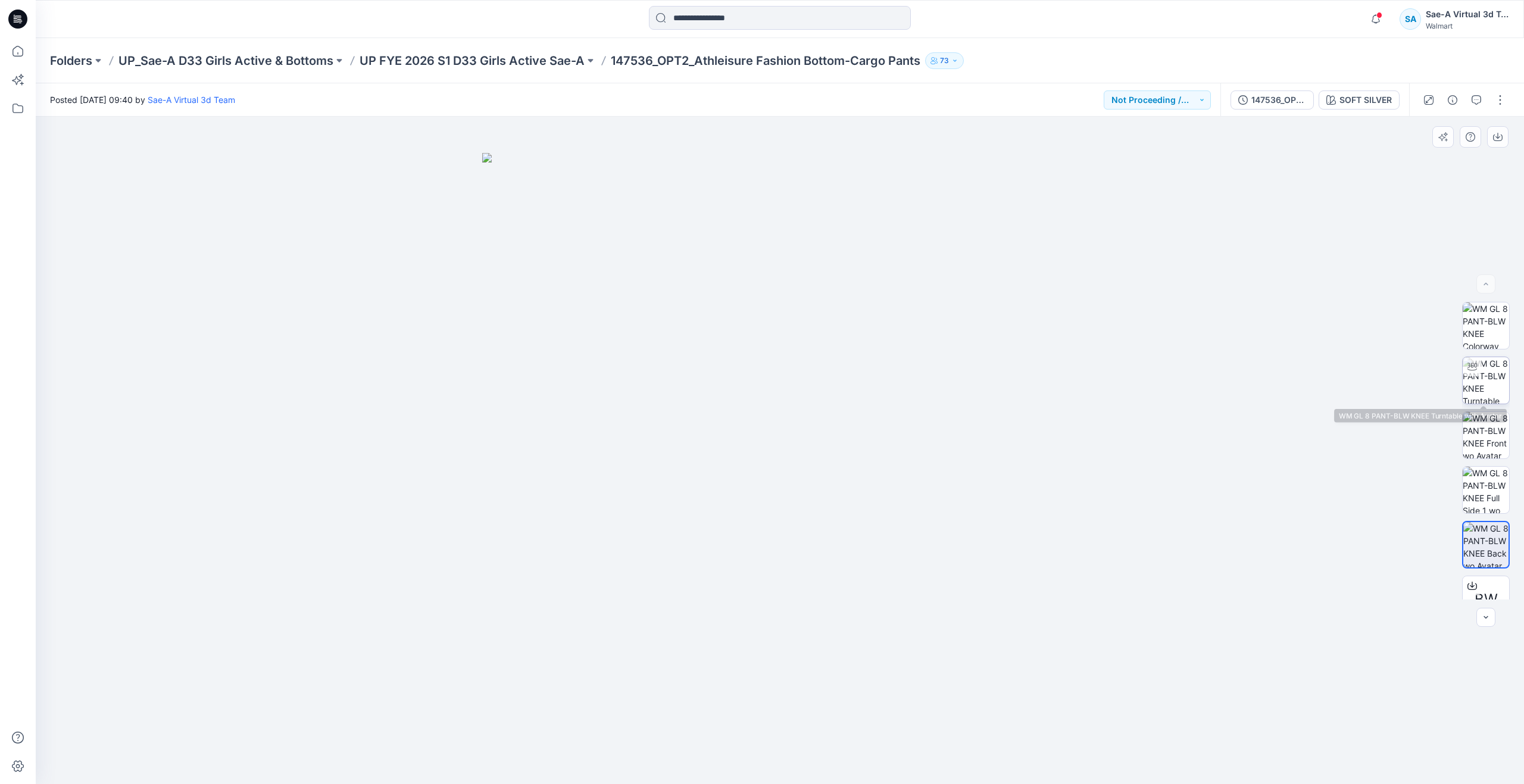
click at [1487, 384] on img at bounding box center [1486, 381] width 47 height 47
drag, startPoint x: 779, startPoint y: 767, endPoint x: 611, endPoint y: 689, distance: 185.2
click at [611, 689] on div at bounding box center [780, 450] width 1489 height 667
click at [1484, 100] on button "button" at bounding box center [1477, 100] width 19 height 19
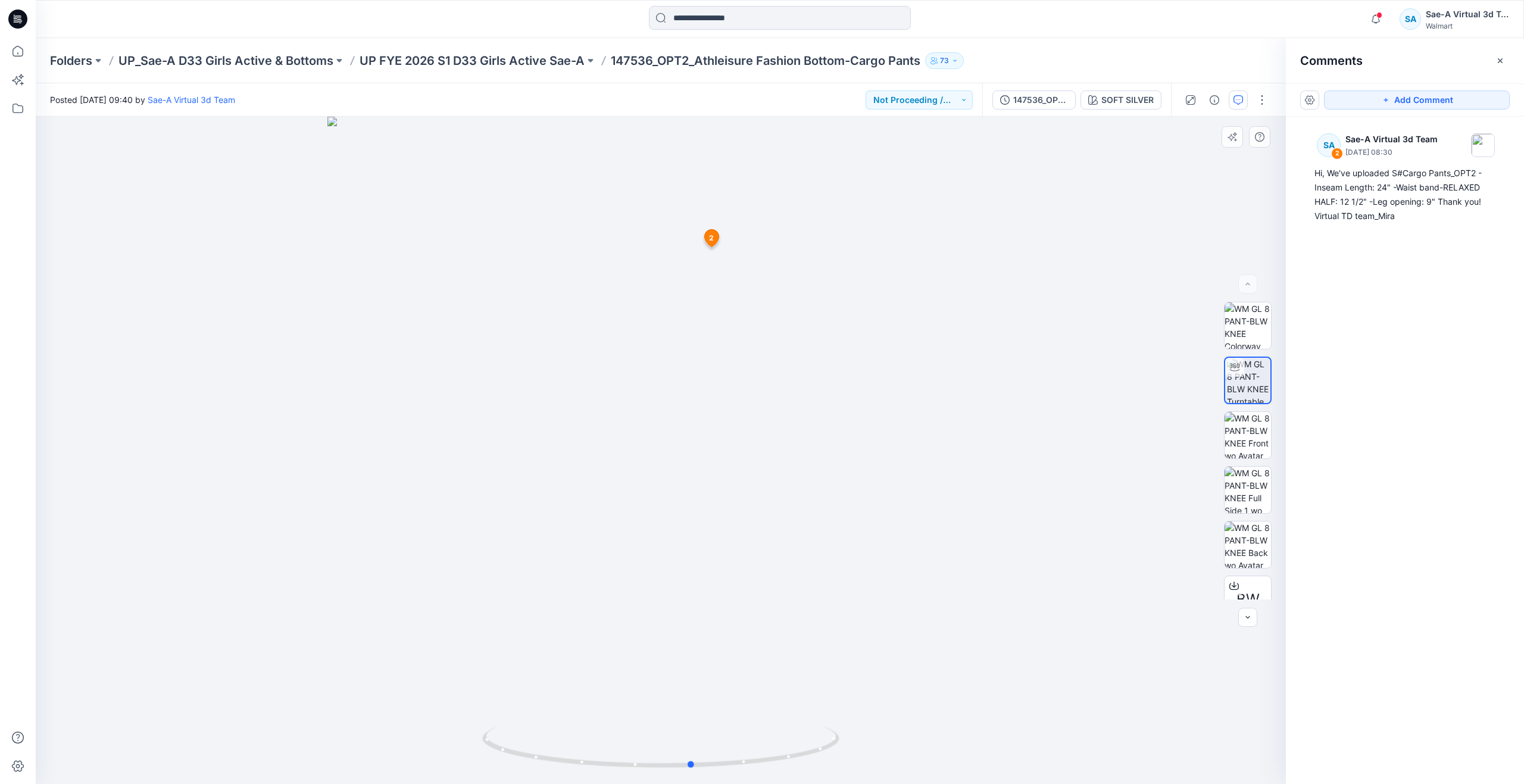
drag, startPoint x: 490, startPoint y: 734, endPoint x: 350, endPoint y: 661, distance: 157.9
click at [350, 661] on div at bounding box center [661, 450] width 1250 height 667
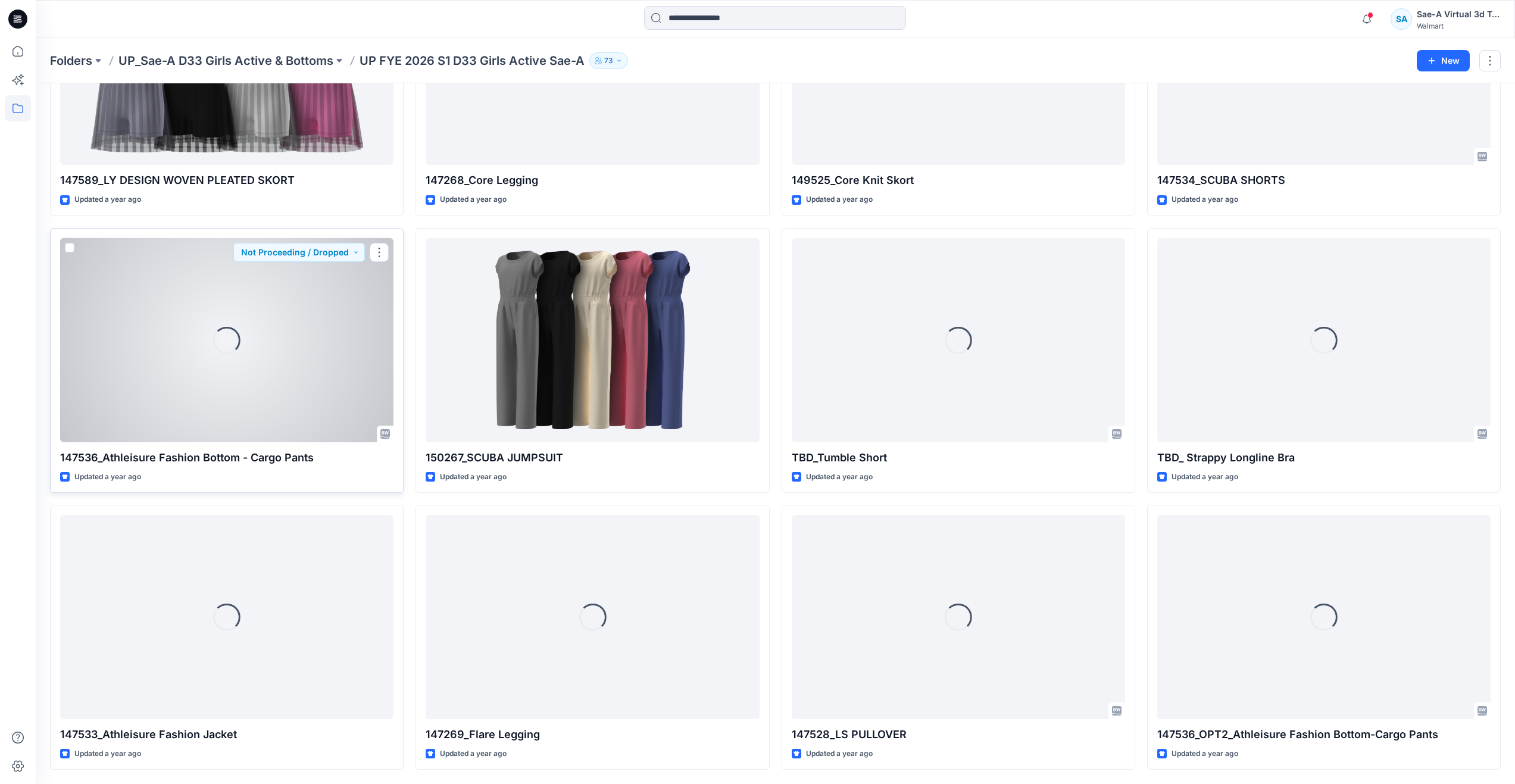
scroll to position [894, 0]
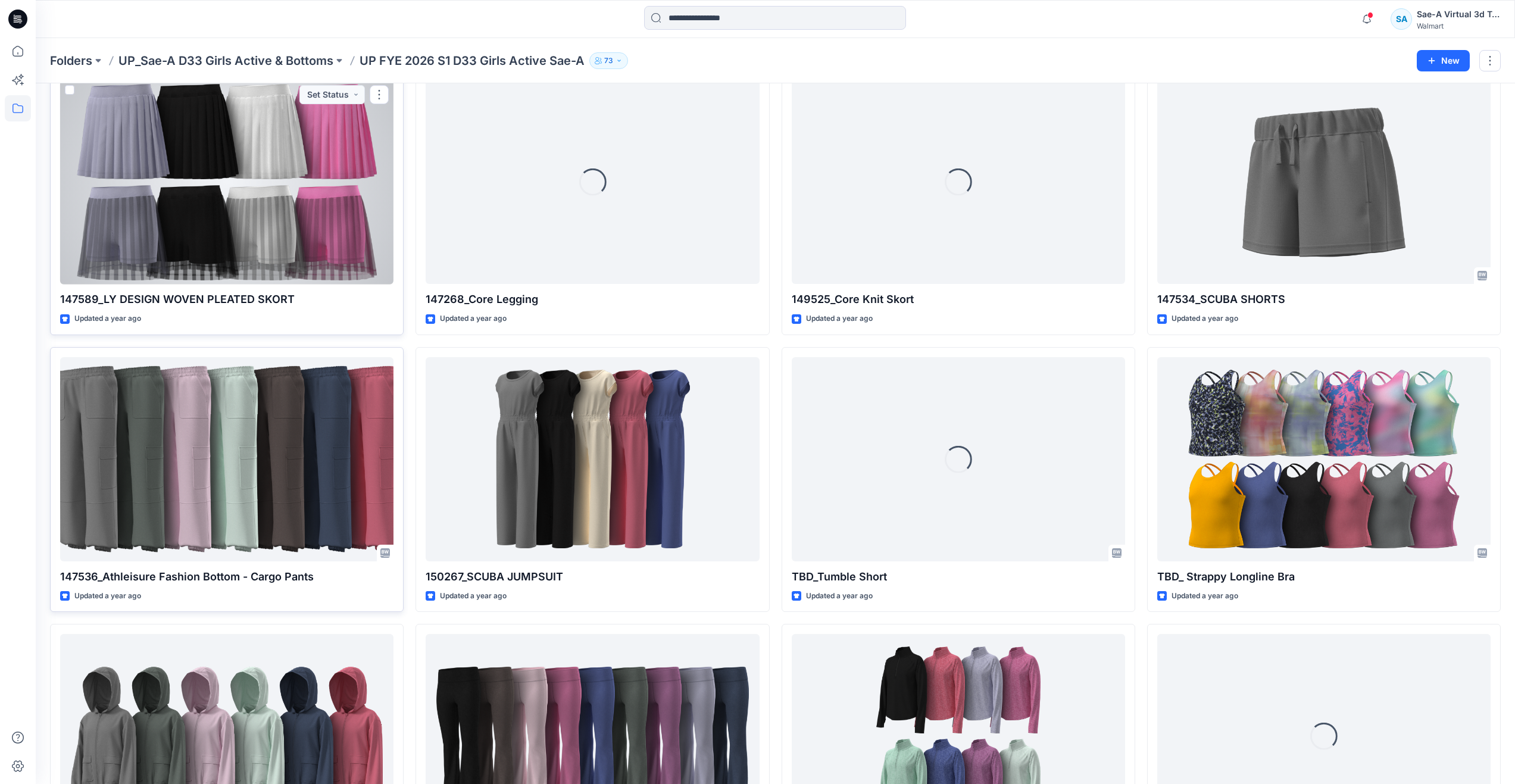
click at [281, 251] on div at bounding box center [226, 182] width 333 height 204
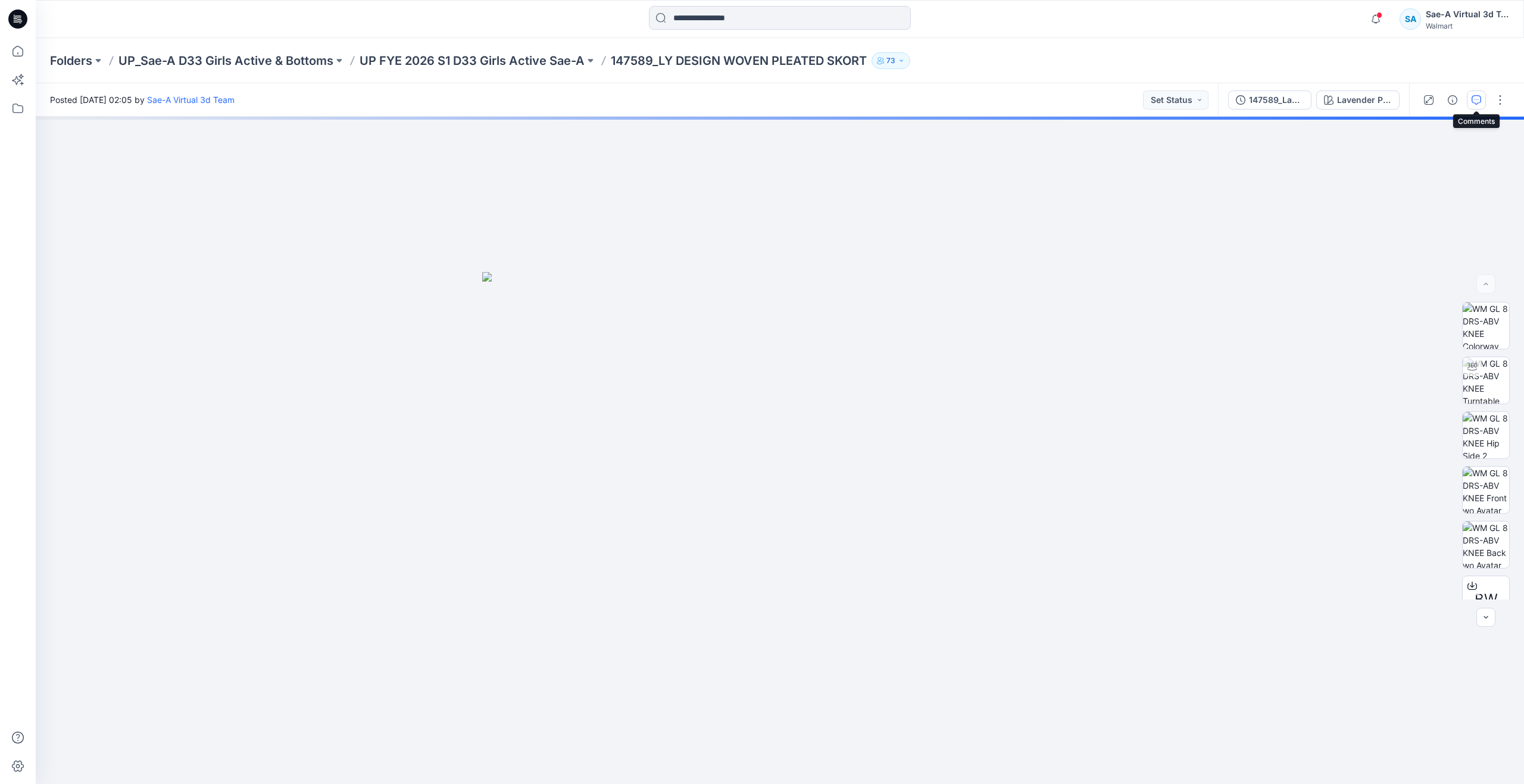
click at [1477, 102] on icon "button" at bounding box center [1477, 100] width 10 height 10
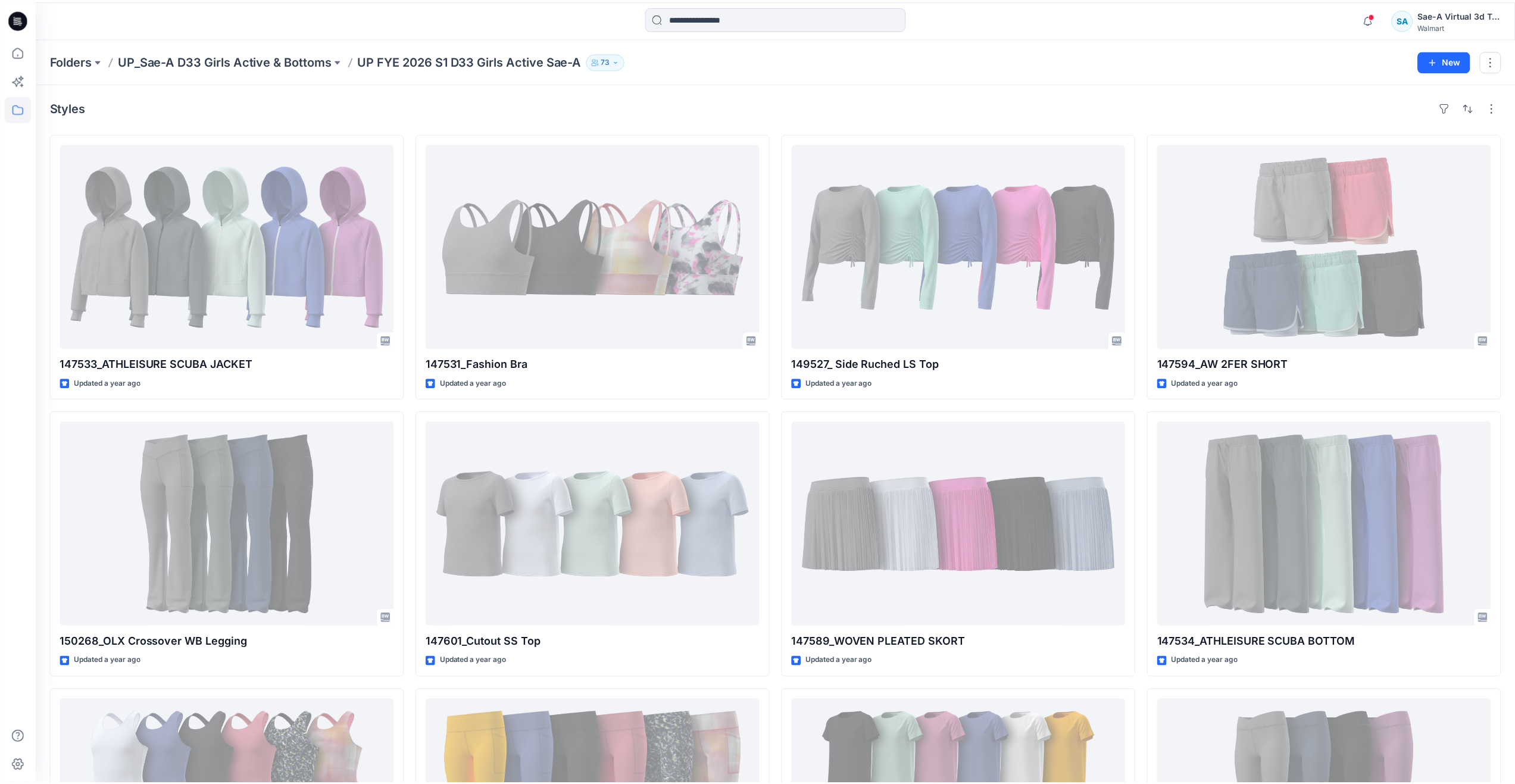
scroll to position [894, 0]
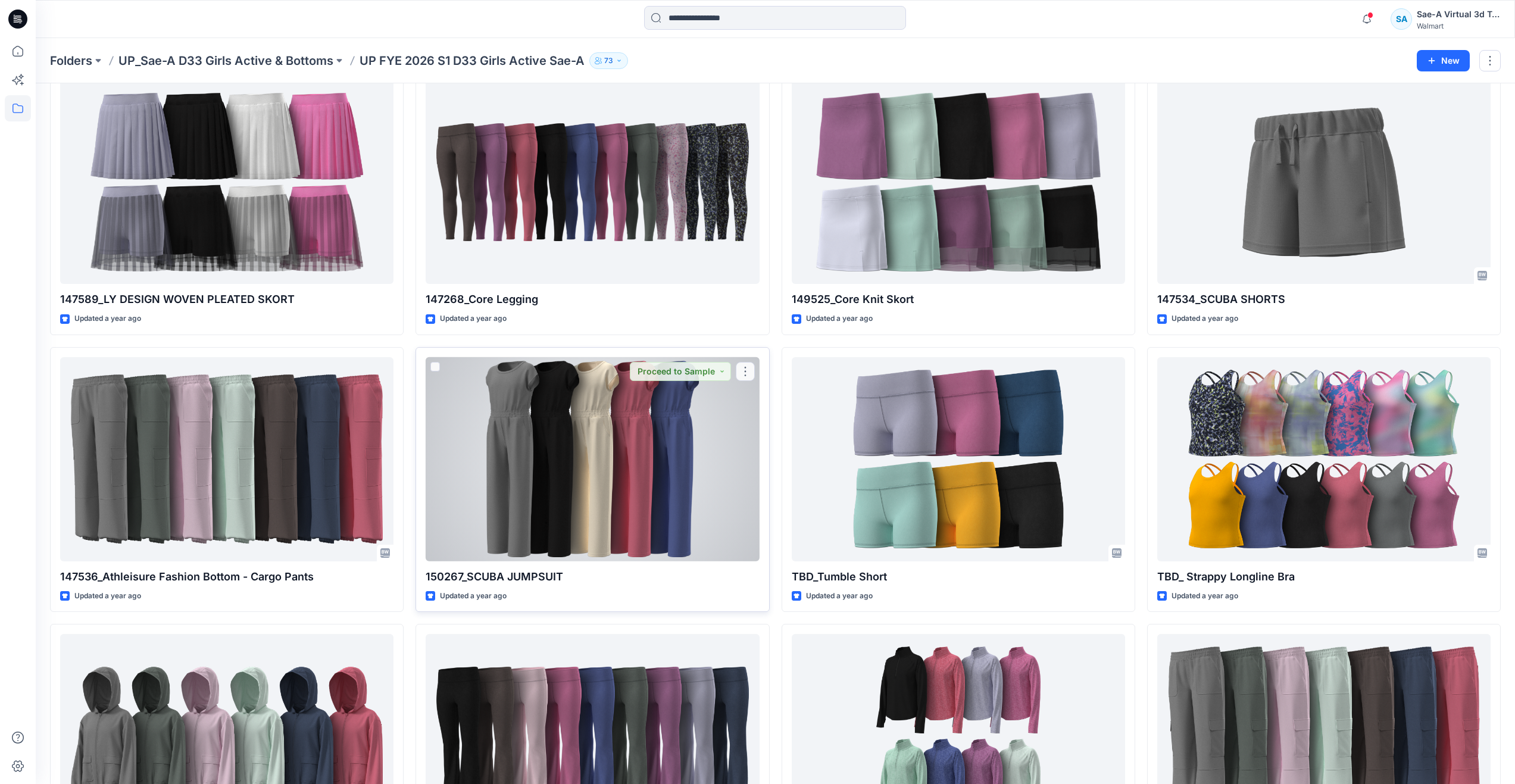
click at [482, 414] on div at bounding box center [592, 459] width 333 height 204
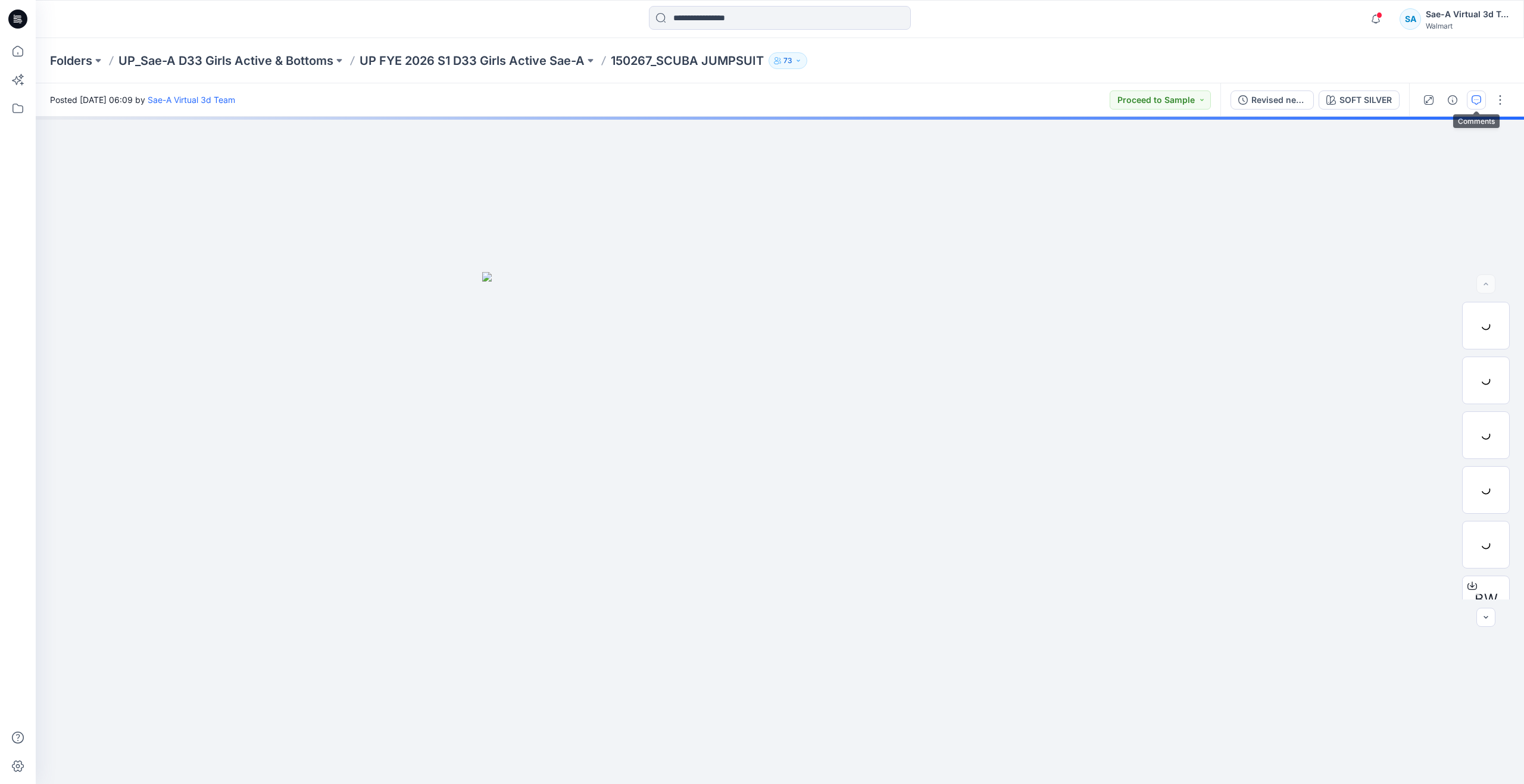
click at [1471, 104] on button "button" at bounding box center [1477, 100] width 19 height 19
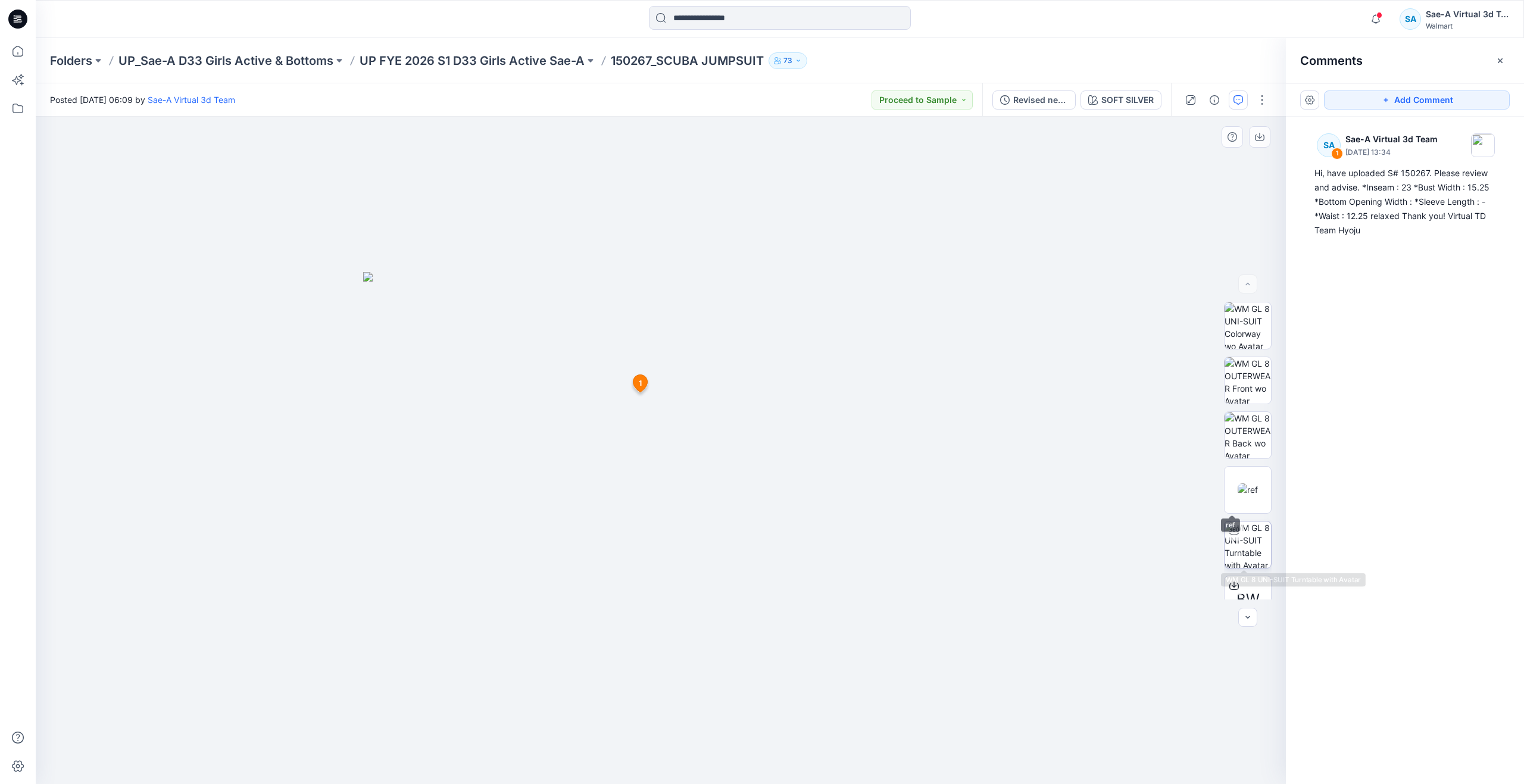
click at [1241, 540] on img at bounding box center [1248, 545] width 47 height 47
drag, startPoint x: 663, startPoint y: 760, endPoint x: 521, endPoint y: 630, distance: 192.5
click at [521, 630] on div at bounding box center [661, 450] width 1250 height 667
drag, startPoint x: 740, startPoint y: 423, endPoint x: 751, endPoint y: 531, distance: 108.6
drag, startPoint x: 531, startPoint y: 754, endPoint x: 720, endPoint y: 731, distance: 190.4
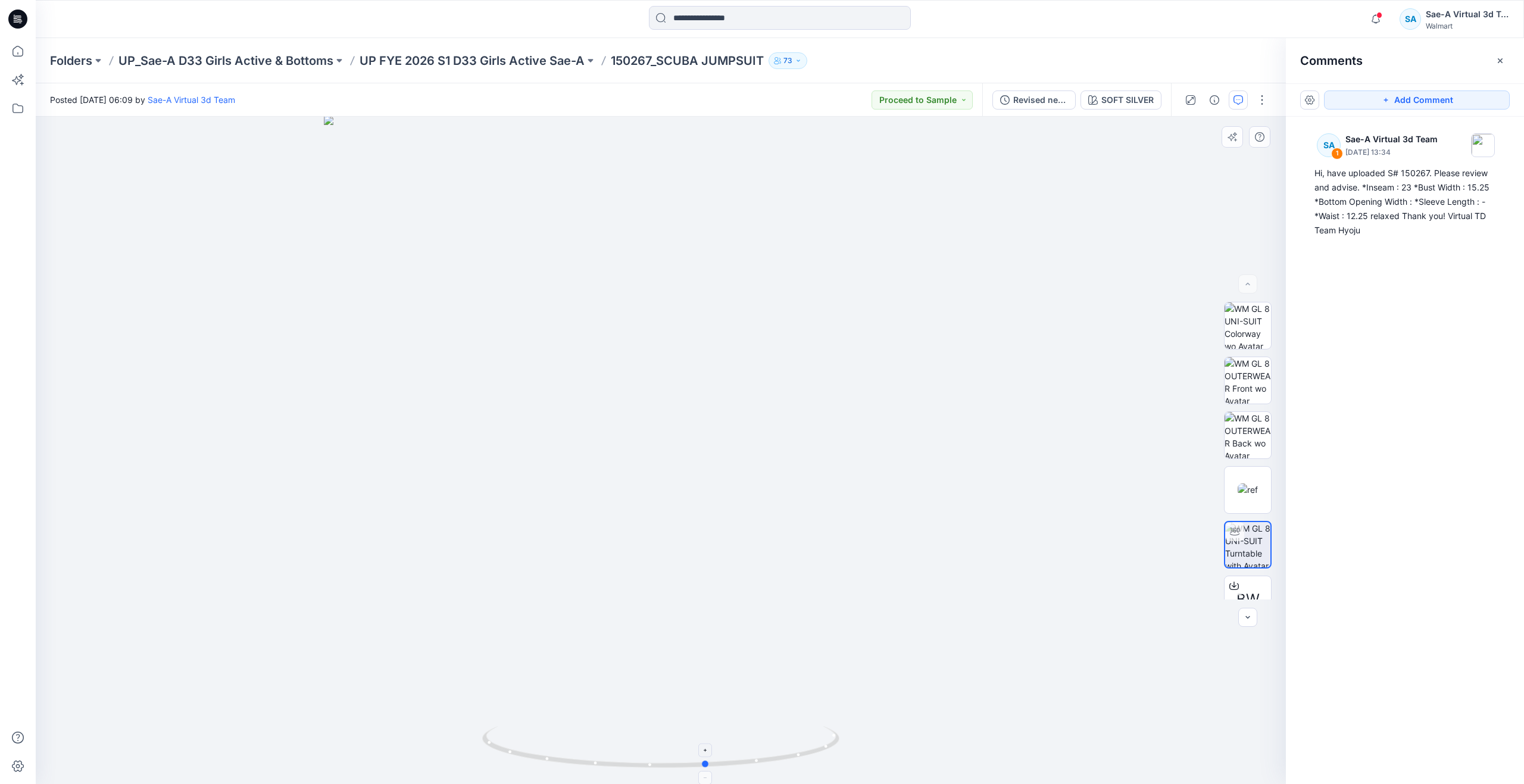
click at [720, 731] on icon at bounding box center [663, 748] width 360 height 45
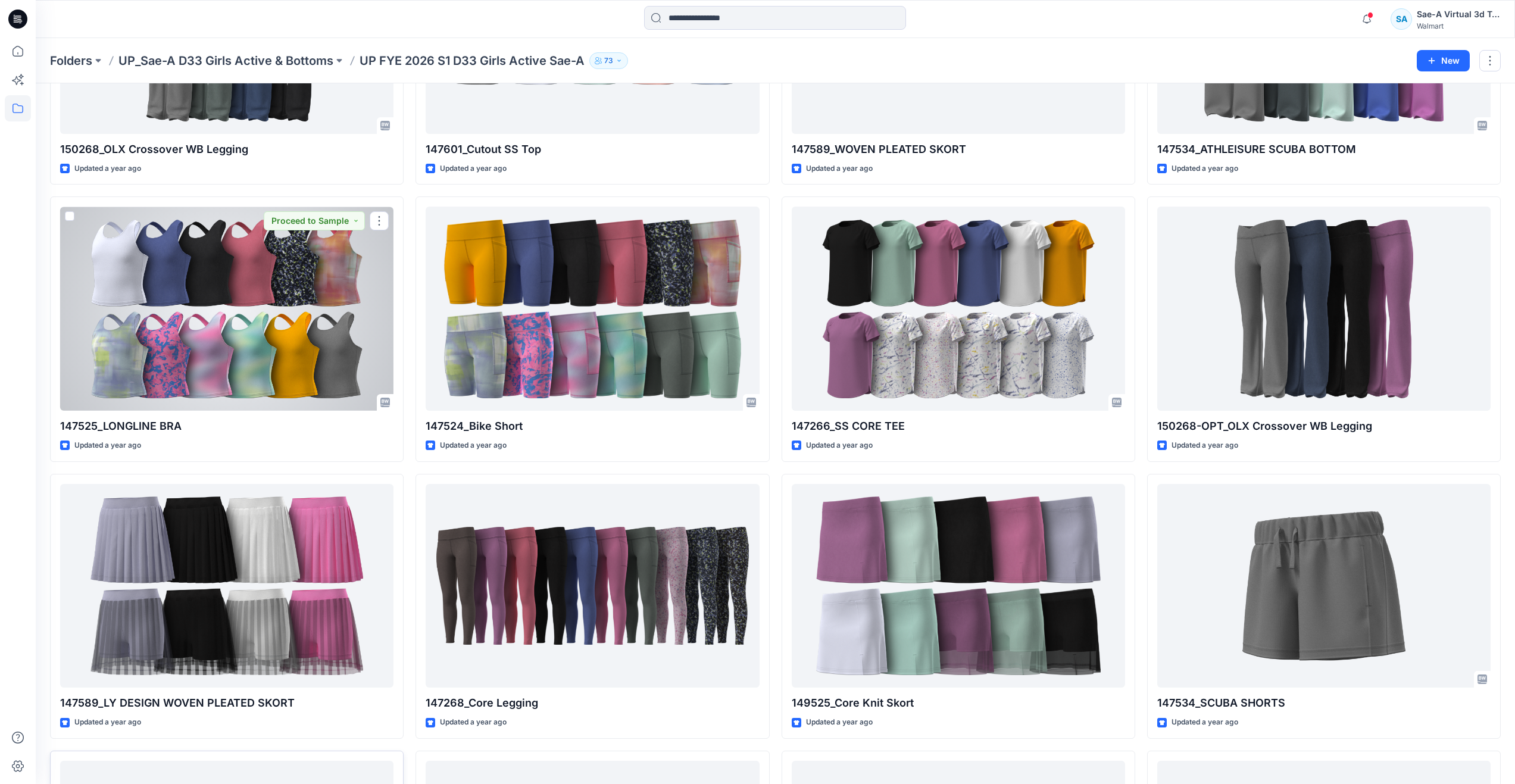
scroll to position [418, 0]
